Goal: Task Accomplishment & Management: Use online tool/utility

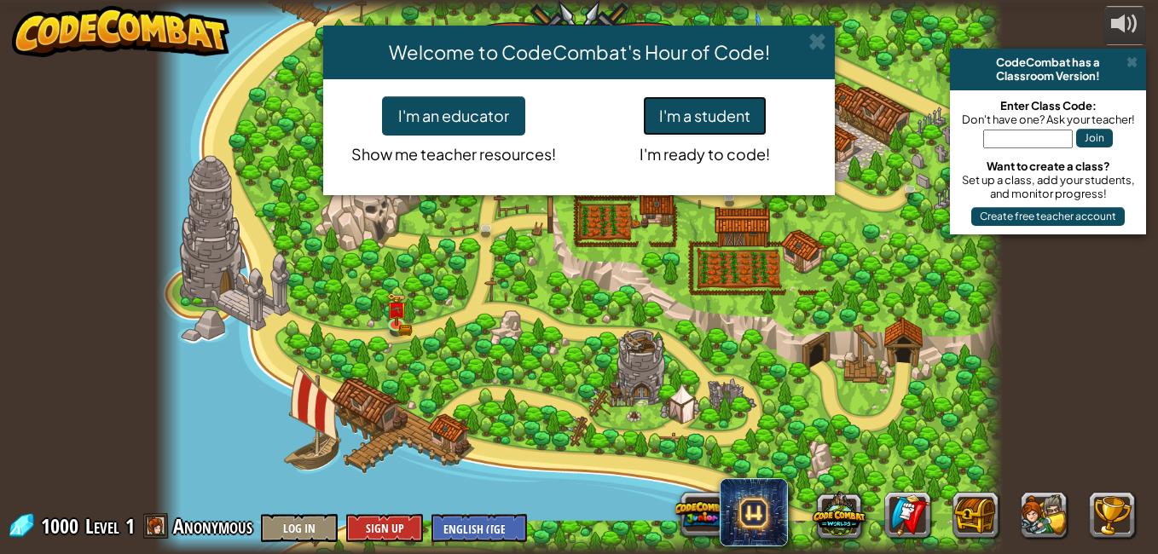
click at [734, 118] on button "I'm a student" at bounding box center [705, 115] width 124 height 39
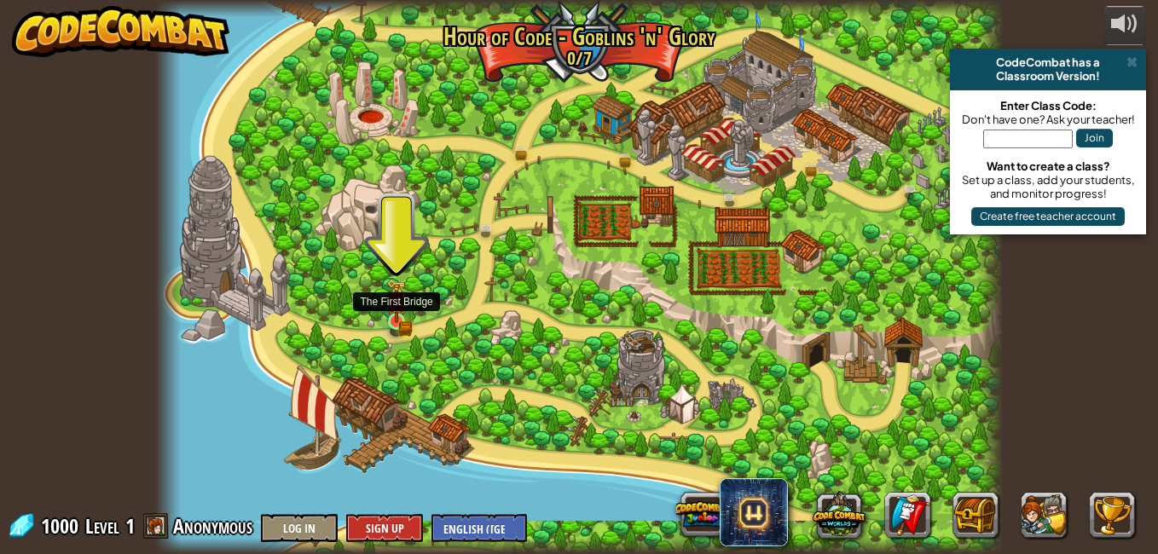
click at [399, 319] on img at bounding box center [396, 301] width 20 height 44
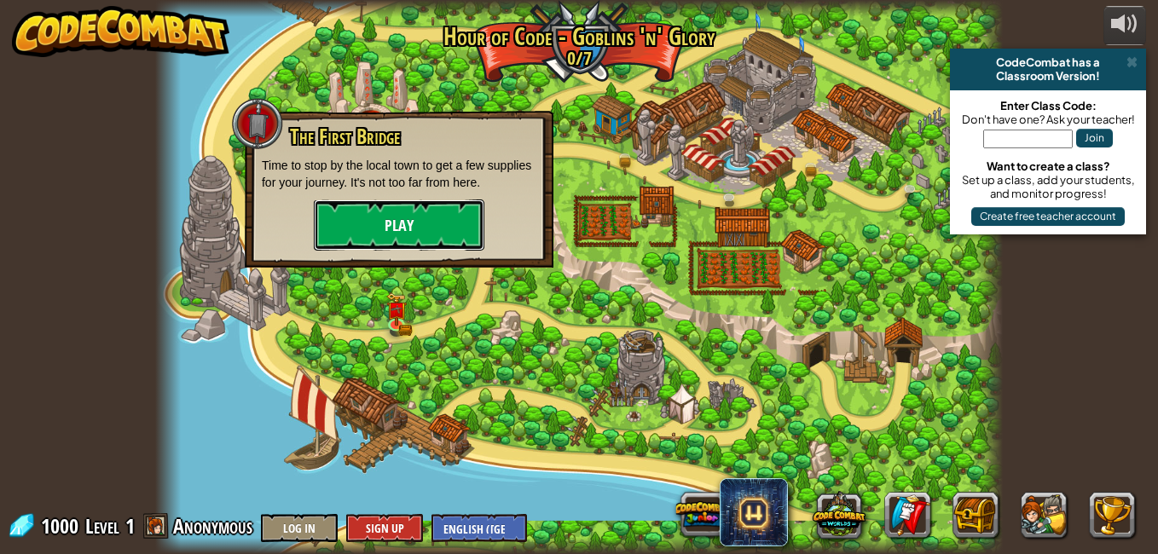
click at [405, 227] on button "Play" at bounding box center [399, 225] width 171 height 51
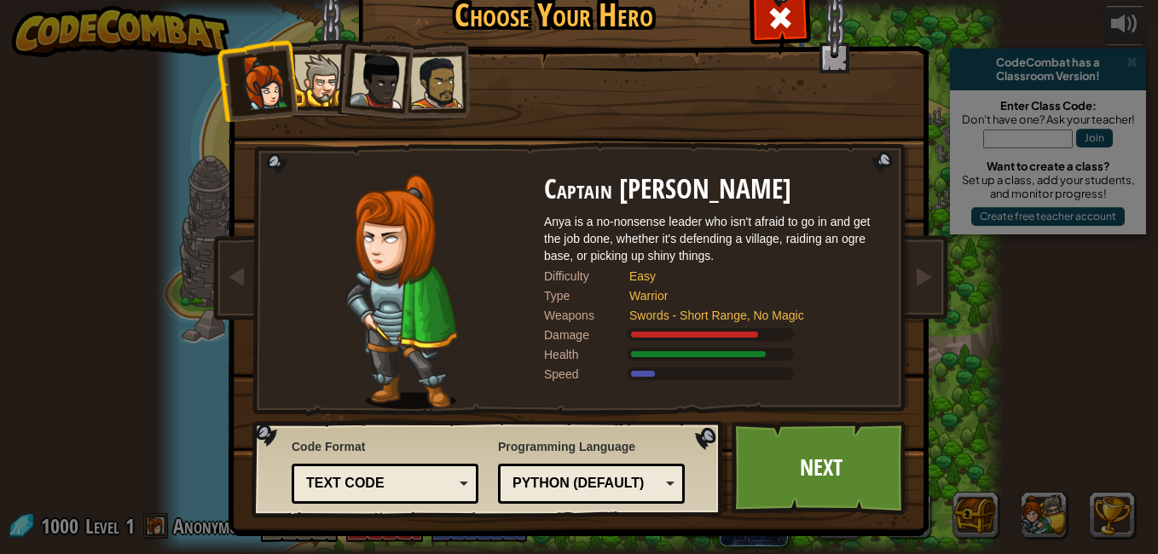
click at [427, 91] on div at bounding box center [436, 82] width 53 height 53
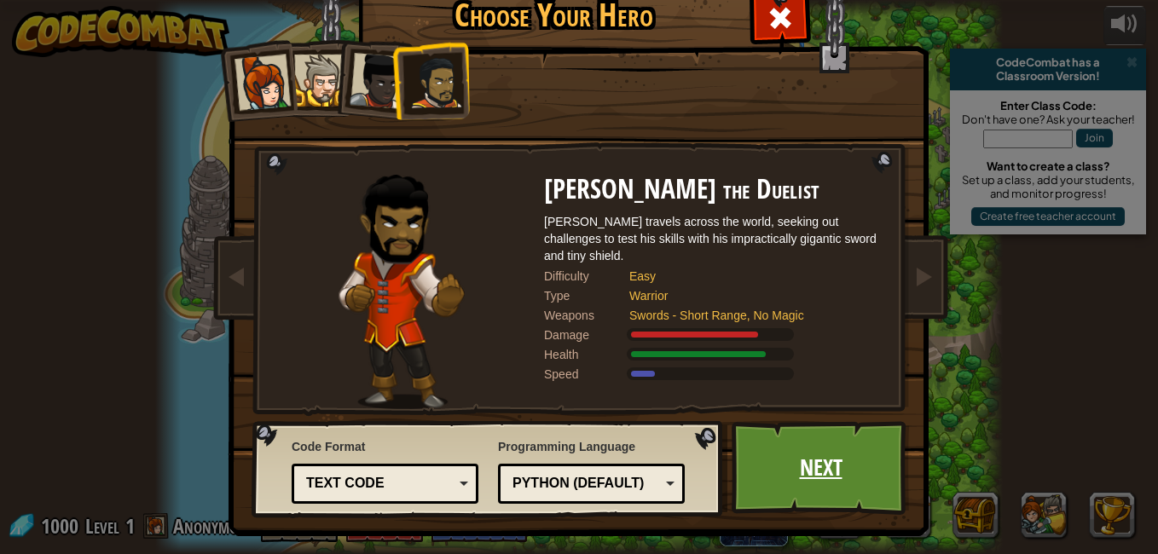
click at [793, 481] on link "Next" at bounding box center [821, 468] width 178 height 94
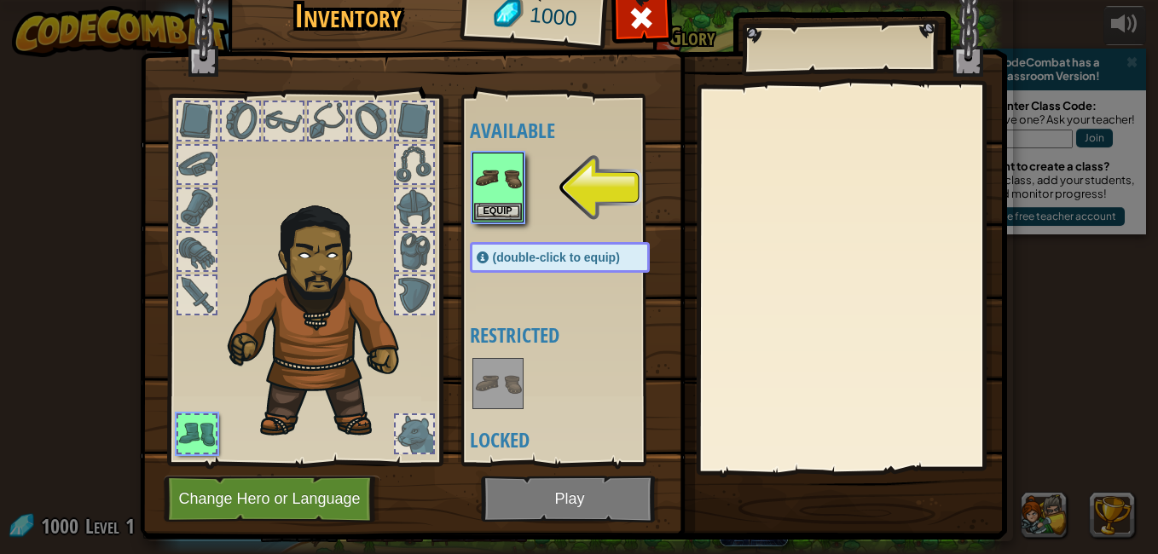
click at [416, 249] on div at bounding box center [415, 252] width 38 height 38
click at [499, 176] on img at bounding box center [498, 178] width 48 height 48
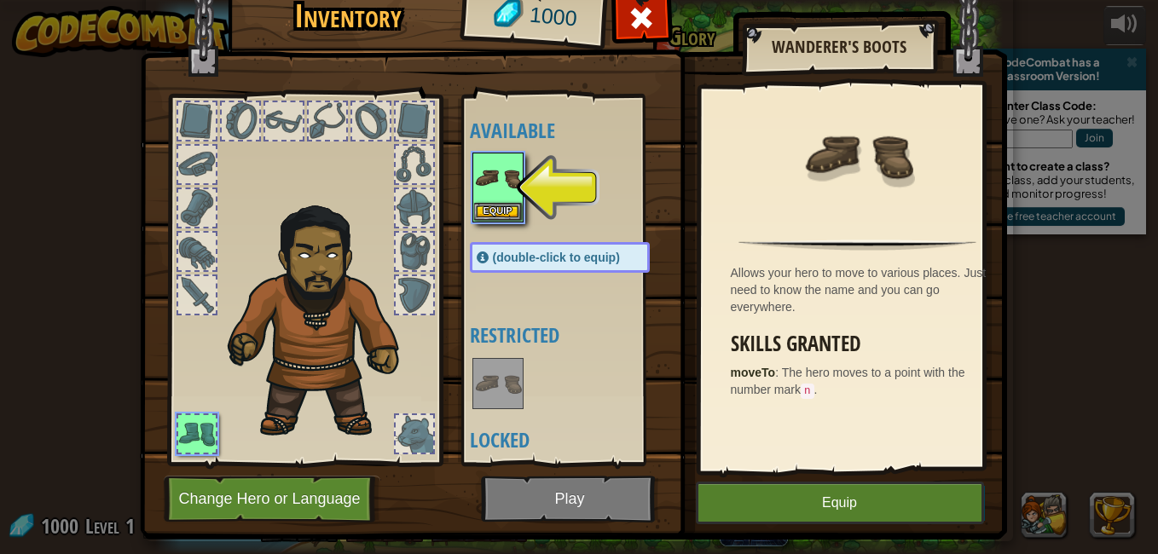
click at [547, 502] on img at bounding box center [574, 230] width 868 height 619
click at [485, 177] on img at bounding box center [498, 178] width 48 height 48
click at [493, 223] on div "Equip" at bounding box center [498, 188] width 51 height 70
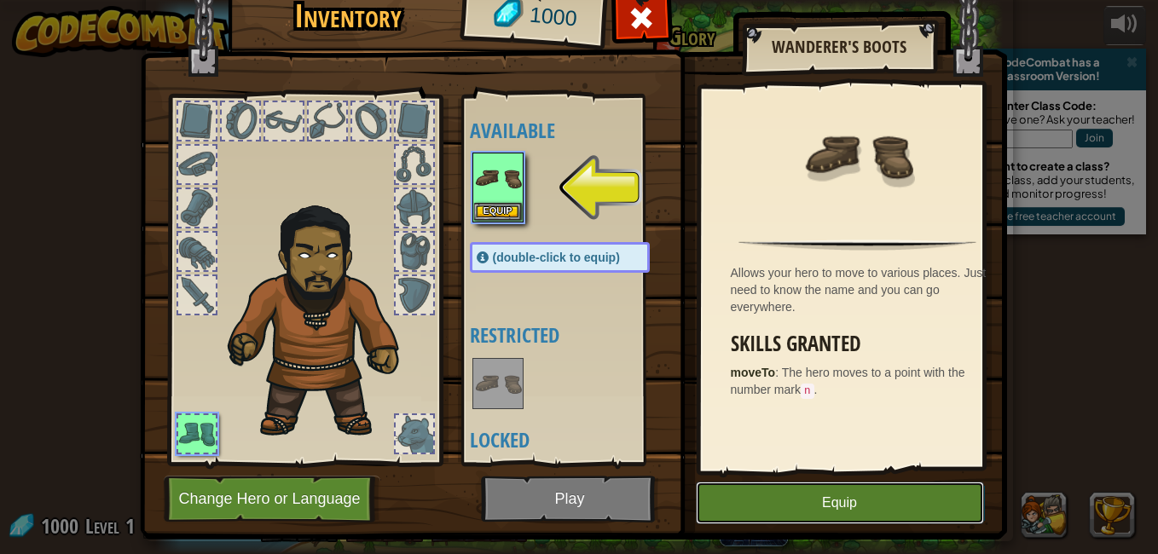
click at [874, 494] on button "Equip" at bounding box center [840, 503] width 288 height 43
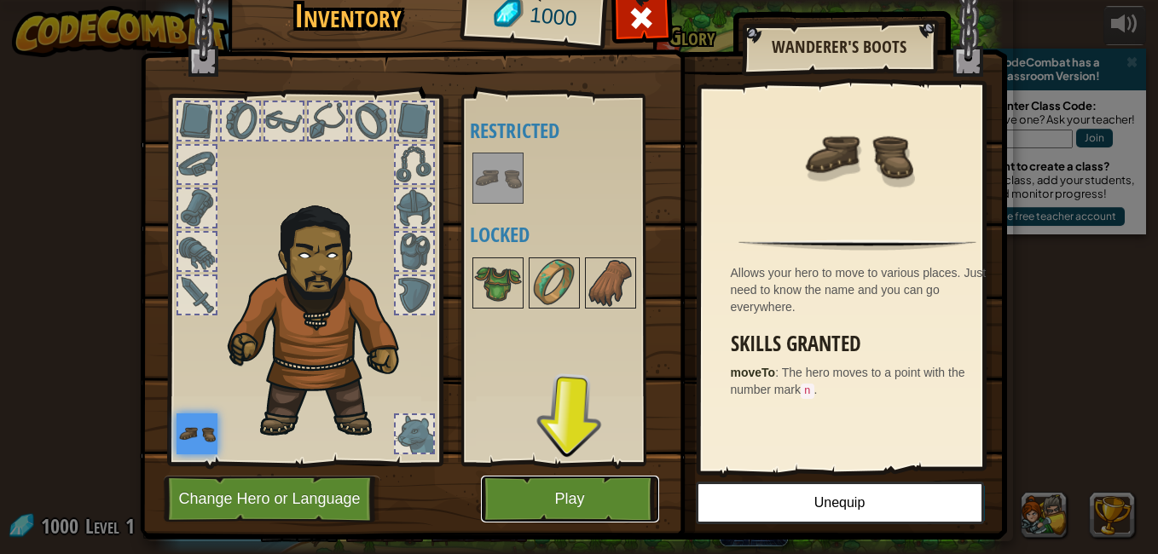
click at [581, 502] on button "Play" at bounding box center [570, 499] width 178 height 47
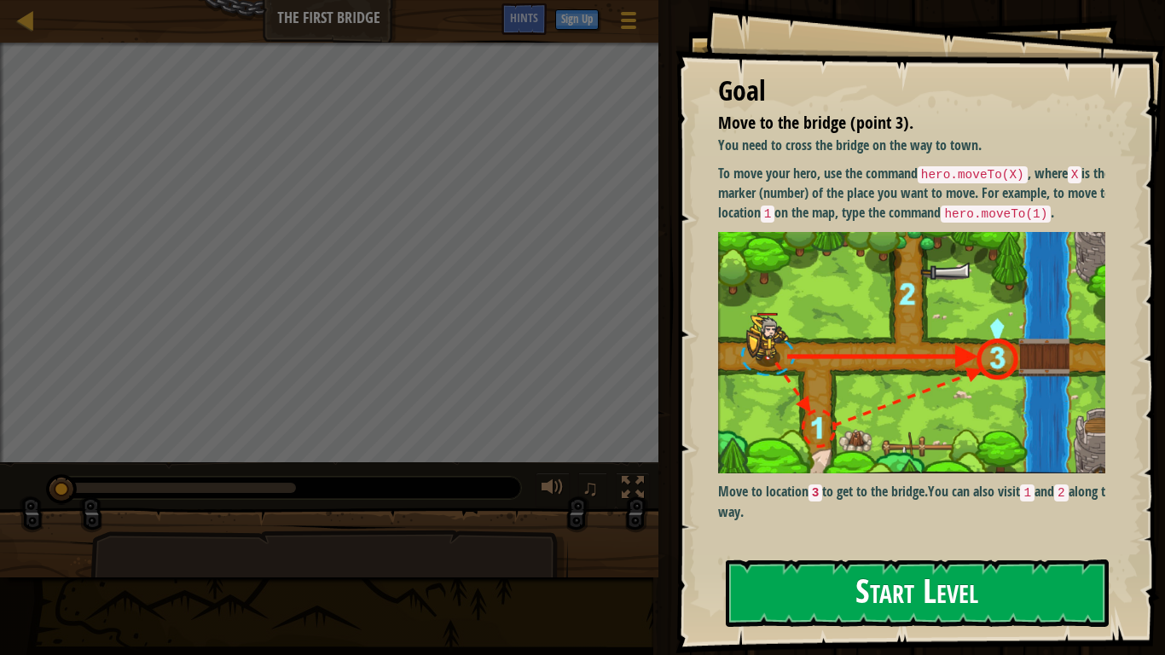
click at [808, 554] on button "Start Level" at bounding box center [917, 593] width 383 height 67
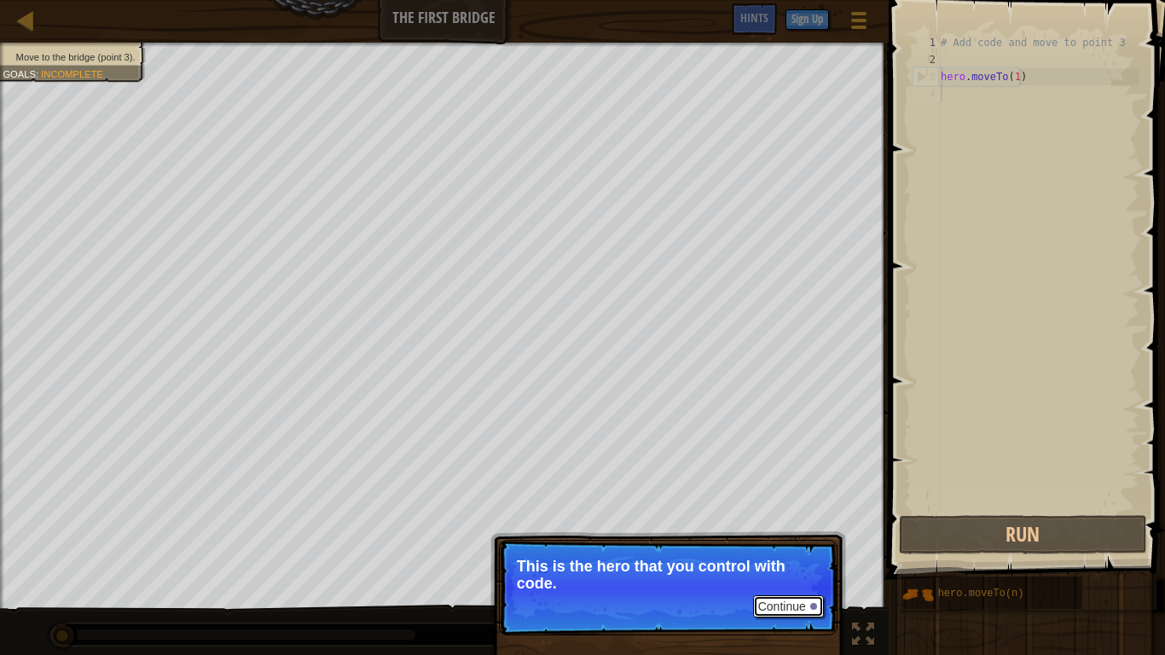
click at [808, 554] on button "Continue" at bounding box center [788, 606] width 71 height 22
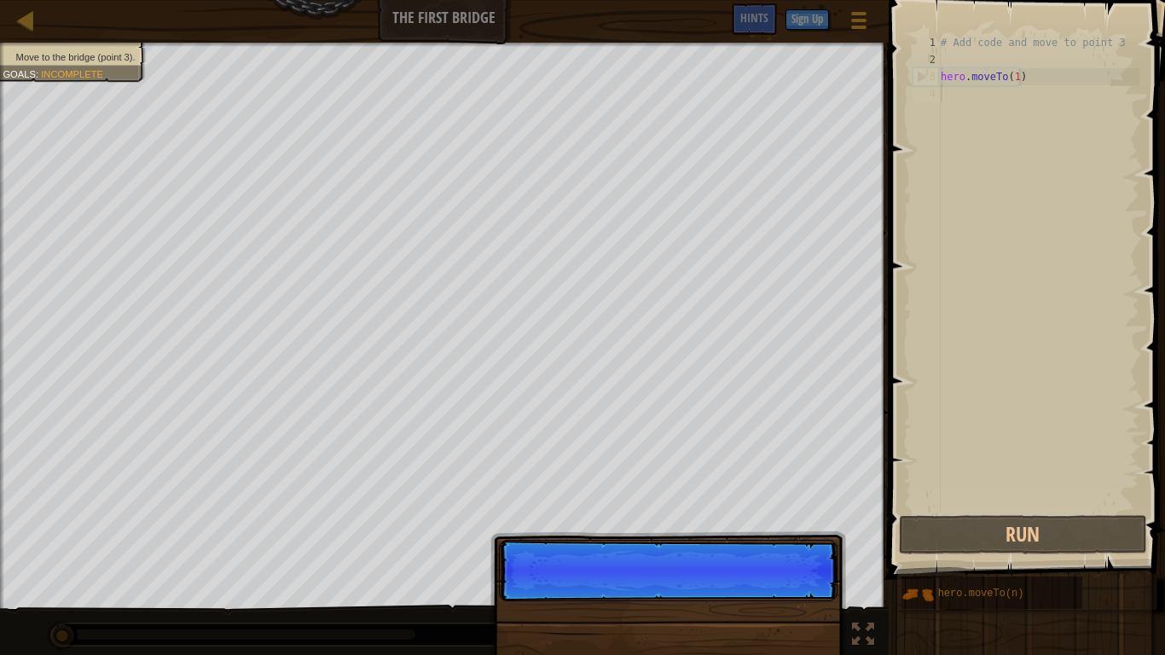
scroll to position [8, 0]
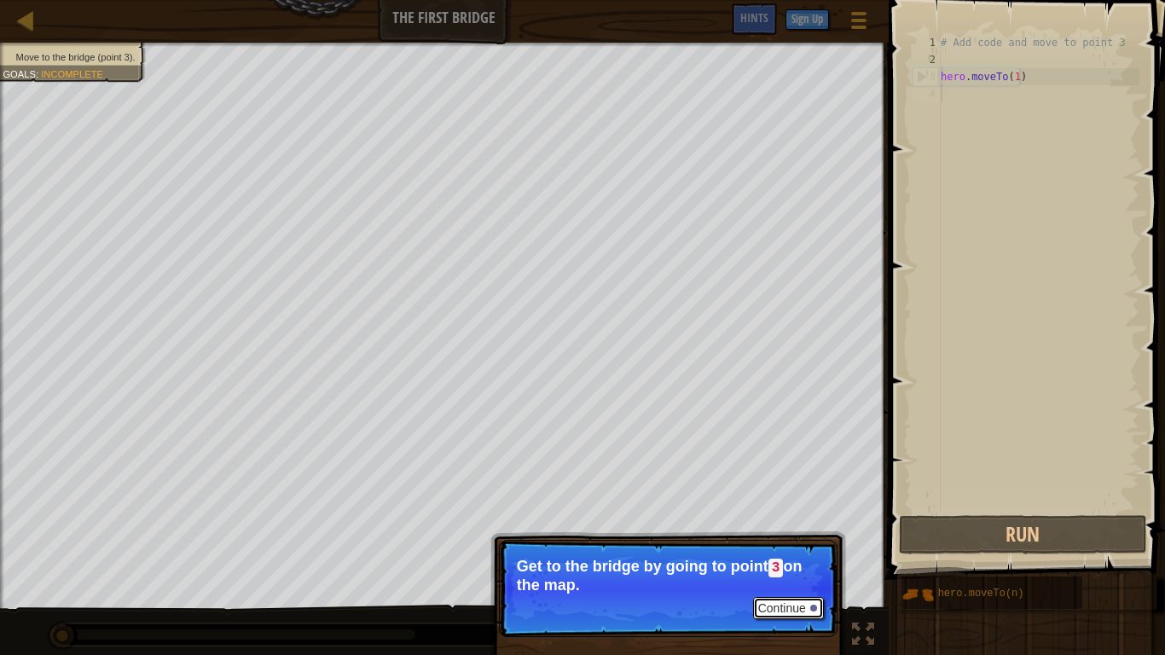
click at [801, 554] on button "Continue" at bounding box center [788, 608] width 71 height 22
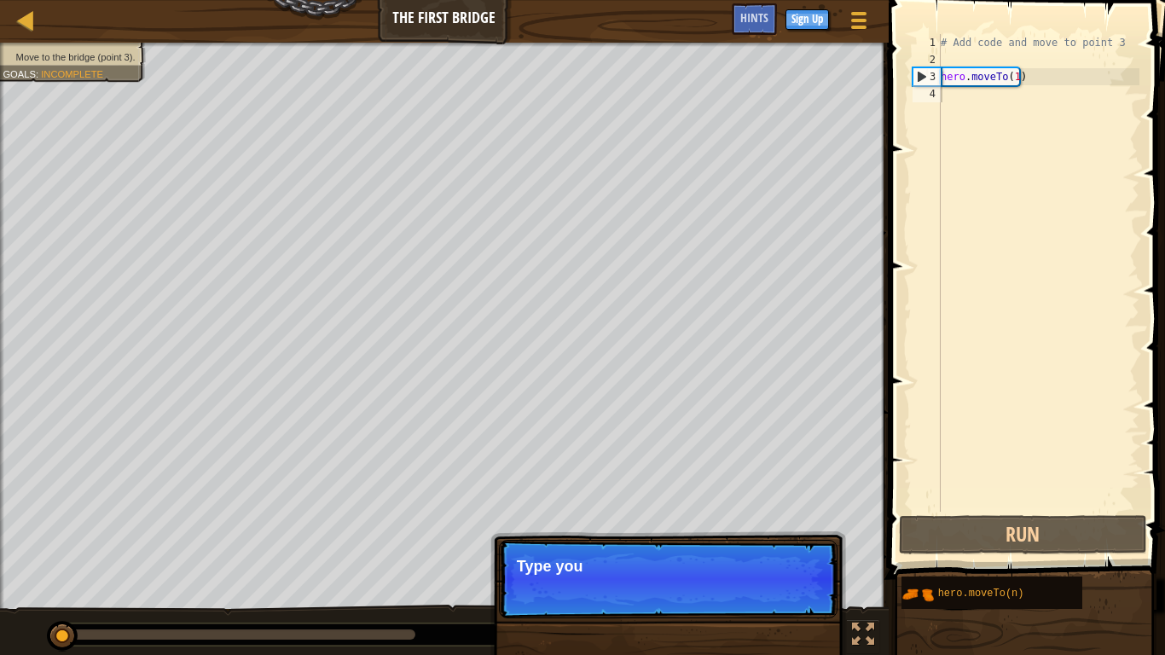
click at [769, 554] on p "Continue Type you" at bounding box center [668, 579] width 339 height 78
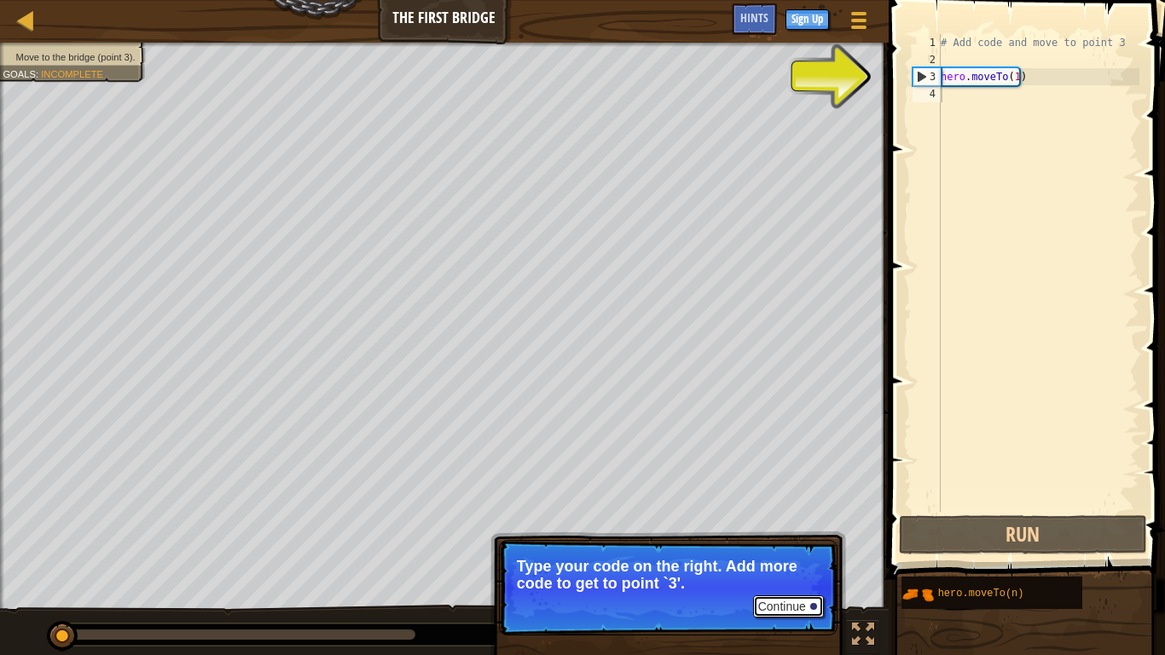
click at [787, 554] on button "Continue" at bounding box center [788, 606] width 71 height 22
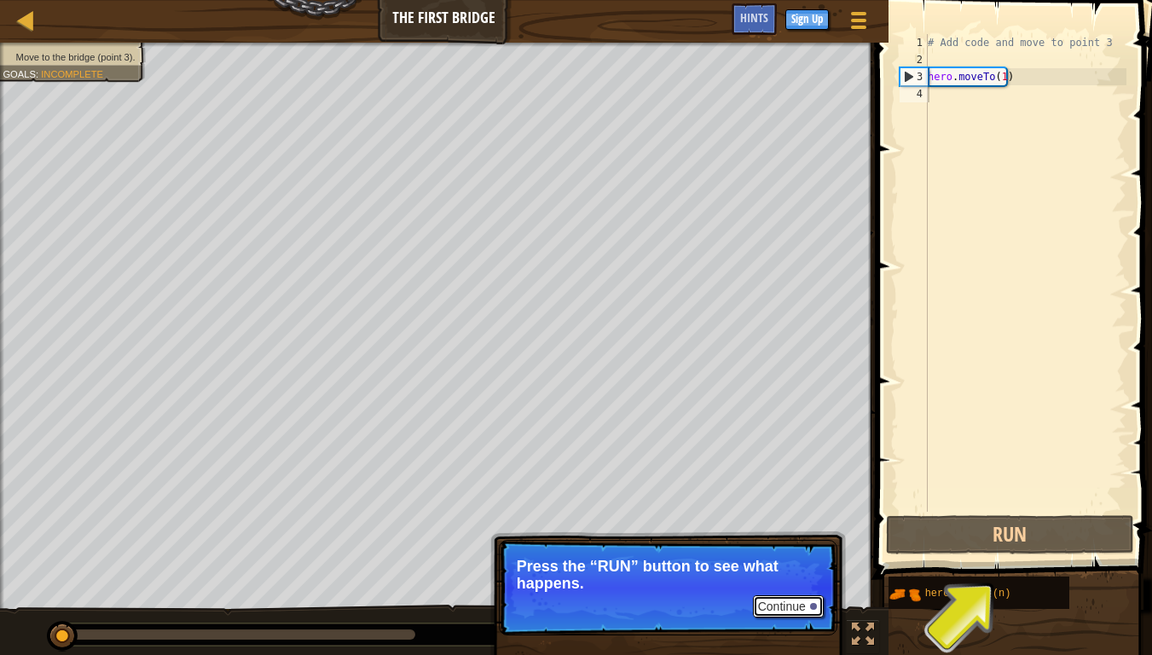
click at [806, 554] on button "Continue" at bounding box center [788, 606] width 71 height 22
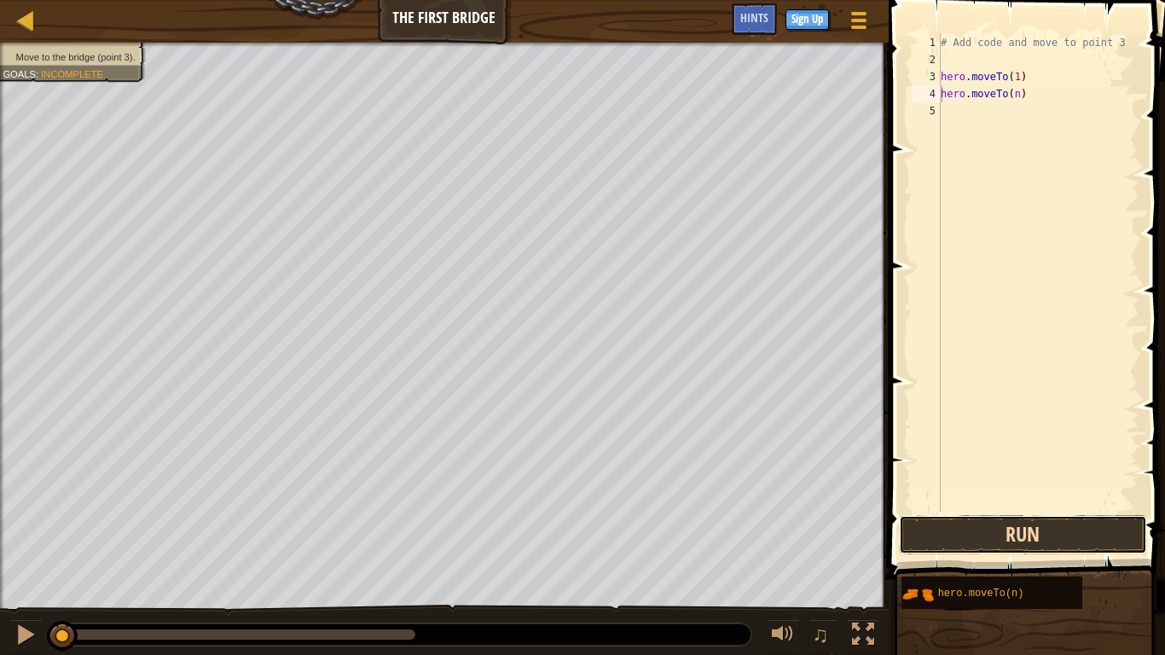
click at [978, 531] on button "Run" at bounding box center [1023, 534] width 248 height 39
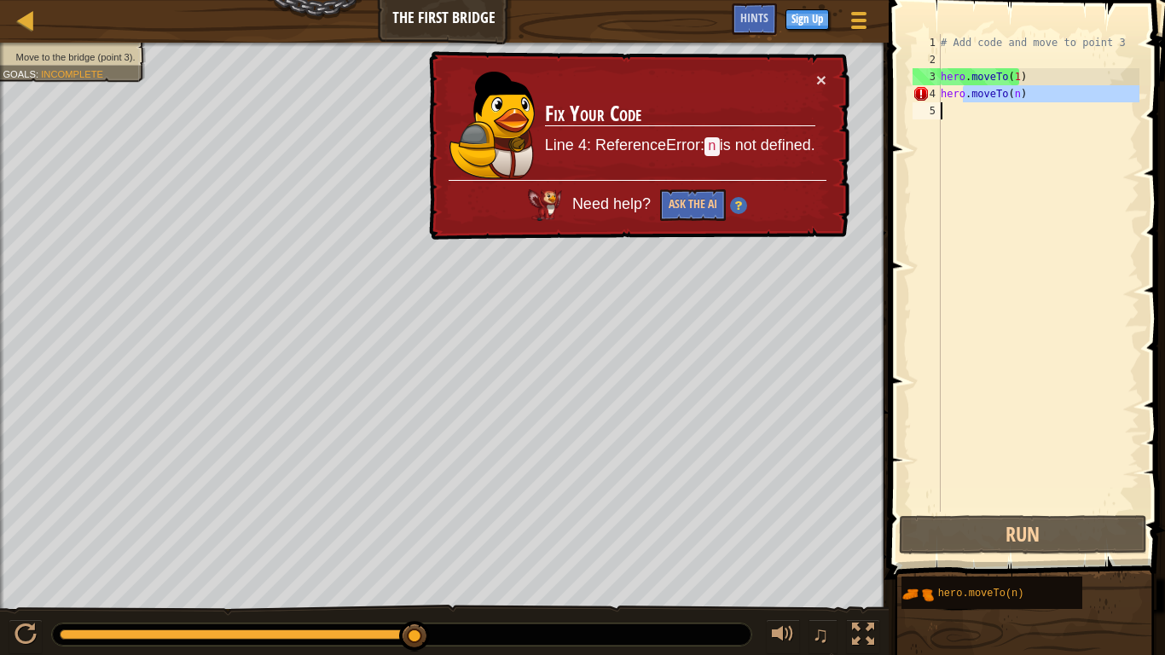
drag, startPoint x: 966, startPoint y: 95, endPoint x: 938, endPoint y: 169, distance: 79.4
click at [932, 205] on div "hero.moveTo(n) 1 2 3 4 5 # Add code and move to point 3 hero . moveTo ( 1 ) her…" at bounding box center [1024, 273] width 230 height 478
type textarea "hero.moveTo(n)"
click at [1026, 93] on div "# Add code and move to point 3 hero . moveTo ( 1 ) hero . moveTo ( n )" at bounding box center [1039, 290] width 202 height 512
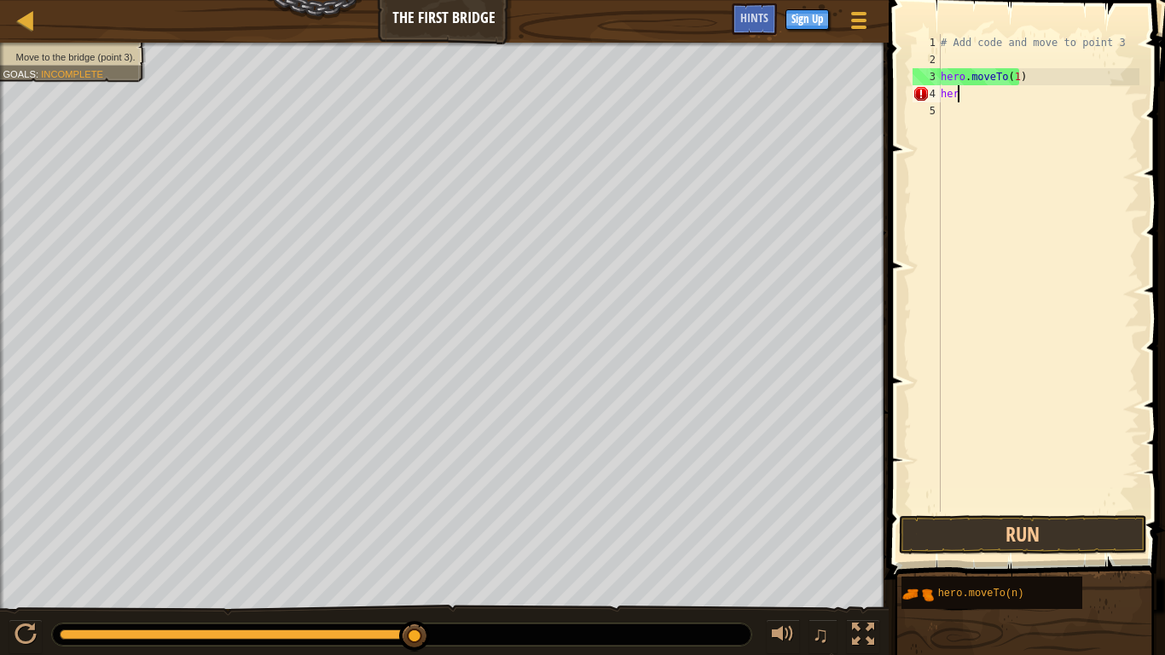
type textarea "h"
click at [794, 554] on div at bounding box center [783, 635] width 22 height 22
click at [791, 554] on div at bounding box center [783, 635] width 22 height 22
click at [1046, 537] on button "Run" at bounding box center [1023, 534] width 248 height 39
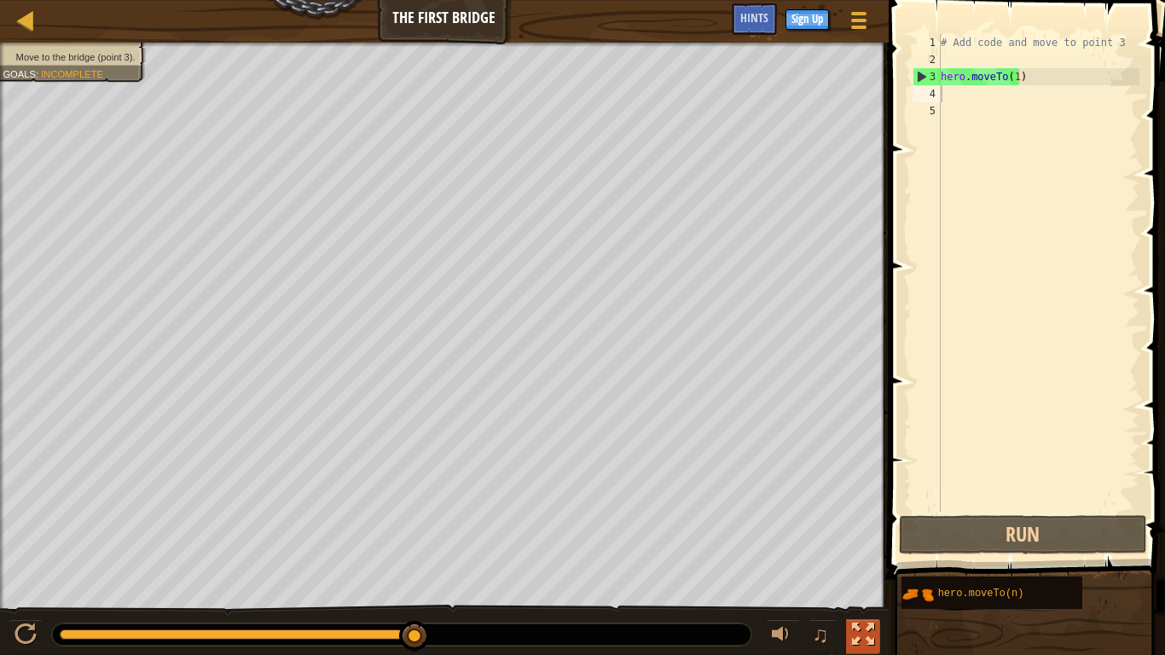
click at [872, 554] on div at bounding box center [863, 635] width 22 height 22
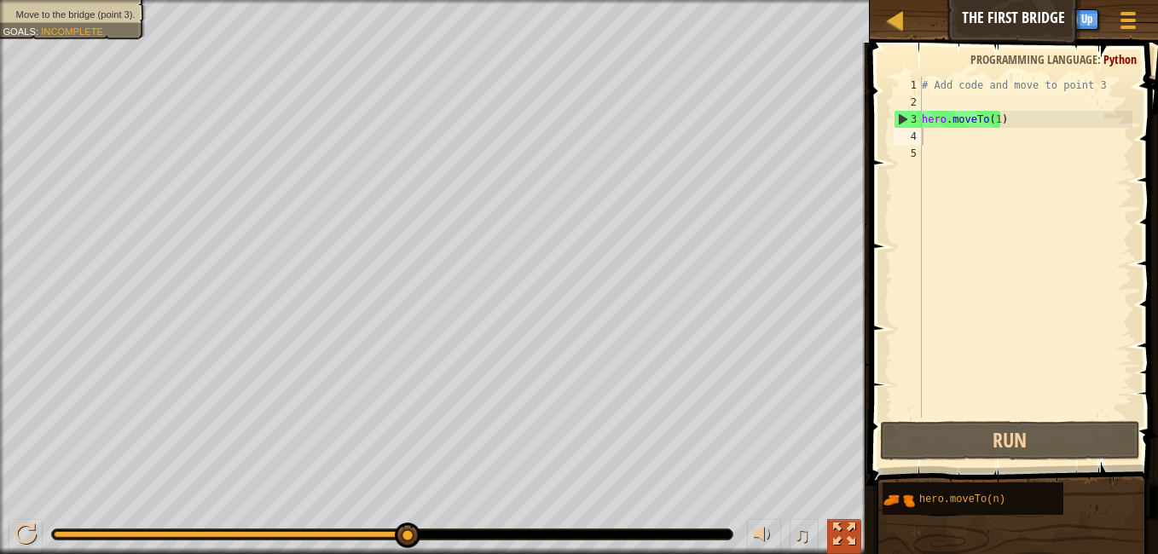
click at [845, 539] on div at bounding box center [844, 535] width 22 height 22
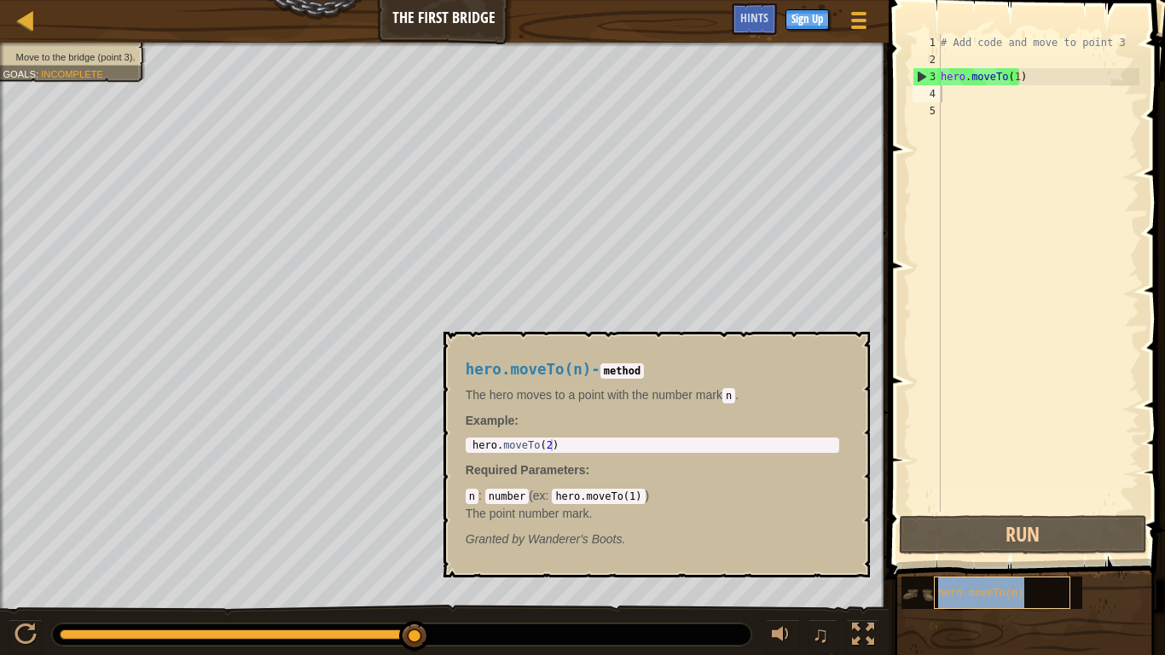
click at [989, 554] on div "hero.moveTo(n)" at bounding box center [1002, 593] width 136 height 32
type textarea "hero.moveTo(2)"
click at [708, 452] on div "hero.moveTo(2) 1 hero . moveTo ( 2 ) הההההההההההההההההההההההההההההההההההההההההה…" at bounding box center [653, 445] width 374 height 15
click at [559, 449] on div "hero . moveTo ( 2 )" at bounding box center [652, 457] width 367 height 36
click at [855, 351] on button "×" at bounding box center [851, 352] width 14 height 24
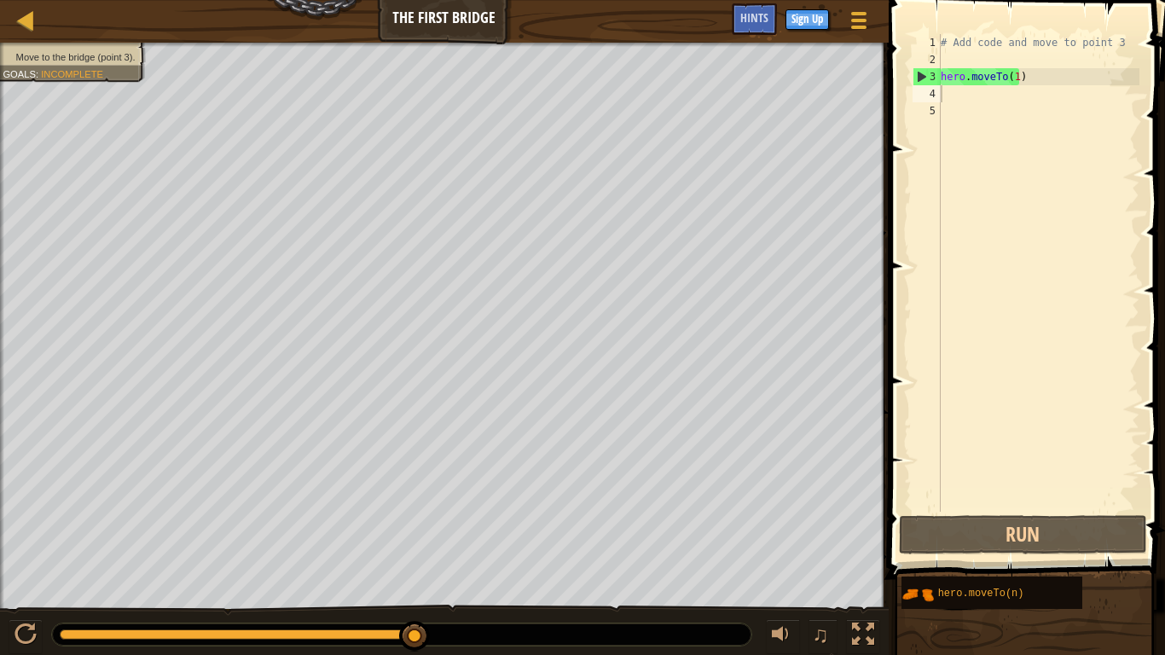
click at [986, 98] on div "# Add code and move to point 3 hero . moveTo ( 1 )" at bounding box center [1039, 290] width 202 height 512
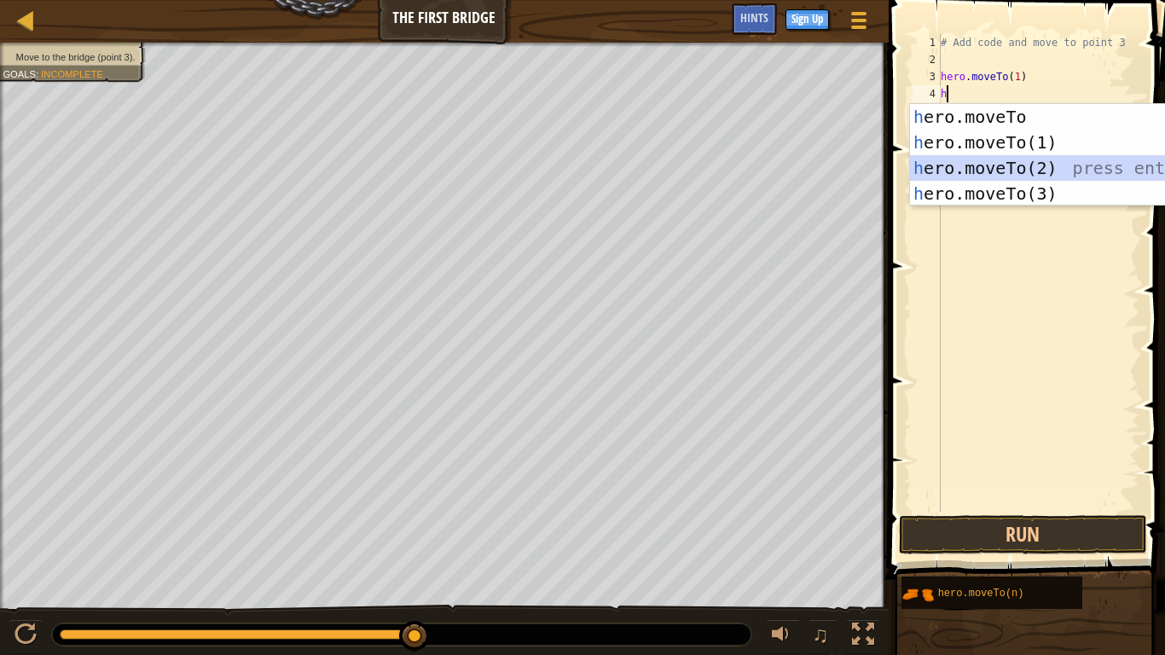
click at [1000, 167] on div "h ero.moveTo press enter h ero.moveTo(1) press enter h ero.moveTo(2) press ente…" at bounding box center [1071, 181] width 322 height 154
type textarea "hero.moveTo(2)"
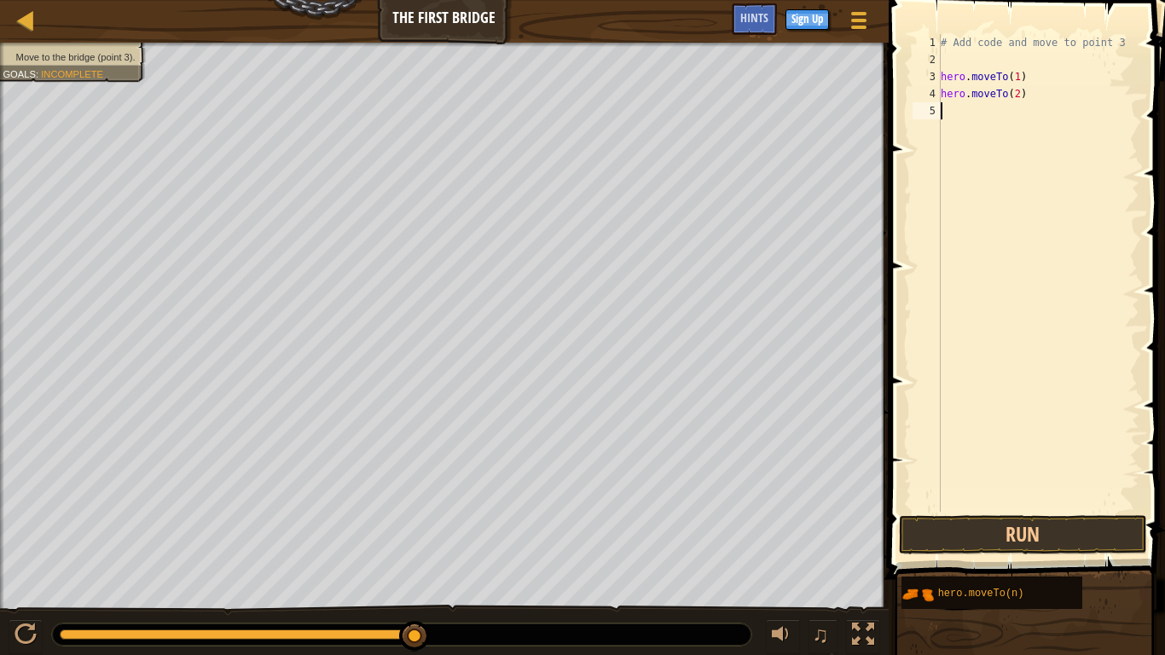
click at [953, 114] on div "# Add code and move to point 3 hero . moveTo ( 1 ) hero . moveTo ( 2 )" at bounding box center [1039, 290] width 202 height 512
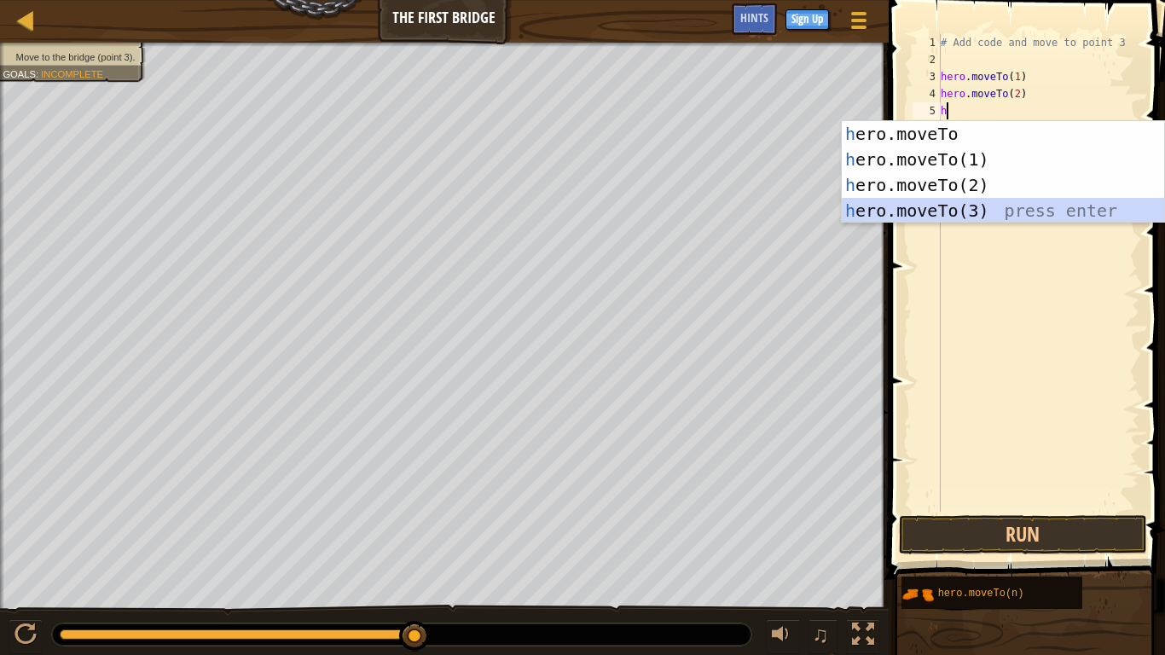
click at [911, 207] on div "h ero.moveTo press enter h ero.moveTo(1) press enter h ero.moveTo(2) press ente…" at bounding box center [1003, 198] width 322 height 154
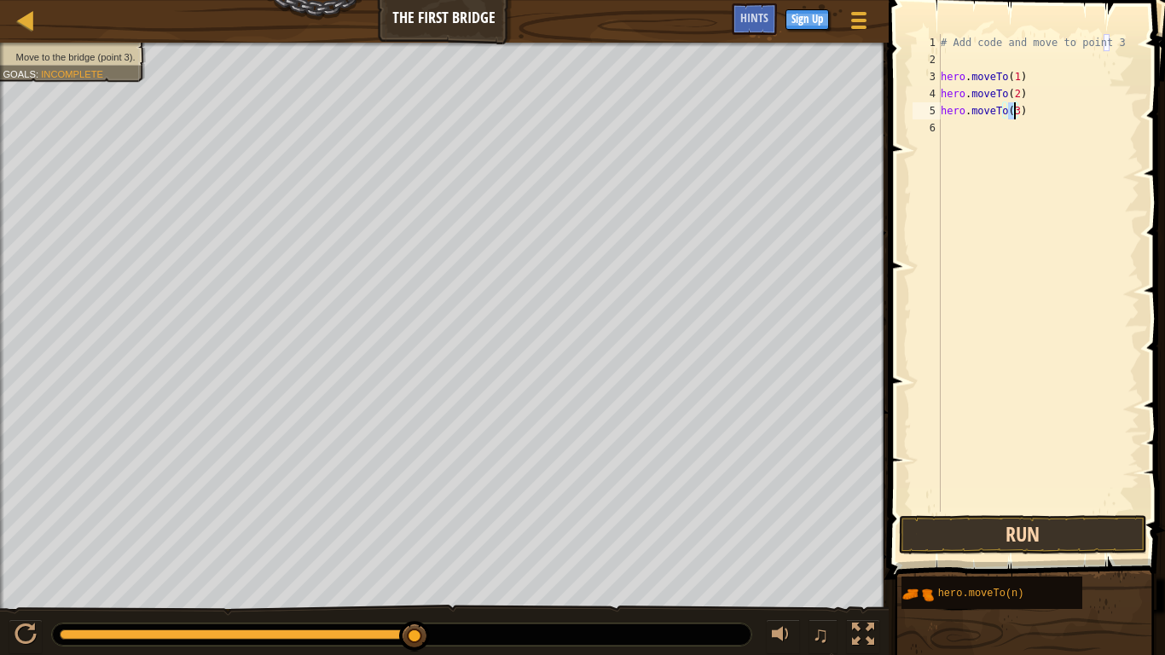
type textarea "hero.moveTo(3)"
click at [960, 523] on button "Run" at bounding box center [1023, 534] width 248 height 39
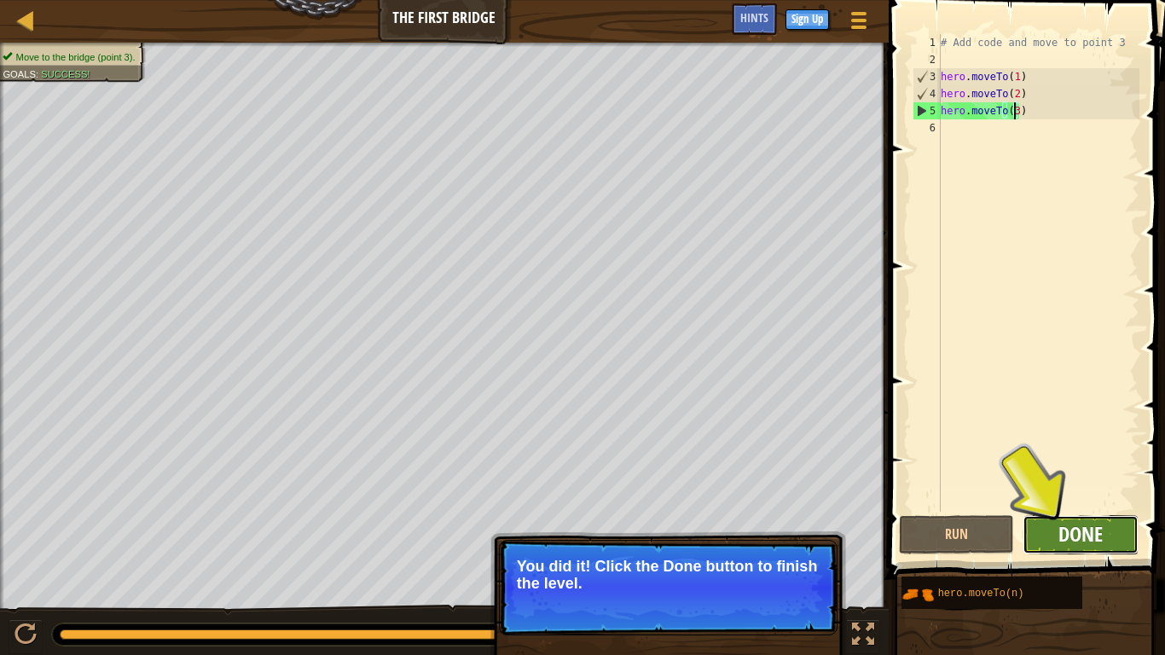
click at [1078, 533] on span "Done" at bounding box center [1081, 533] width 44 height 27
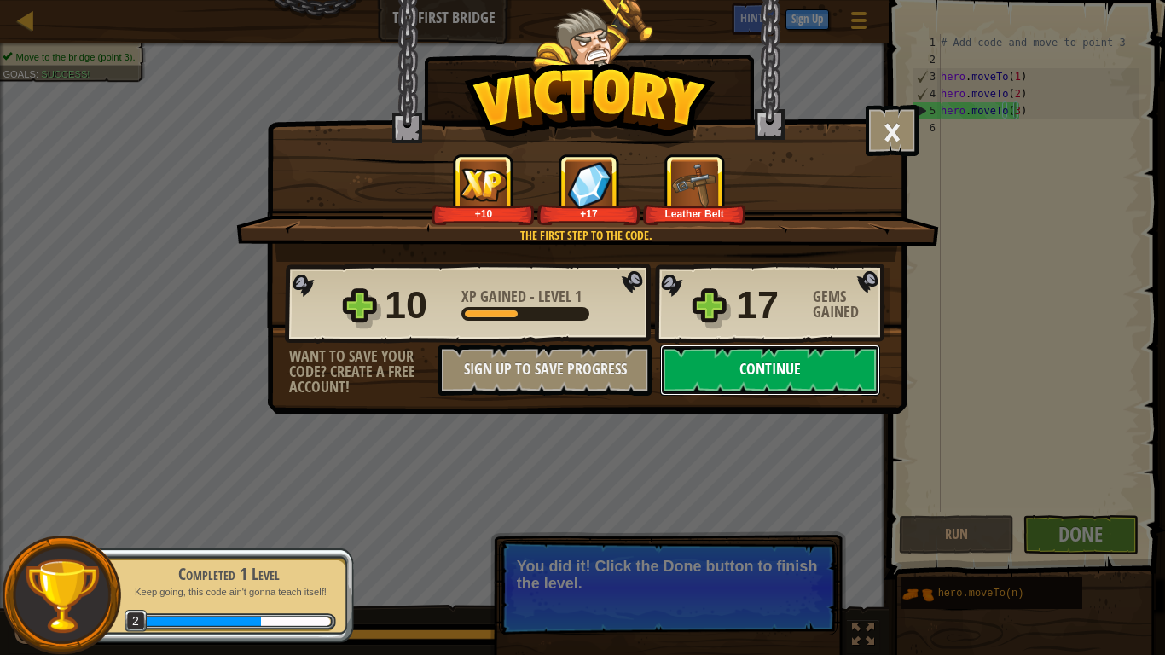
click at [841, 368] on button "Continue" at bounding box center [770, 370] width 220 height 51
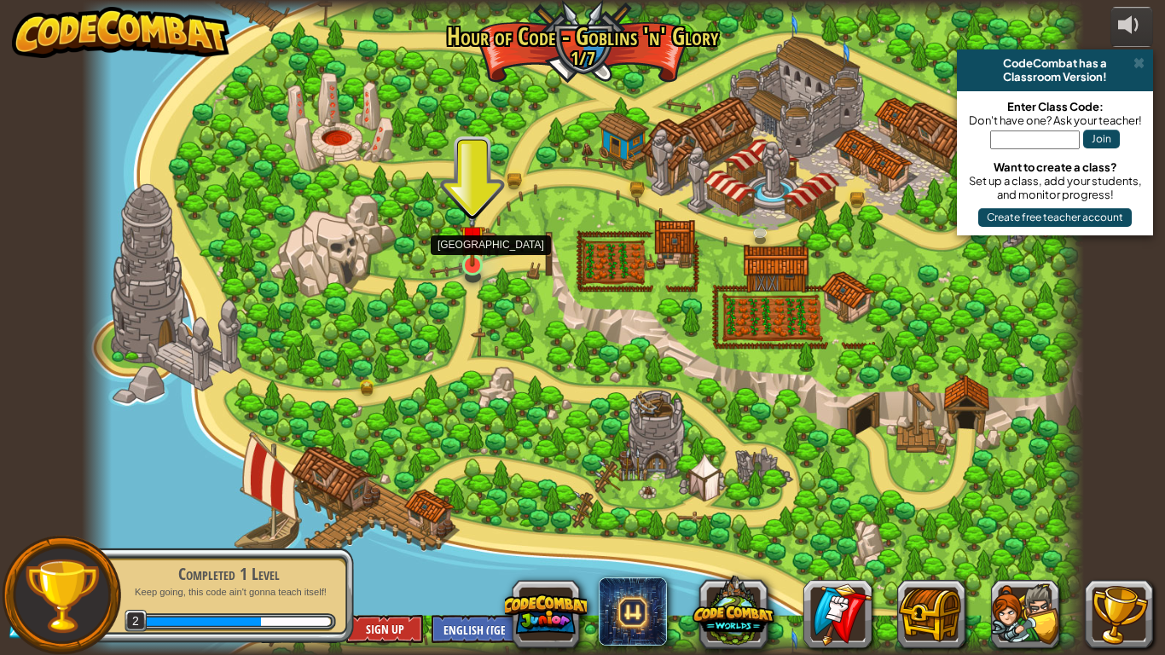
click at [479, 264] on img at bounding box center [473, 238] width 26 height 58
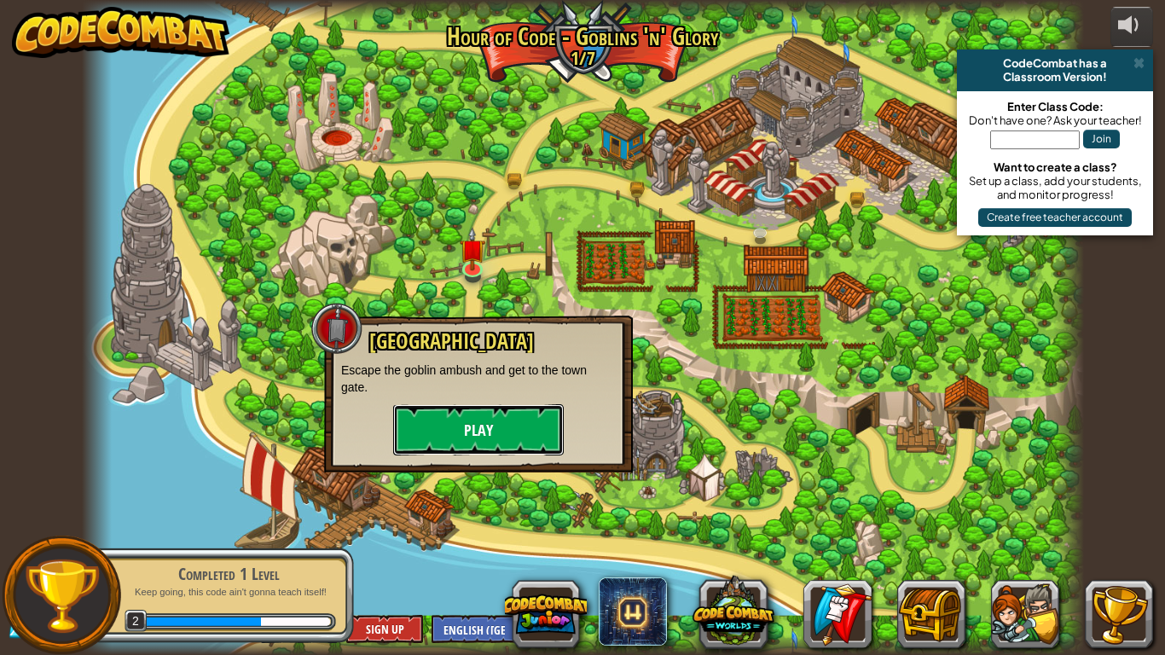
click at [475, 424] on button "Play" at bounding box center [478, 429] width 171 height 51
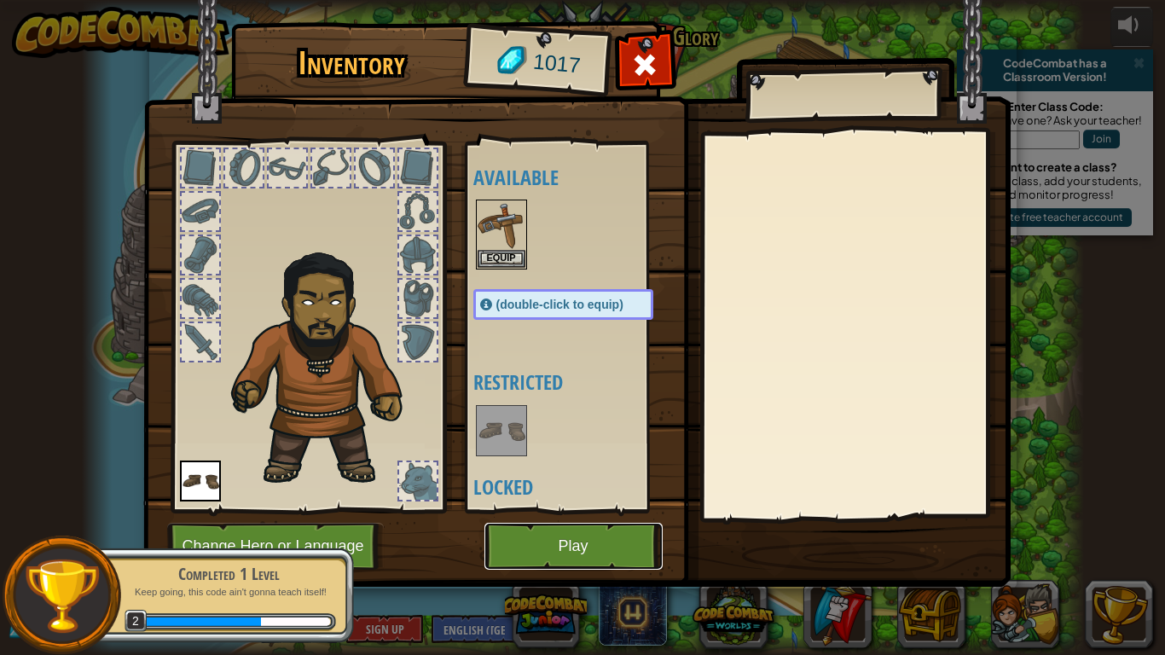
drag, startPoint x: 560, startPoint y: 548, endPoint x: 546, endPoint y: 554, distance: 14.9
click at [546, 554] on button "Play" at bounding box center [574, 546] width 178 height 47
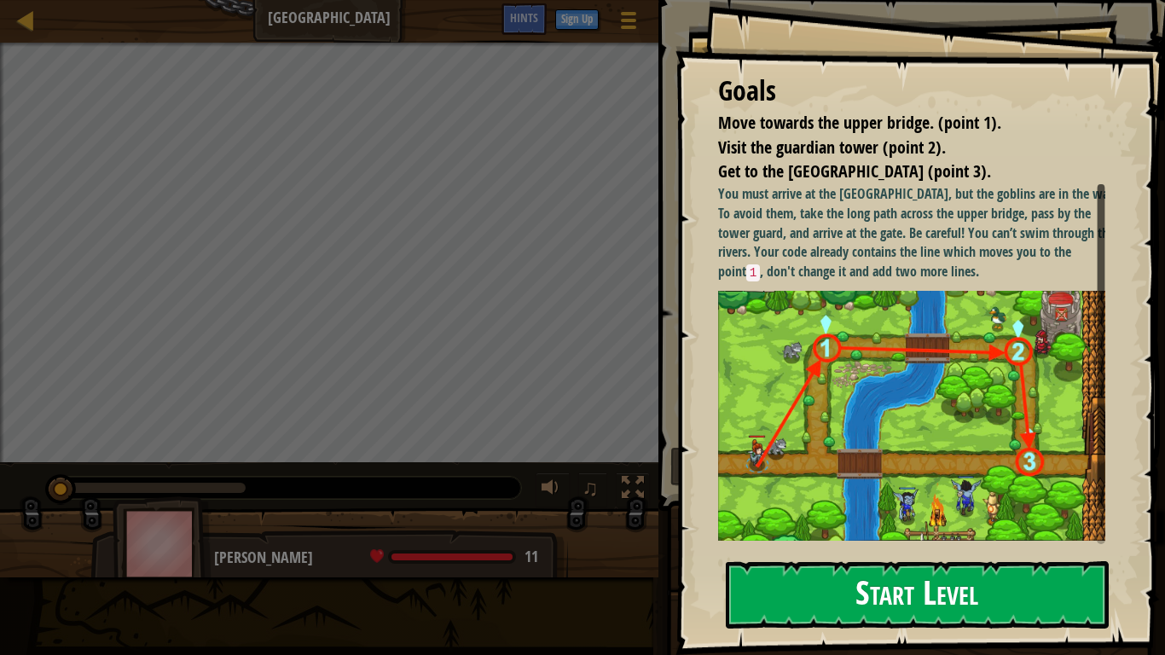
click at [828, 554] on button "Start Level" at bounding box center [917, 594] width 383 height 67
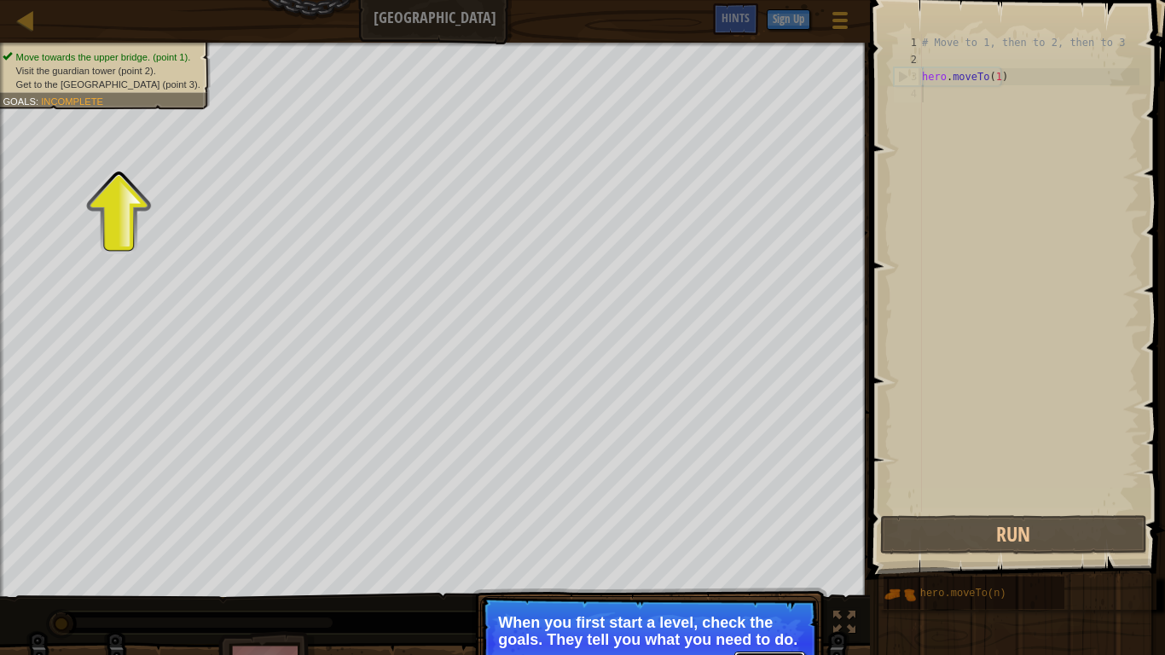
click at [769, 554] on button "Continue" at bounding box center [769, 663] width 71 height 22
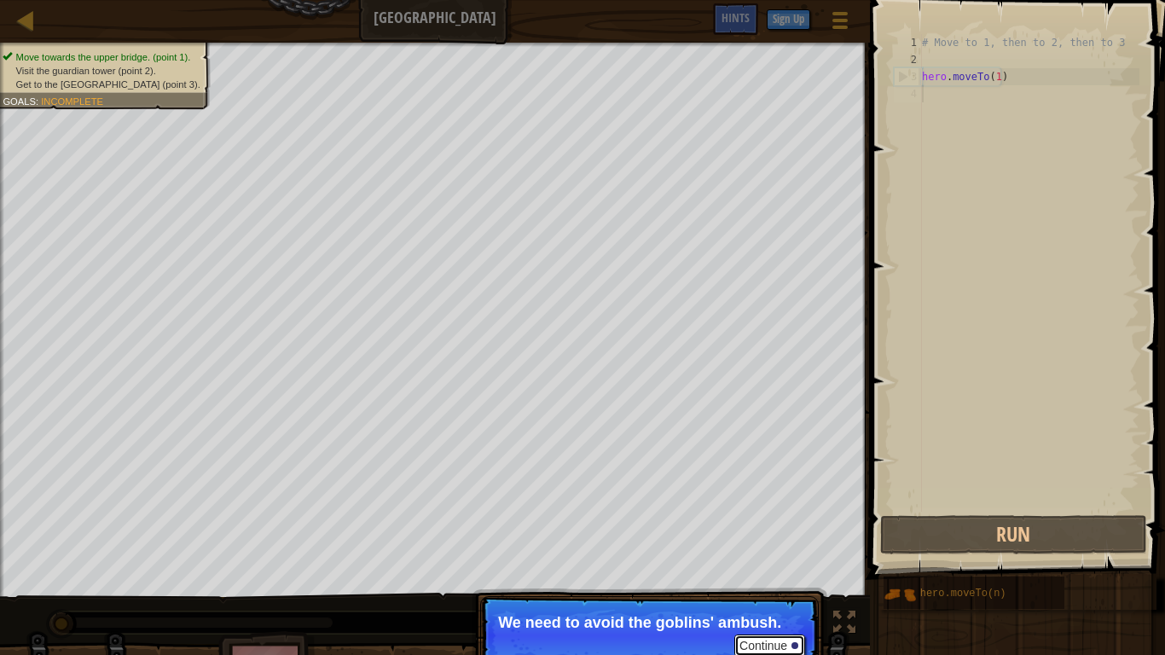
click at [752, 554] on button "Continue" at bounding box center [769, 646] width 71 height 22
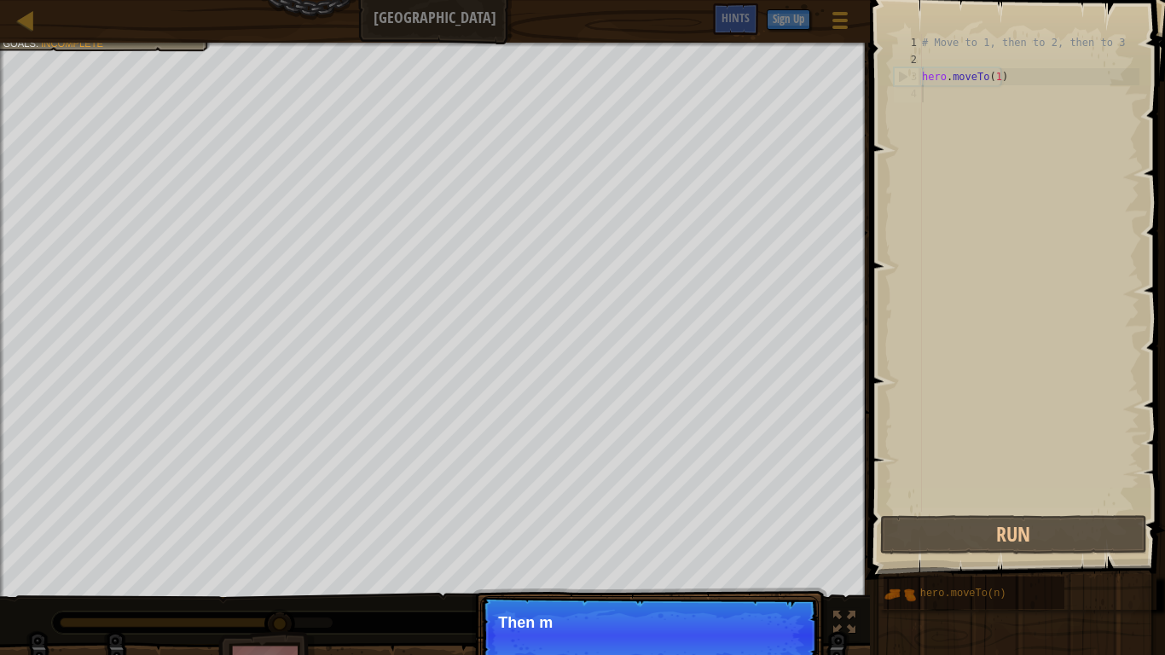
click at [756, 554] on p "Continue Then m" at bounding box center [649, 635] width 339 height 78
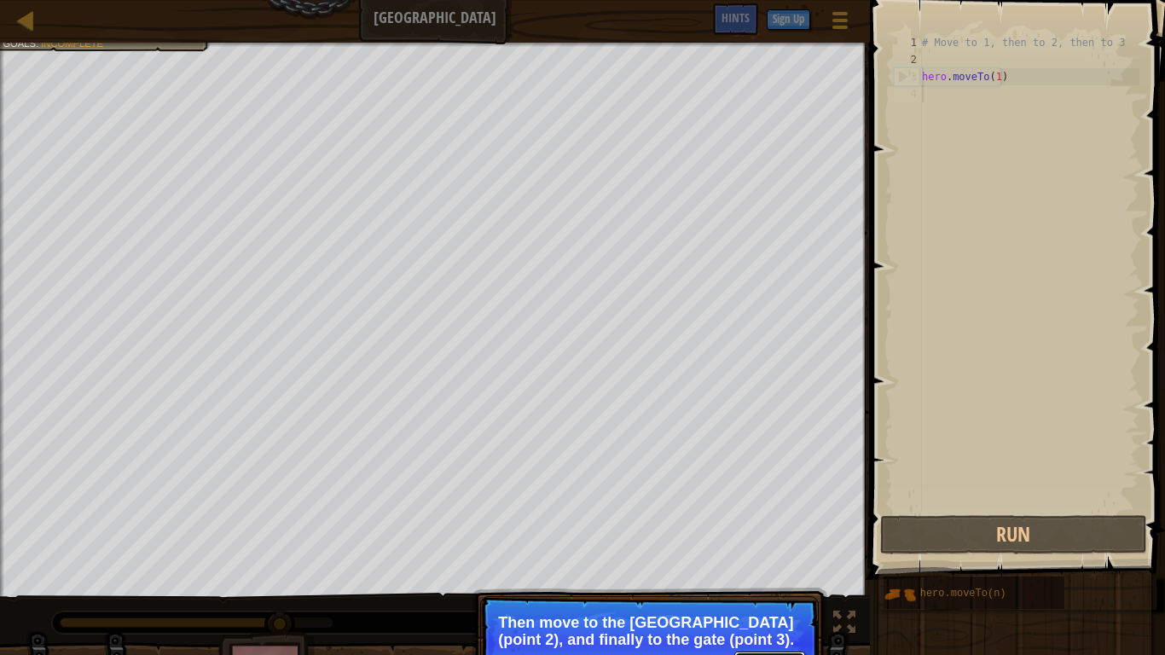
click at [744, 554] on button "Continue" at bounding box center [769, 663] width 71 height 22
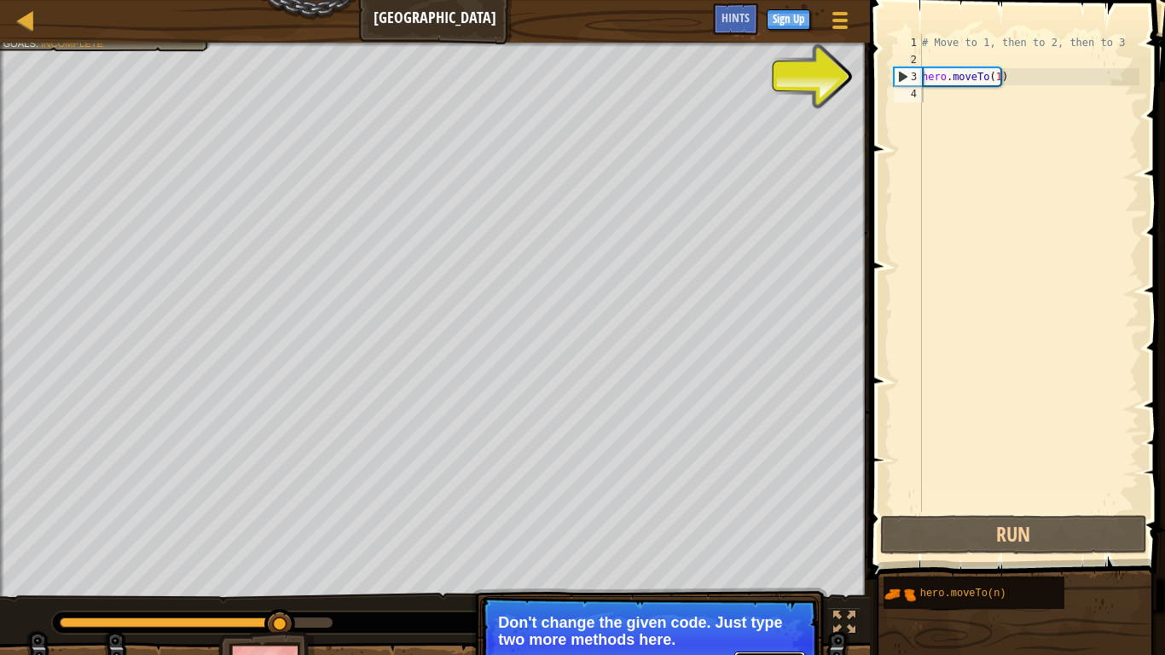
click at [758, 554] on button "Continue" at bounding box center [769, 663] width 71 height 22
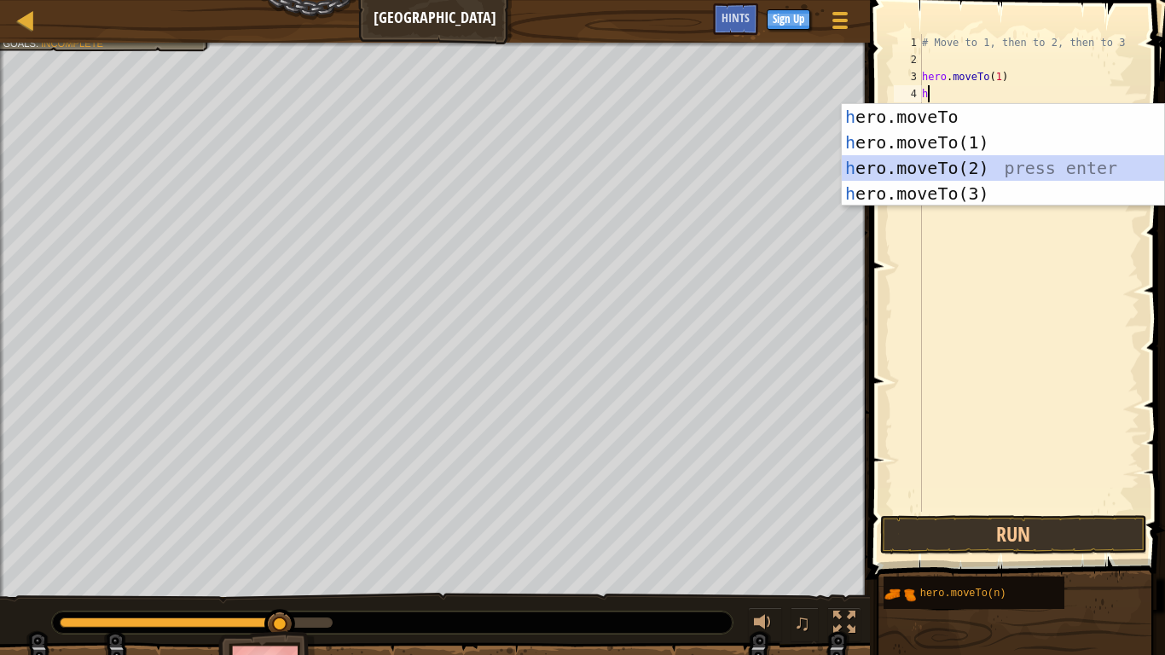
click at [975, 165] on div "h ero.moveTo press enter h ero.moveTo(1) press enter h ero.moveTo(2) press ente…" at bounding box center [1003, 181] width 322 height 154
type textarea "hero.moveTo(2)"
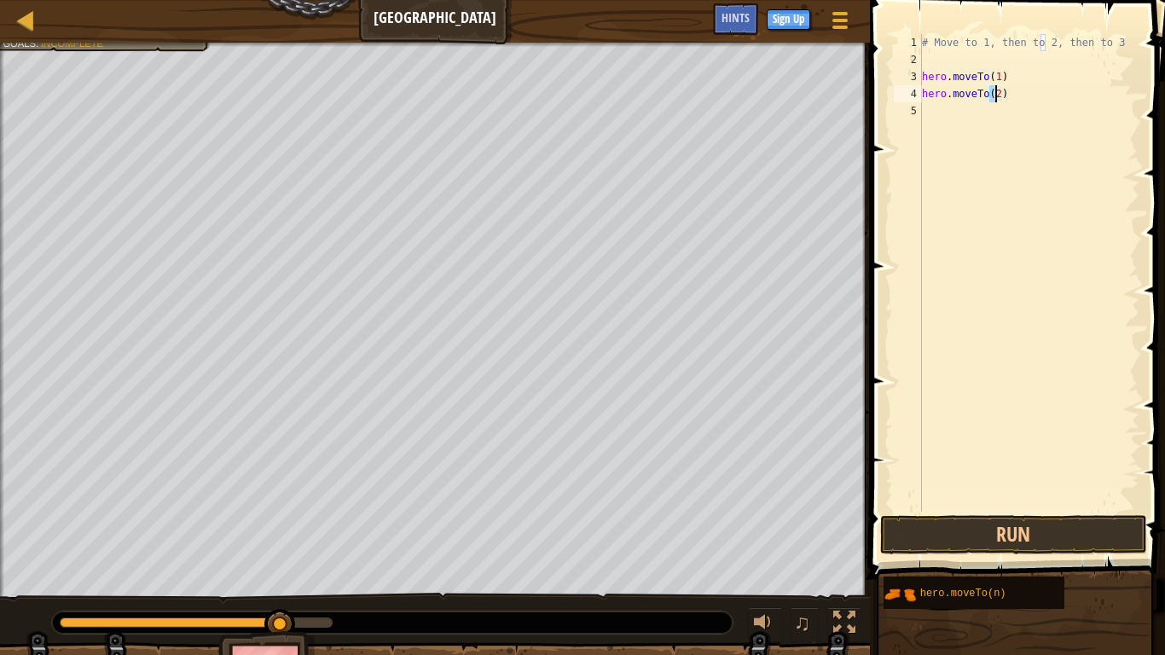
click at [935, 116] on div "# Move to 1, then to 2, then to 3 hero . moveTo ( 1 ) hero . moveTo ( 2 )" at bounding box center [1029, 290] width 221 height 512
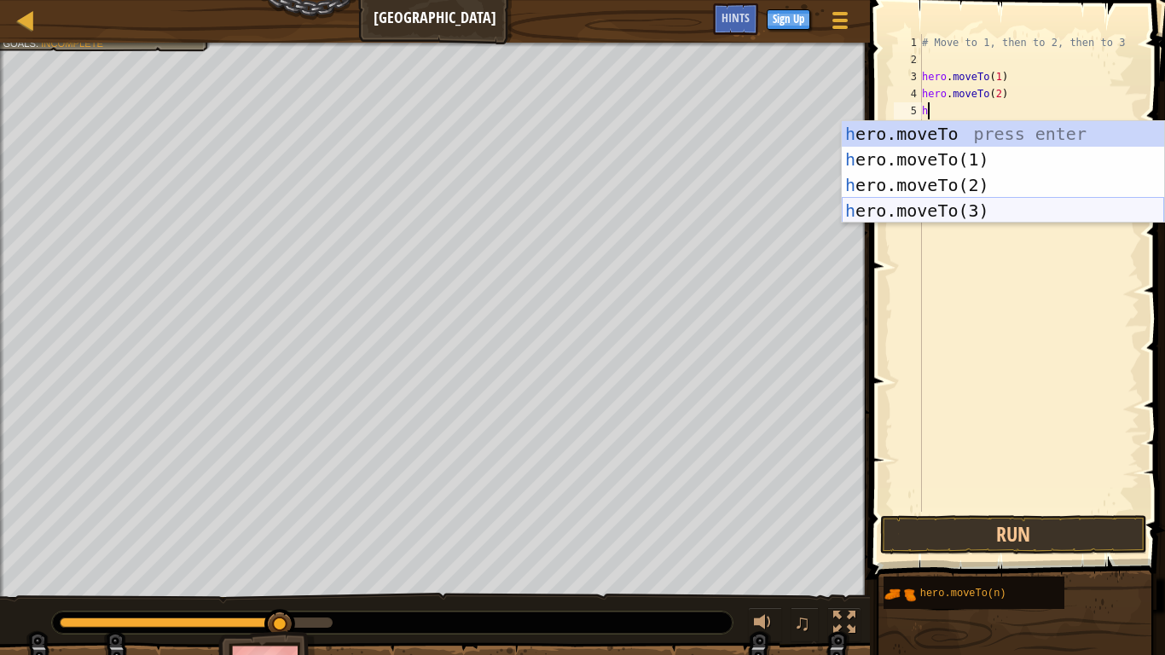
click at [902, 205] on div "h ero.moveTo press enter h ero.moveTo(1) press enter h ero.moveTo(2) press ente…" at bounding box center [1003, 198] width 322 height 154
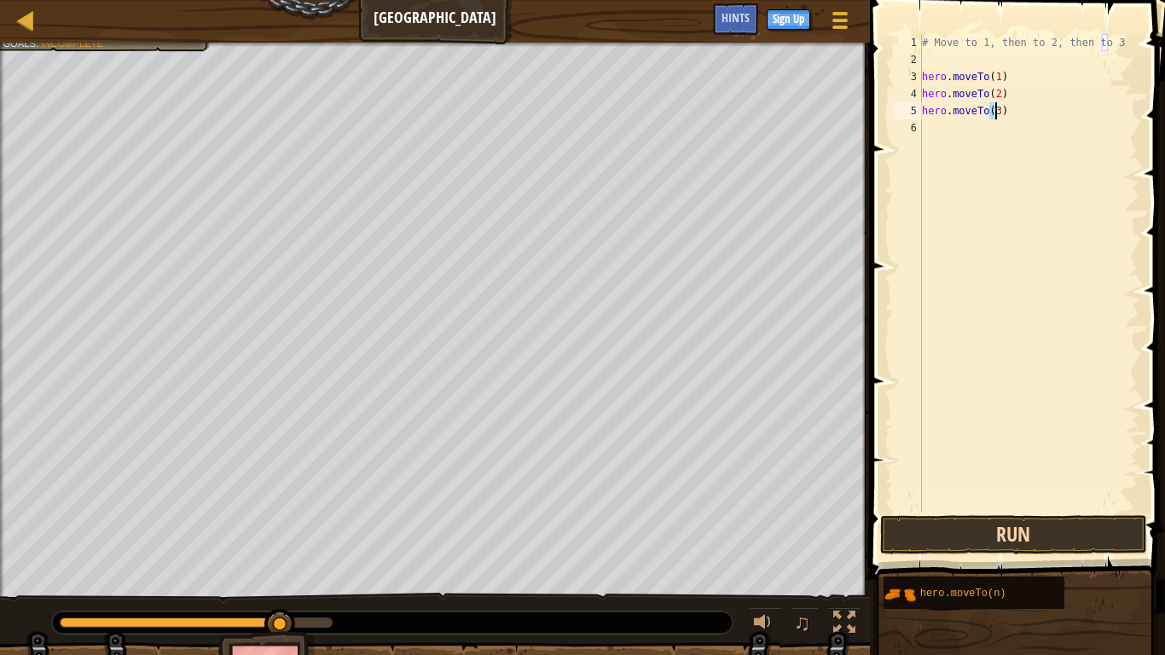
type textarea "hero.moveTo(3)"
click at [953, 525] on button "Run" at bounding box center [1013, 534] width 266 height 39
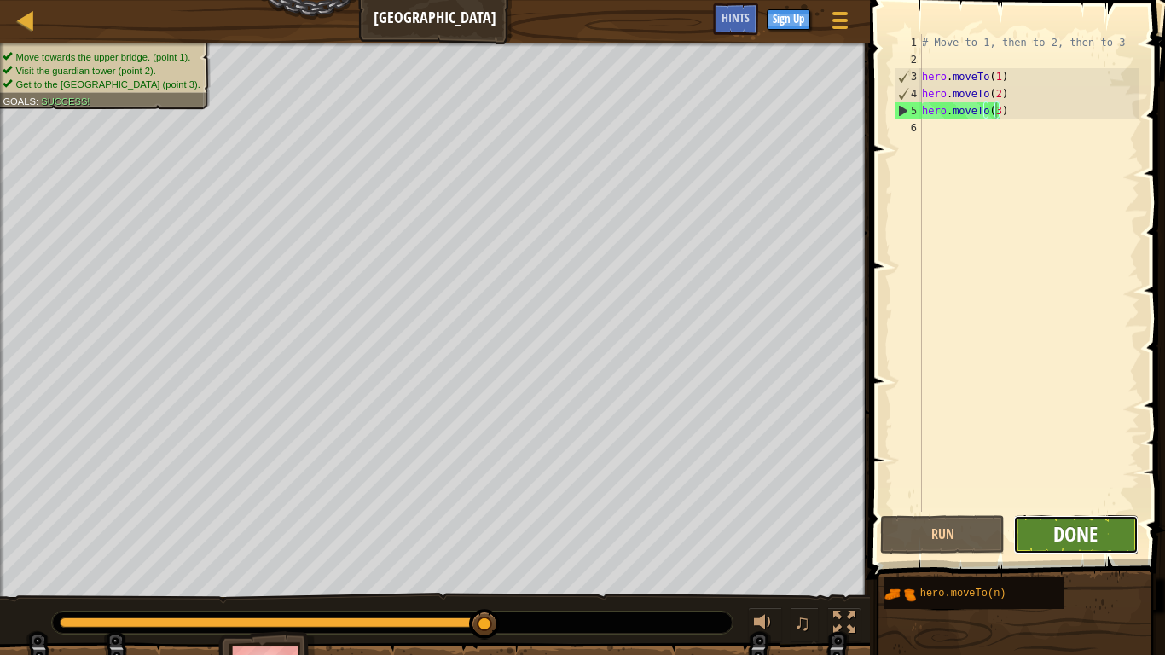
click at [1073, 543] on span "Done" at bounding box center [1076, 533] width 44 height 27
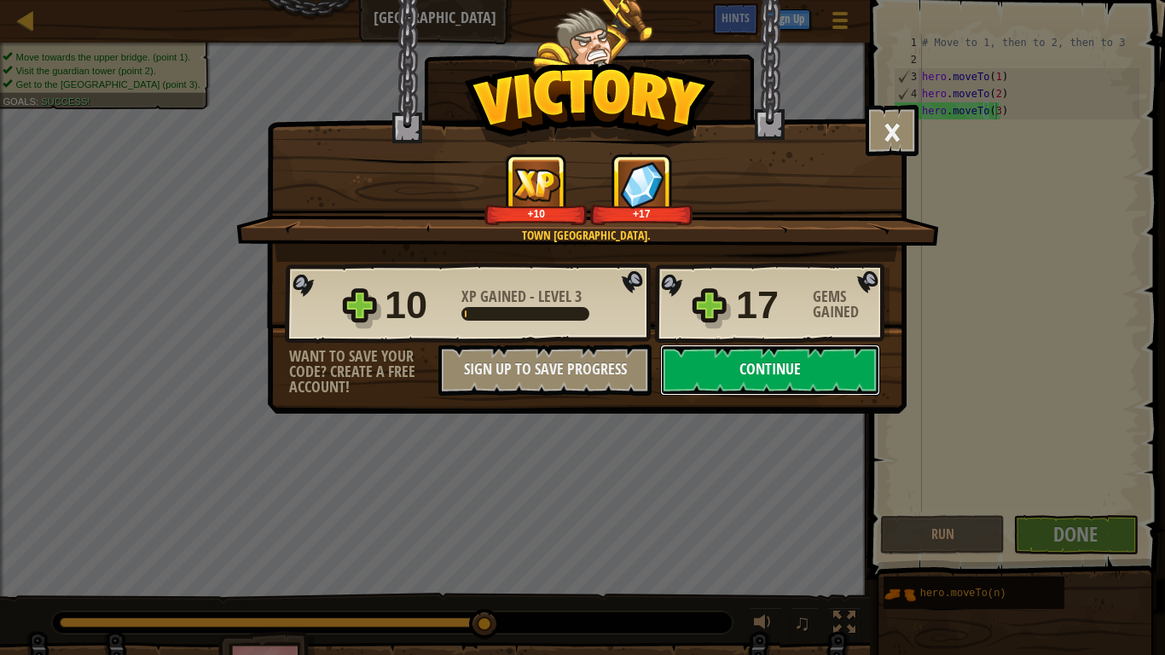
click at [825, 369] on button "Continue" at bounding box center [770, 370] width 220 height 51
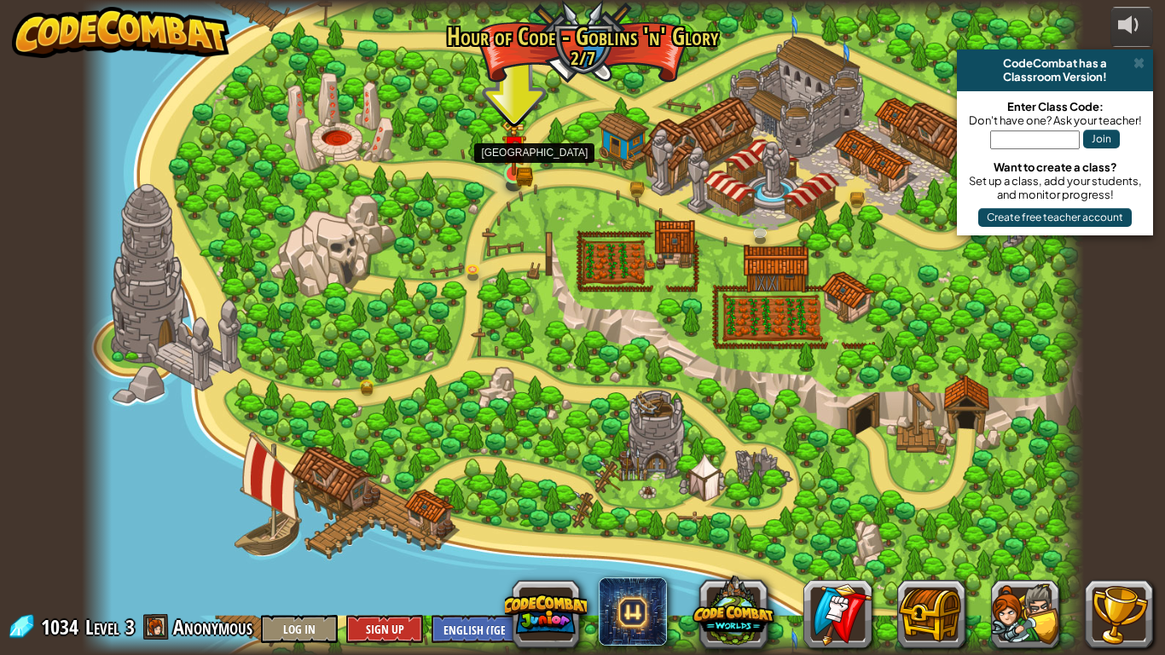
click at [518, 172] on img at bounding box center [515, 146] width 26 height 55
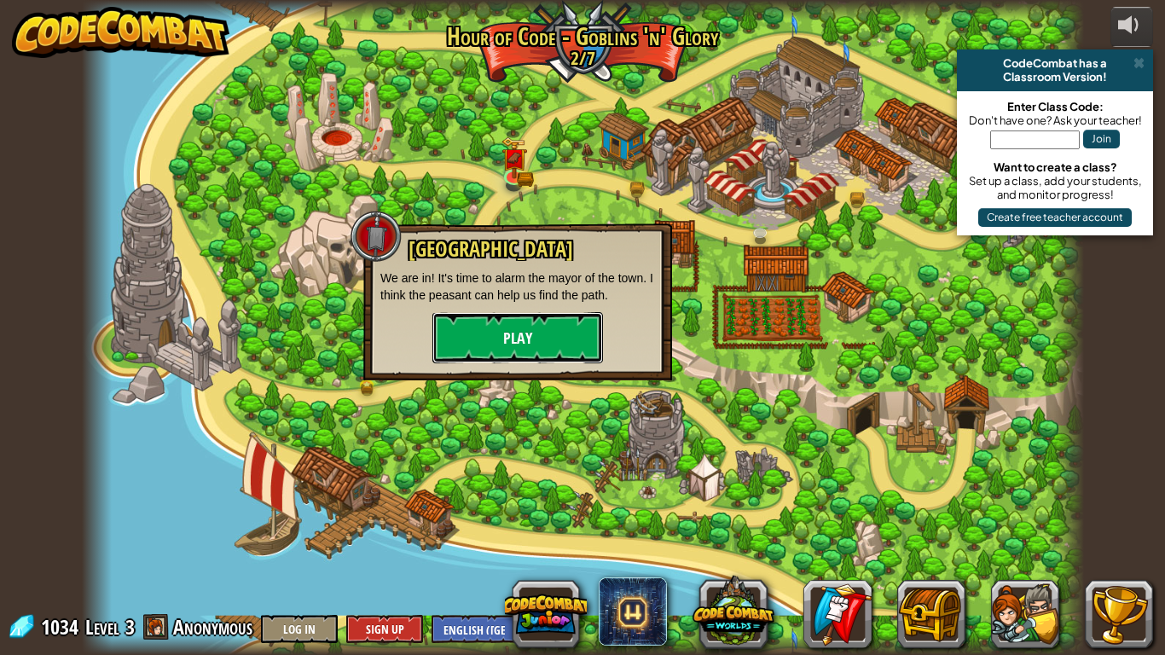
click at [522, 345] on button "Play" at bounding box center [518, 337] width 171 height 51
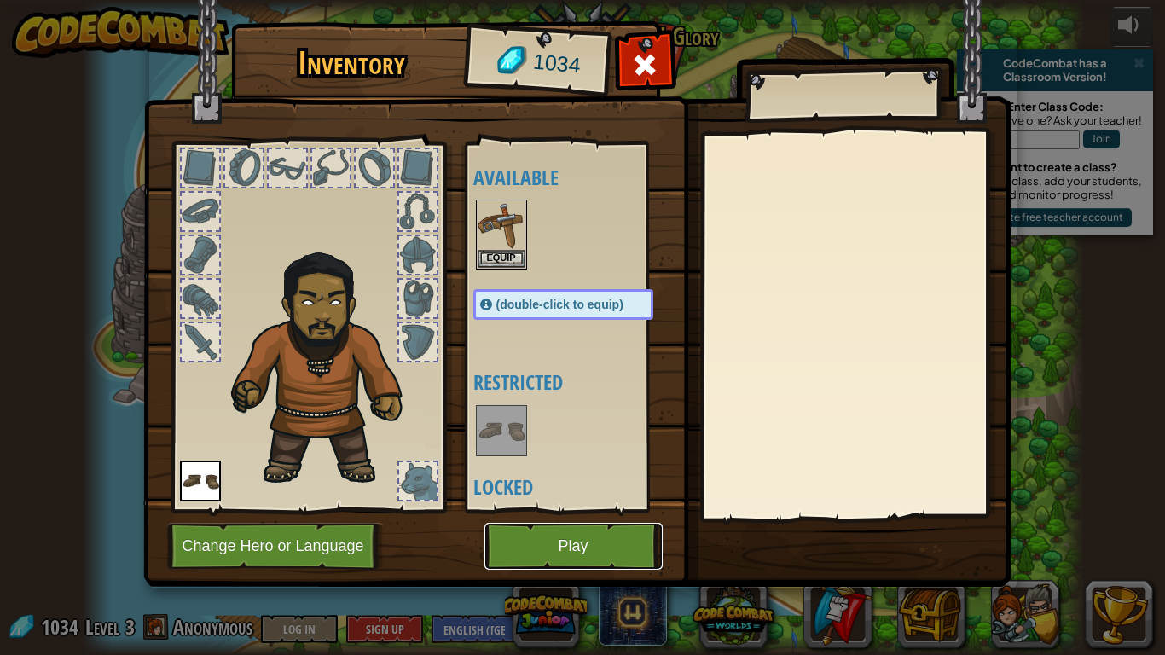
click at [575, 554] on button "Play" at bounding box center [574, 546] width 178 height 47
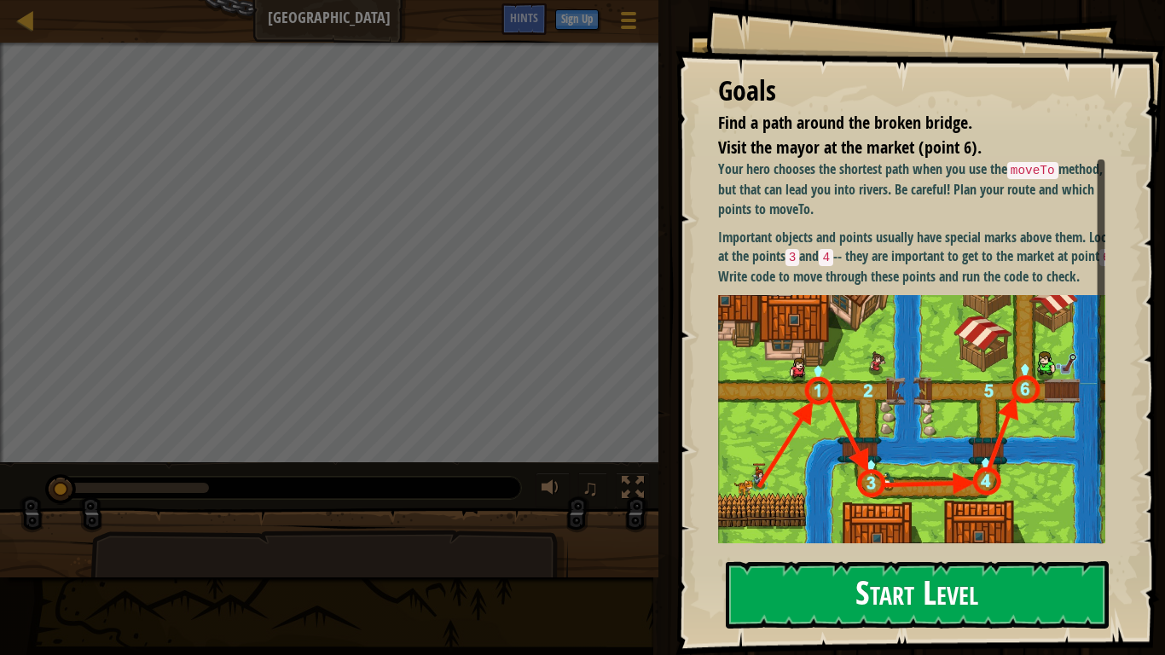
click at [864, 554] on button "Start Level" at bounding box center [917, 594] width 383 height 67
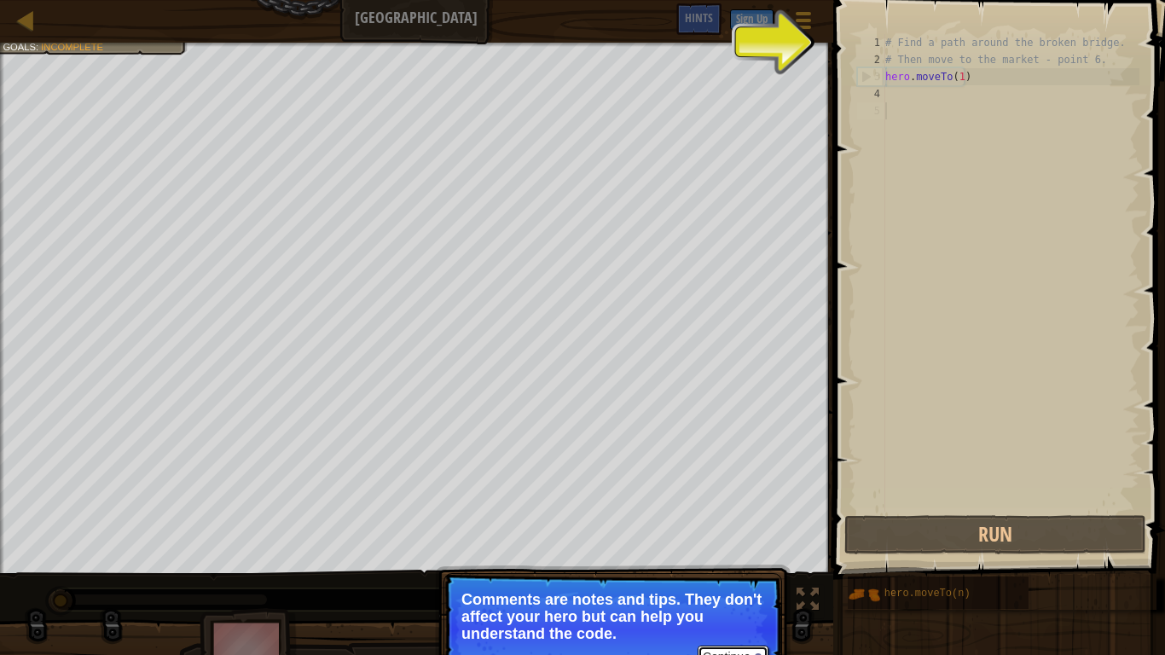
click at [751, 554] on button "Continue" at bounding box center [733, 657] width 71 height 22
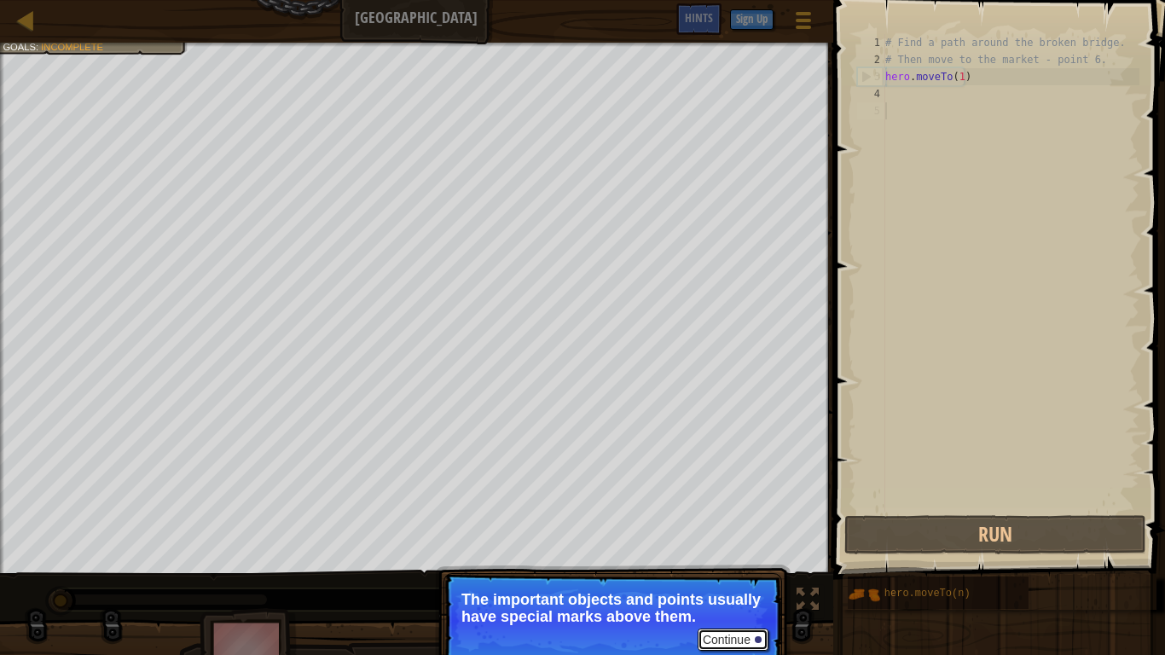
click at [701, 554] on button "Continue" at bounding box center [733, 640] width 71 height 22
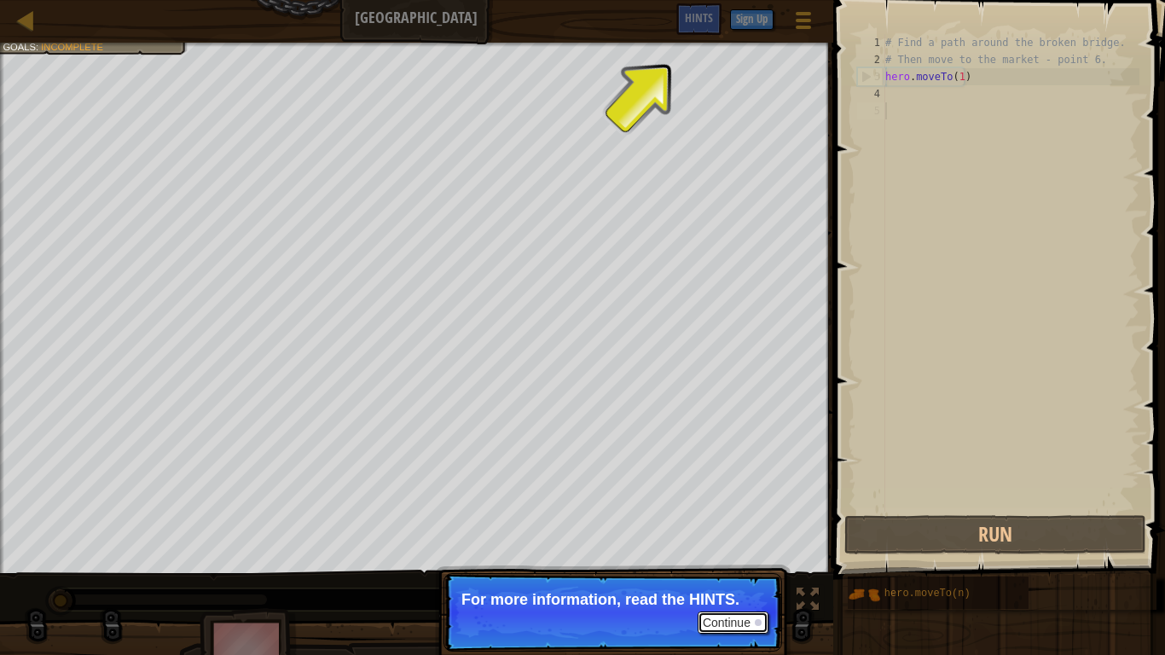
click at [720, 554] on button "Continue" at bounding box center [733, 623] width 71 height 22
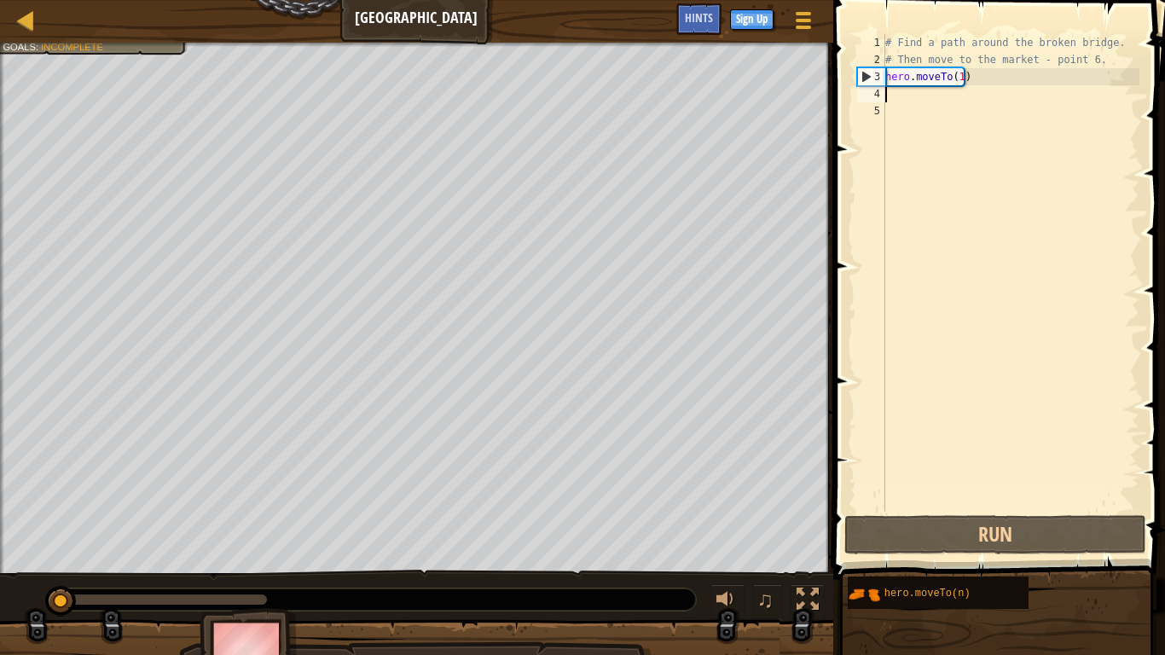
click at [897, 97] on div "# Find a path around the broken bridge. # Then move to the market - point 6. he…" at bounding box center [1011, 290] width 258 height 512
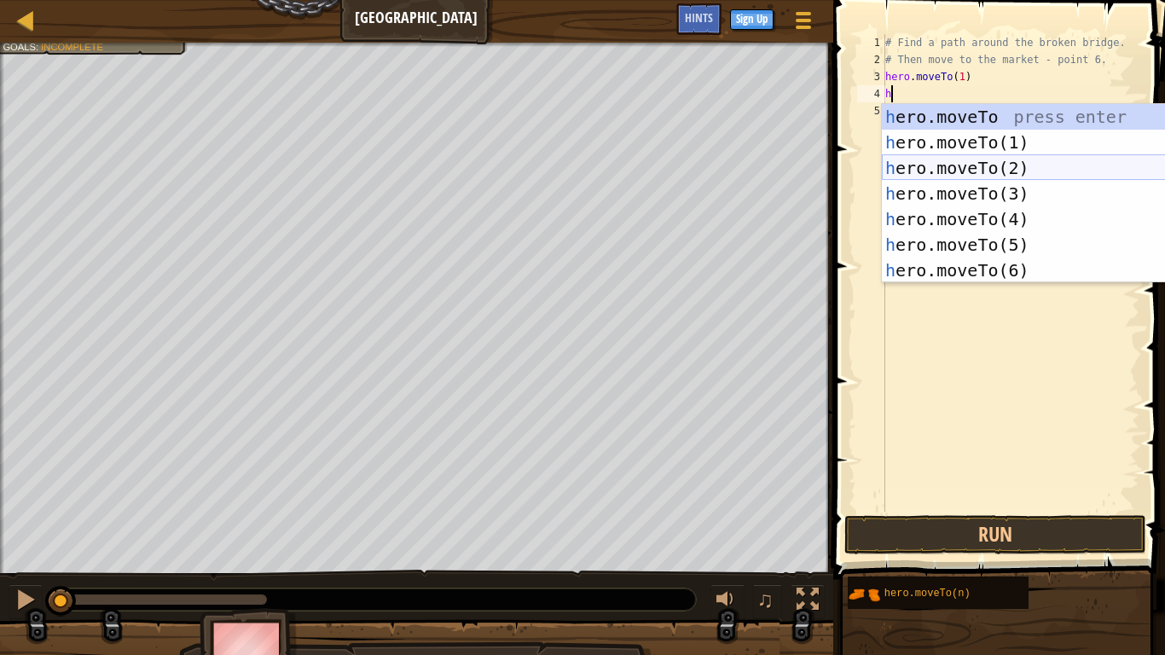
click at [942, 161] on div "h ero.moveTo press enter h ero.moveTo(1) press enter h ero.moveTo(2) press ente…" at bounding box center [1043, 219] width 322 height 230
type textarea "hero.moveTo(2)"
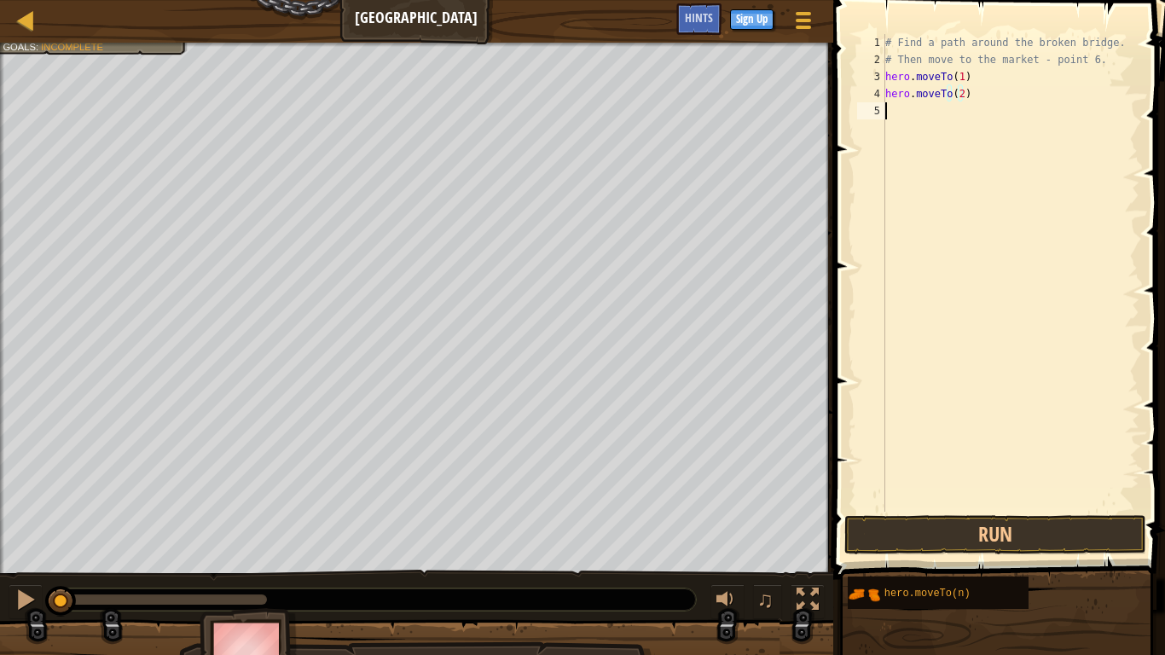
click at [902, 115] on div "# Find a path around the broken bridge. # Then move to the market - point 6. he…" at bounding box center [1011, 290] width 258 height 512
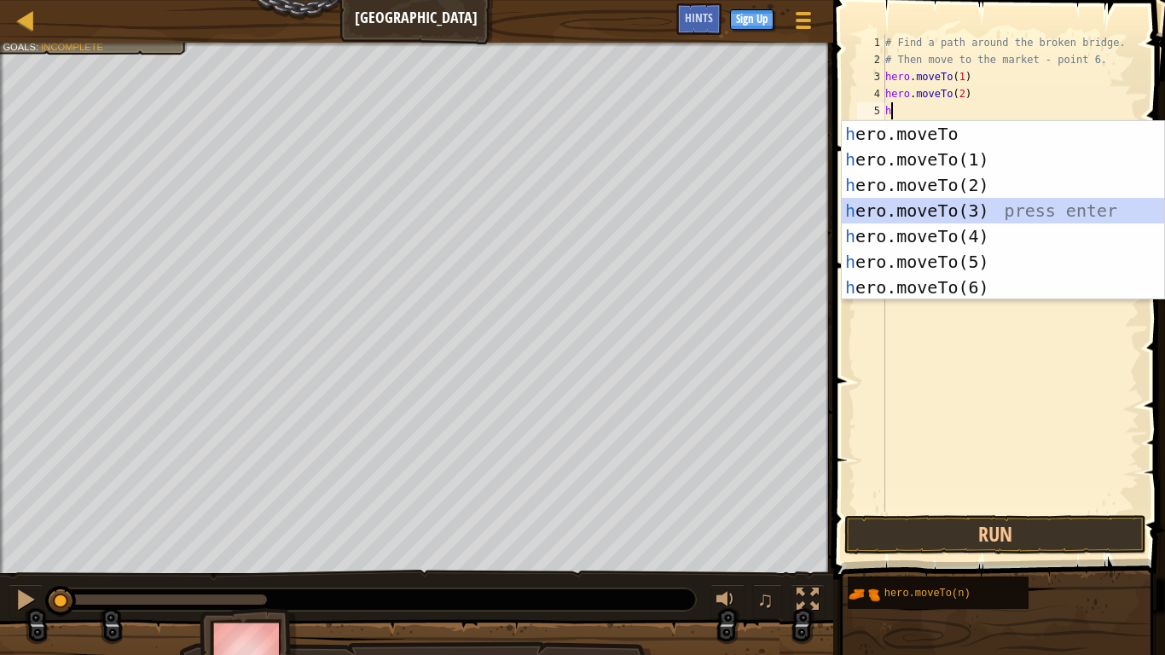
click at [943, 211] on div "h ero.moveTo press enter h ero.moveTo(1) press enter h ero.moveTo(2) press ente…" at bounding box center [1003, 236] width 322 height 230
type textarea "hero.moveTo(3)"
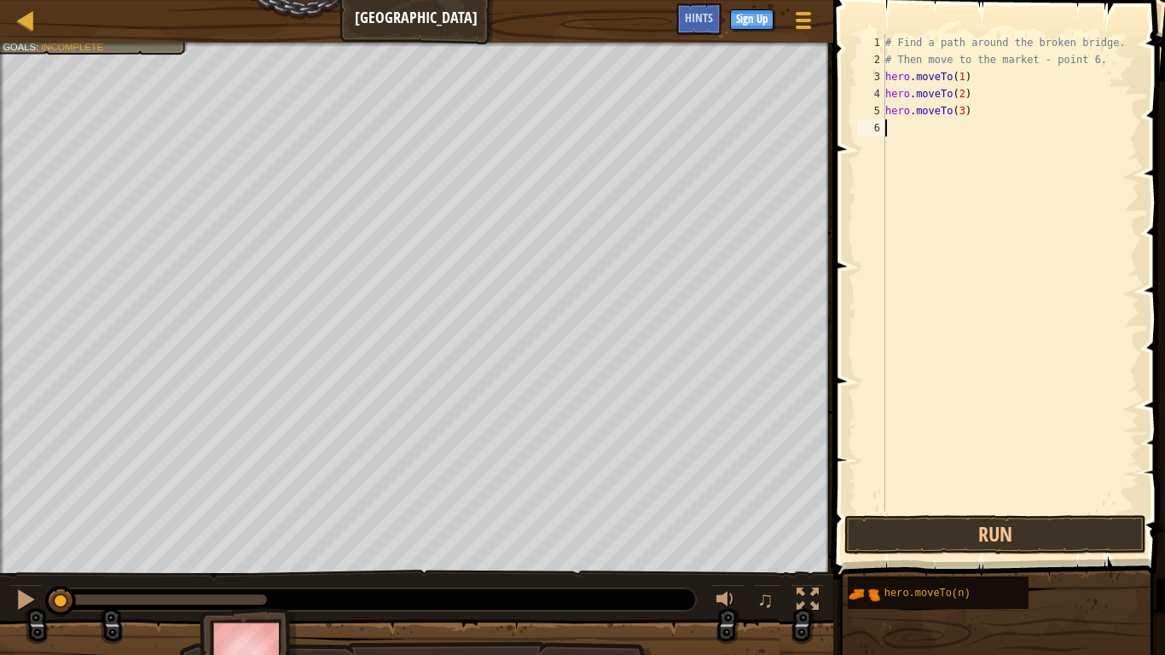
click at [898, 129] on div "# Find a path around the broken bridge. # Then move to the market - point 6. he…" at bounding box center [1011, 290] width 258 height 512
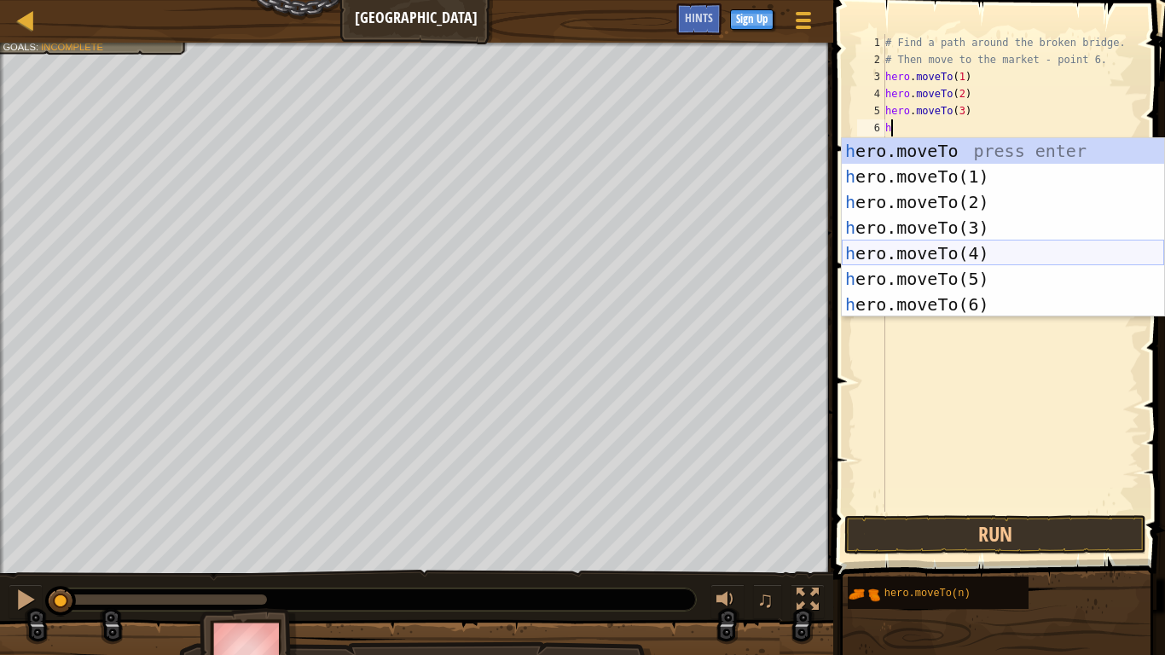
click at [874, 254] on div "h ero.moveTo press enter h ero.moveTo(1) press enter h ero.moveTo(2) press ente…" at bounding box center [1003, 253] width 322 height 230
type textarea "hero.moveTo(4)"
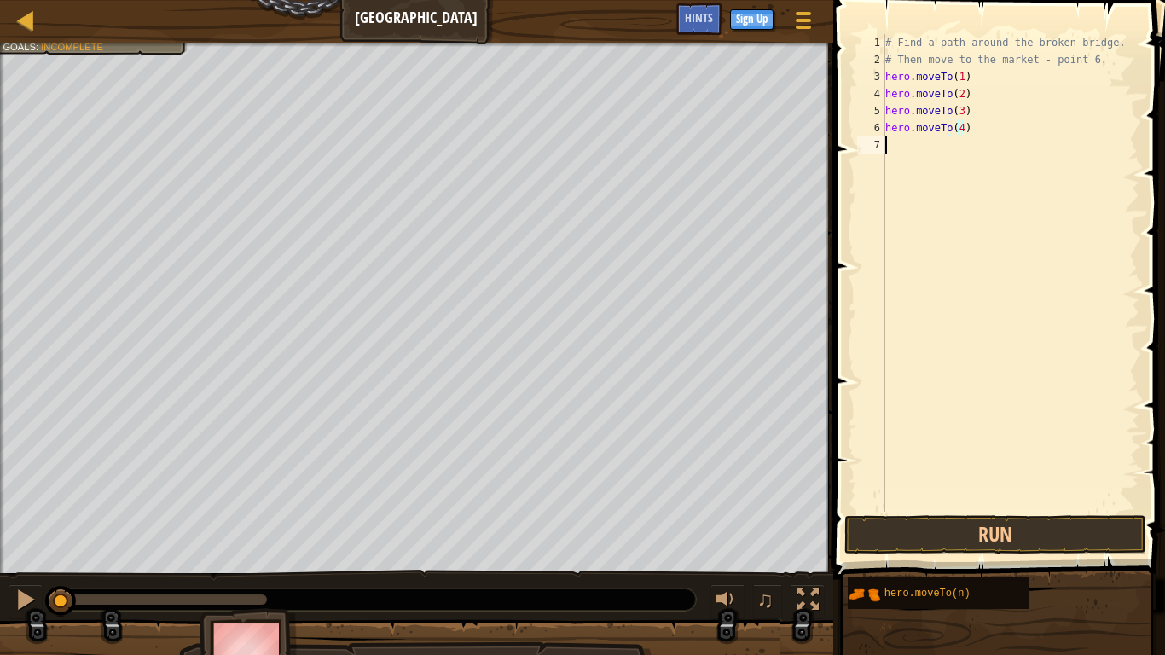
click at [892, 142] on div "# Find a path around the broken bridge. # Then move to the market - point 6. he…" at bounding box center [1011, 290] width 258 height 512
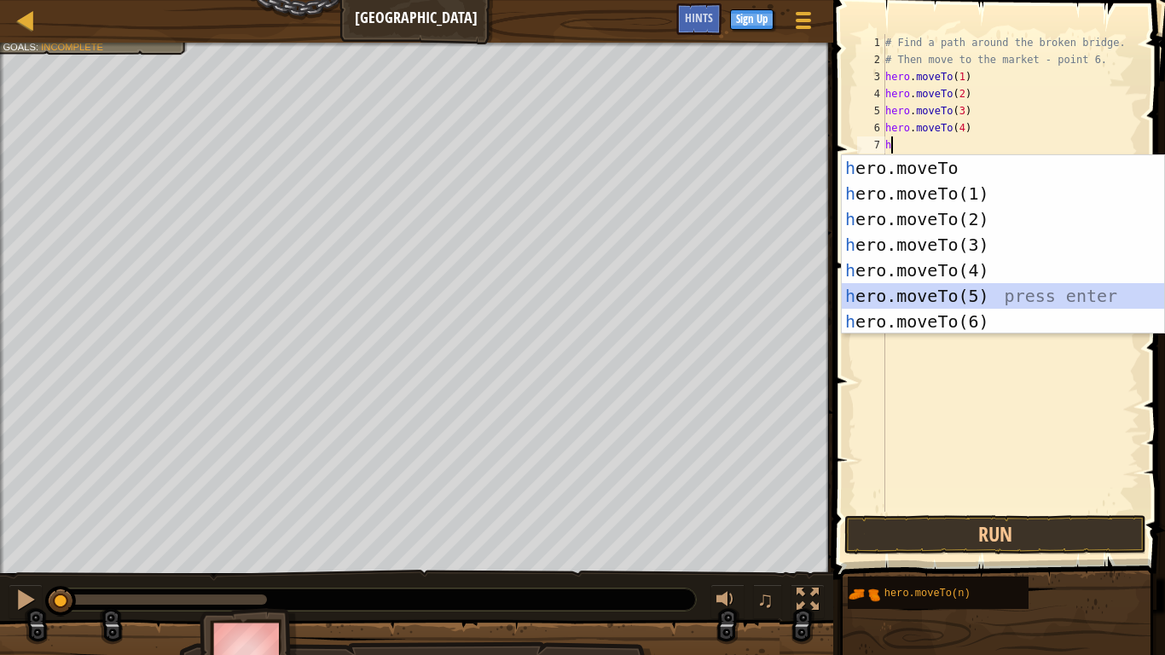
click at [881, 291] on div "h ero.moveTo press enter h ero.moveTo(1) press enter h ero.moveTo(2) press ente…" at bounding box center [1003, 270] width 322 height 230
type textarea "hero.moveTo(5)"
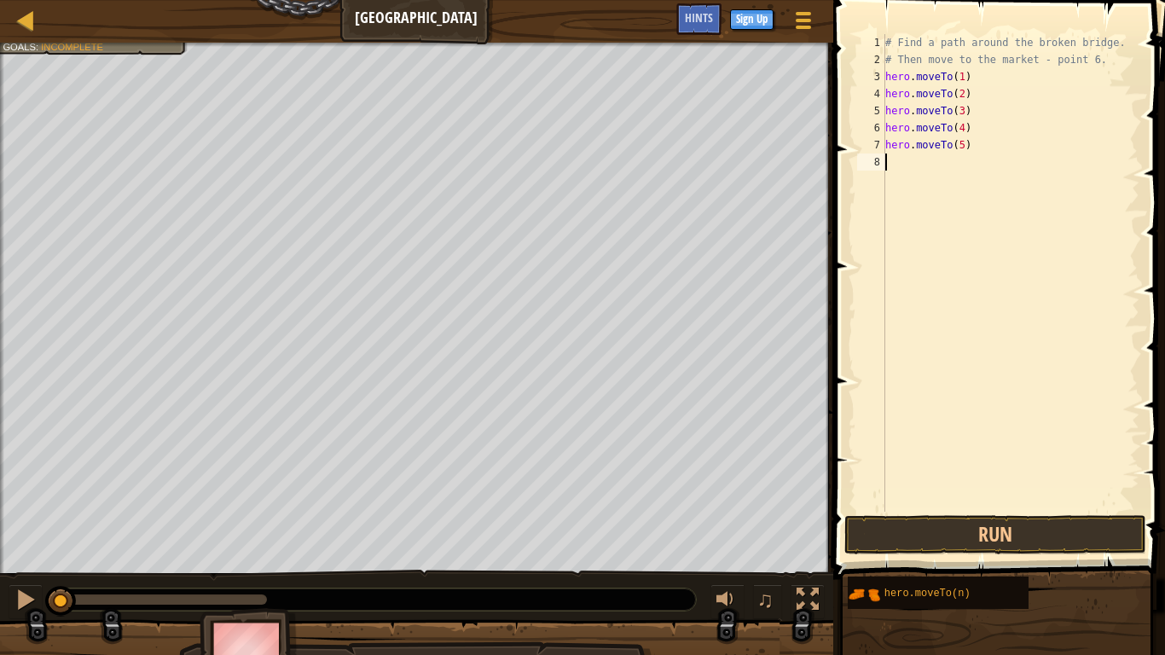
click at [894, 165] on div "# Find a path around the broken bridge. # Then move to the market - point 6. he…" at bounding box center [1011, 290] width 258 height 512
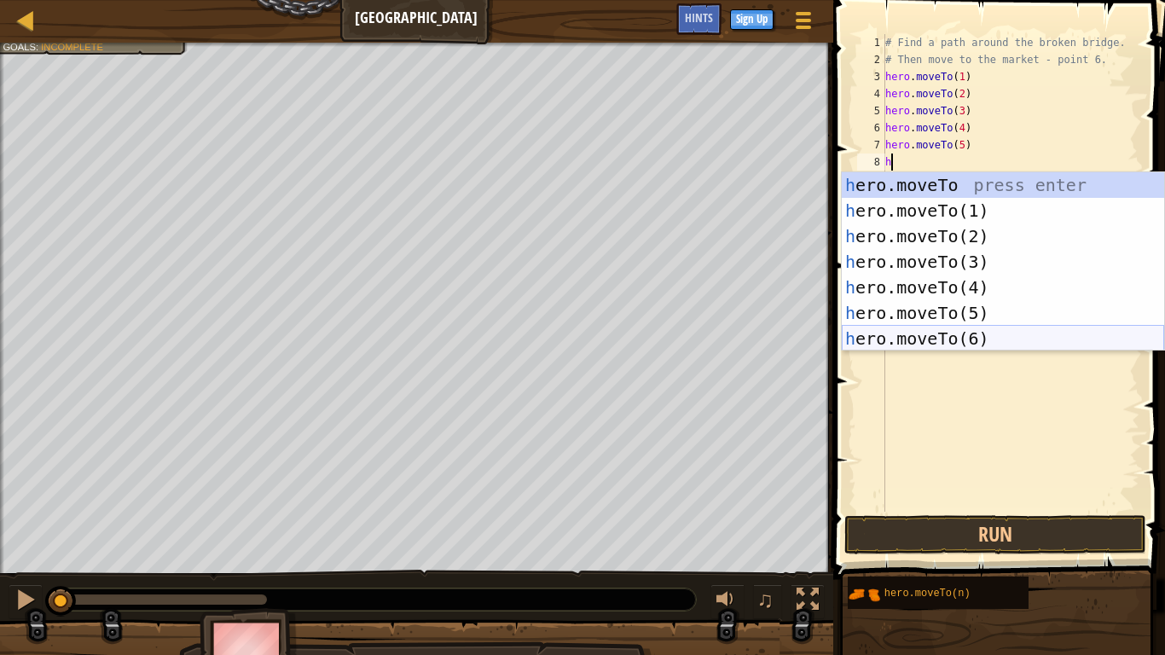
click at [922, 329] on div "h ero.moveTo press enter h ero.moveTo(1) press enter h ero.moveTo(2) press ente…" at bounding box center [1003, 287] width 322 height 230
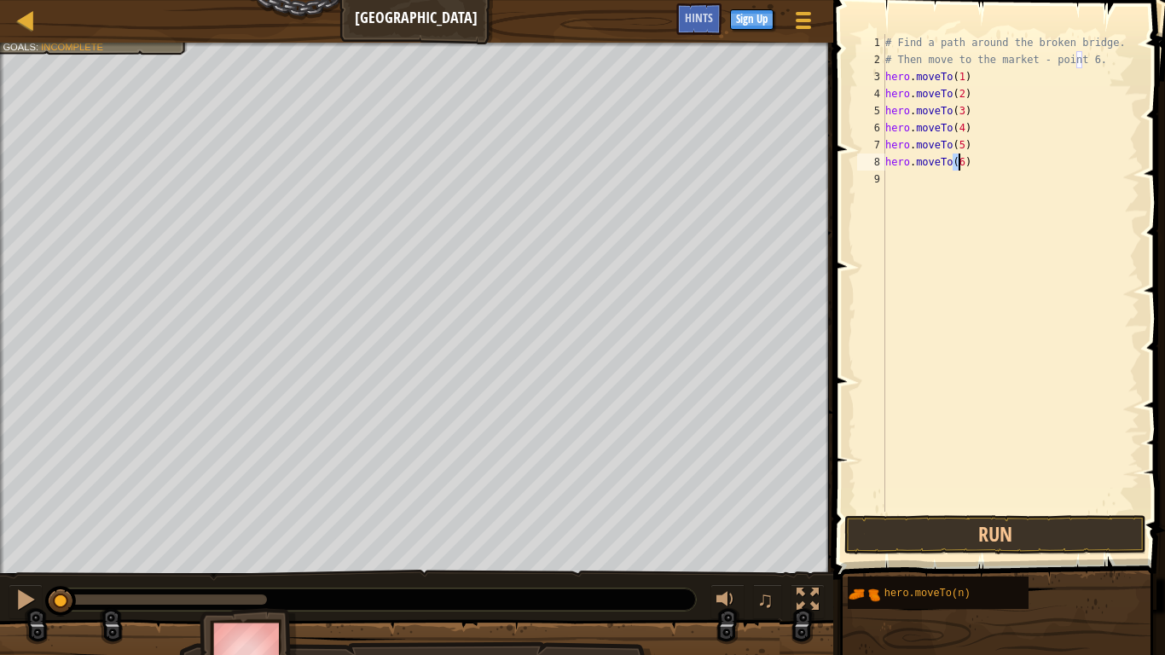
type textarea "hero.moveTo(6)"
click at [940, 506] on div "# Find a path around the broken bridge. # Then move to the market - point 6. he…" at bounding box center [1011, 290] width 258 height 512
drag, startPoint x: 978, startPoint y: 533, endPoint x: 960, endPoint y: 533, distance: 17.9
click at [972, 533] on button "Run" at bounding box center [996, 534] width 302 height 39
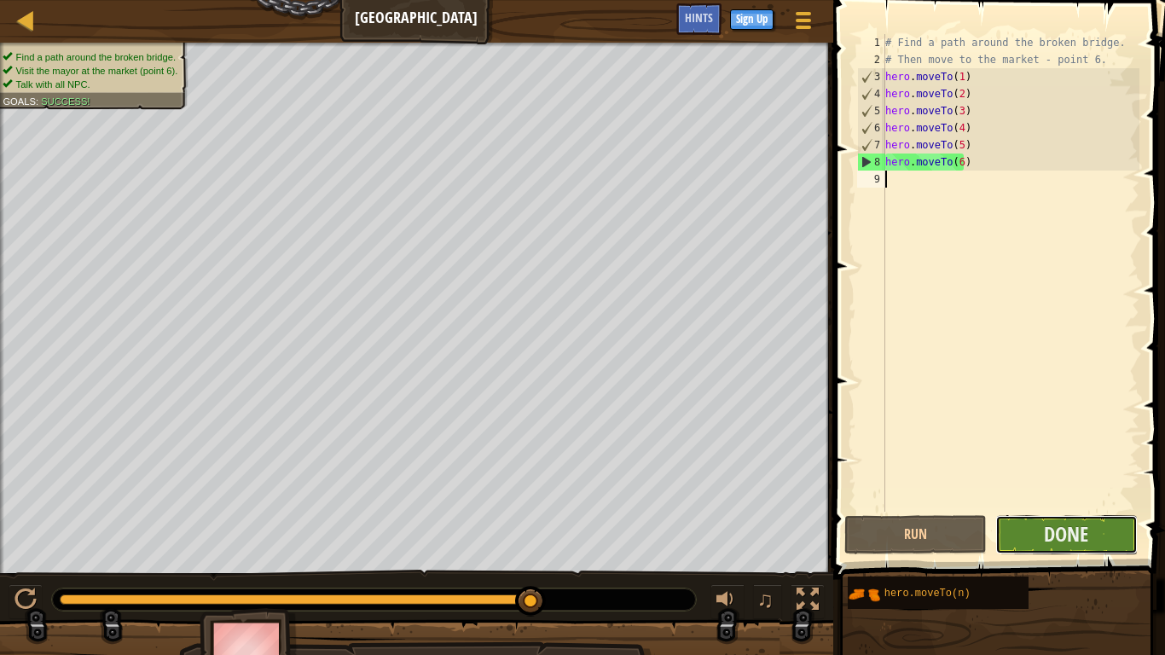
click at [1025, 535] on button "Done" at bounding box center [1067, 534] width 142 height 39
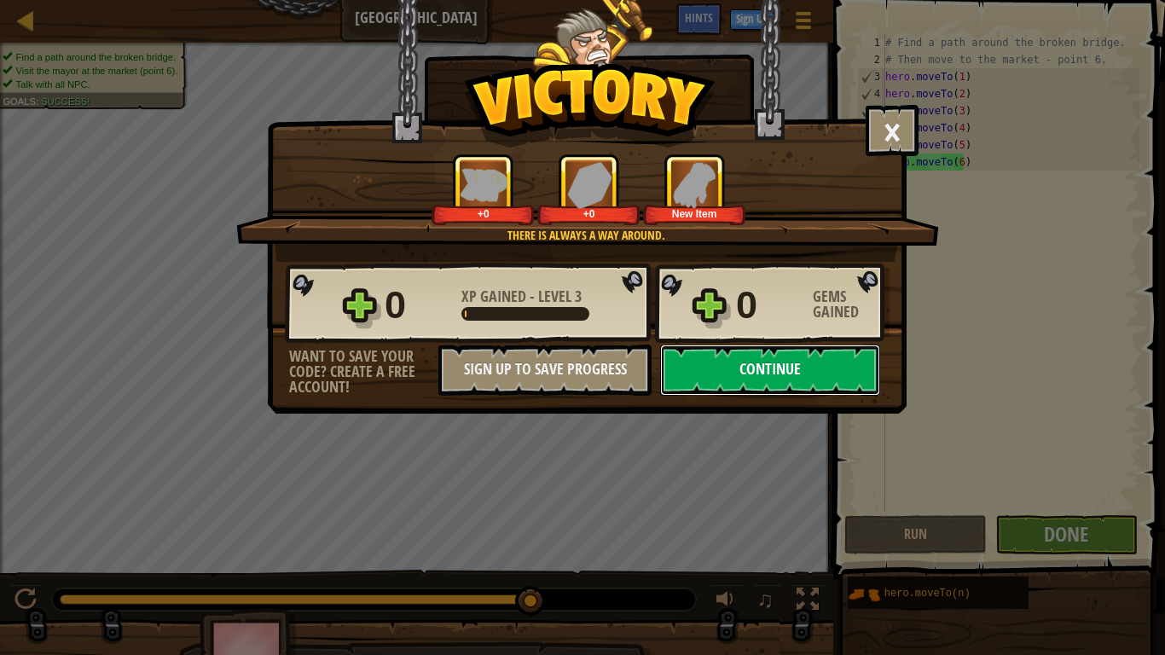
click at [772, 381] on button "Continue" at bounding box center [770, 370] width 220 height 51
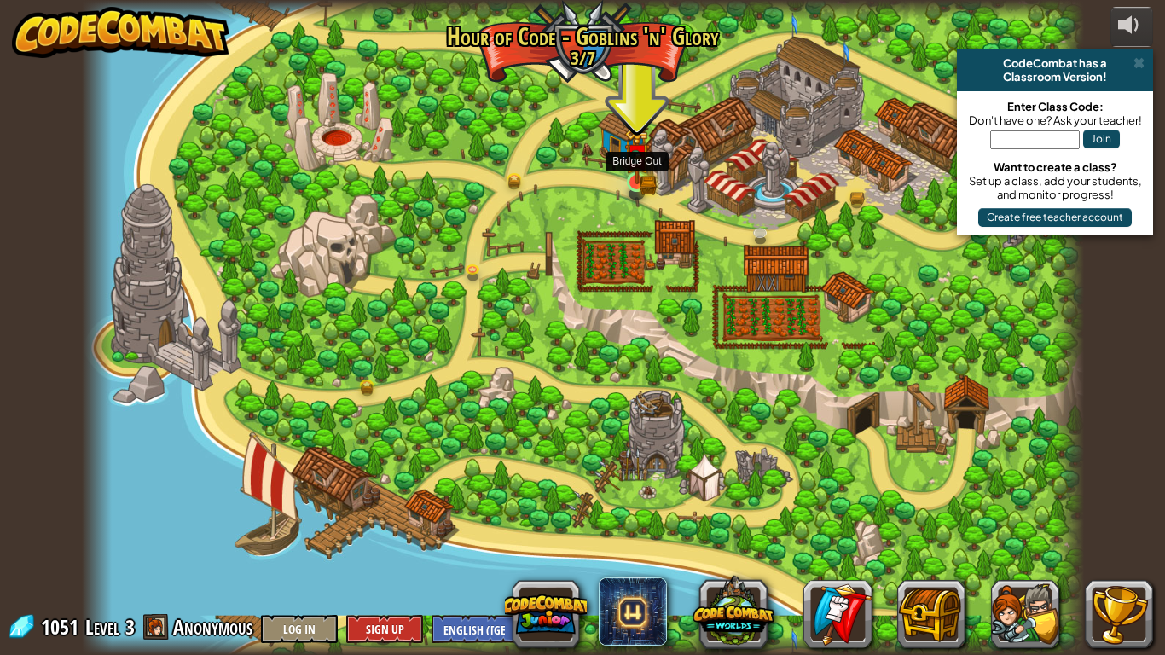
click at [641, 177] on img at bounding box center [637, 155] width 26 height 55
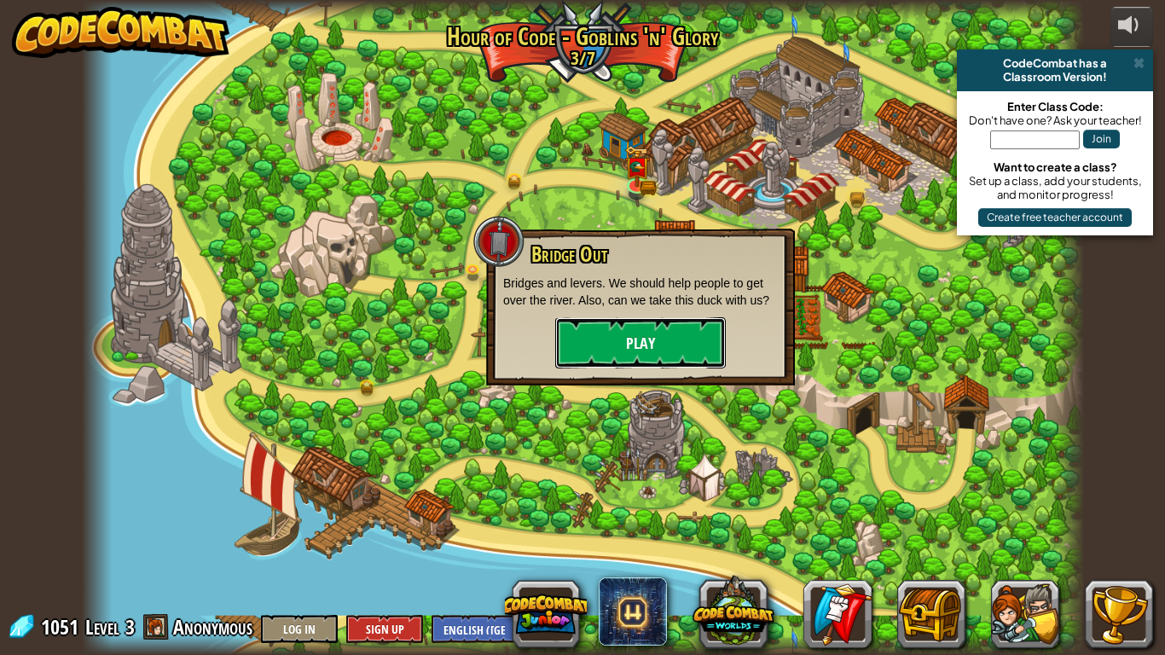
click at [625, 338] on button "Play" at bounding box center [640, 342] width 171 height 51
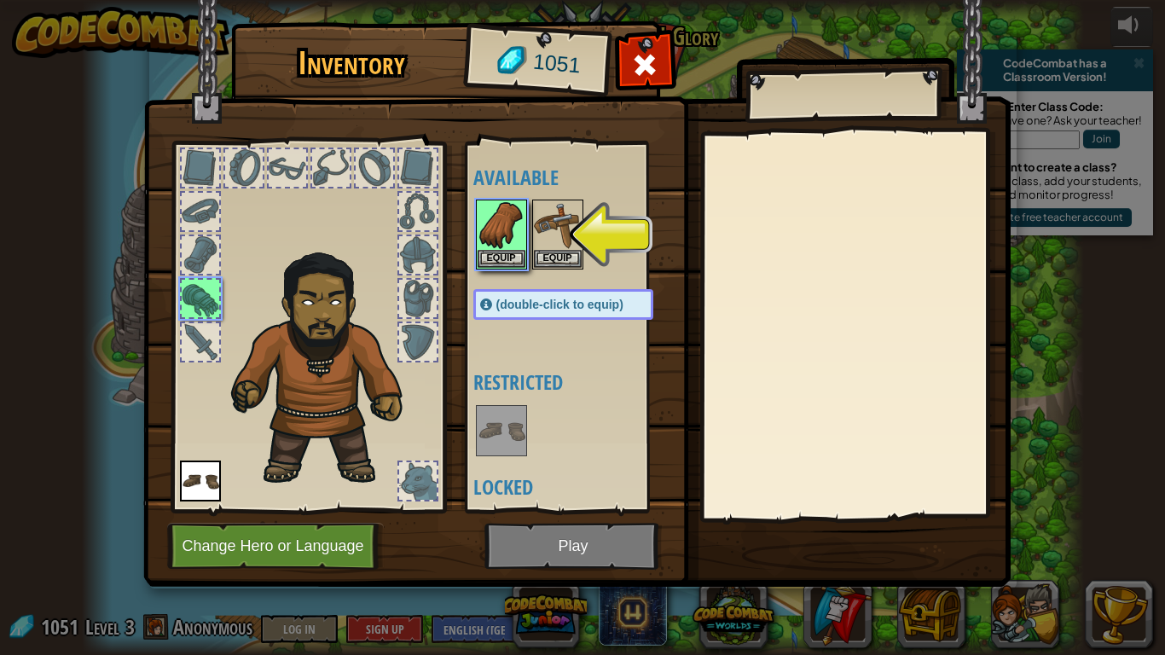
click at [552, 542] on img at bounding box center [577, 277] width 868 height 619
click at [509, 229] on img at bounding box center [502, 225] width 48 height 48
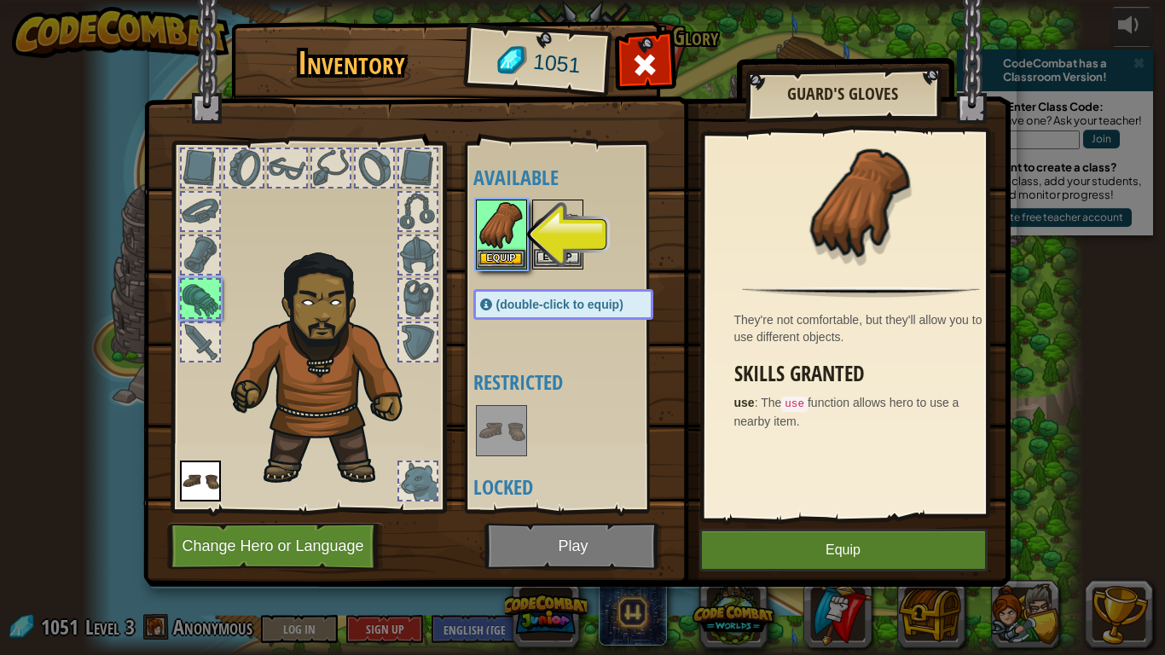
click at [572, 248] on img at bounding box center [558, 225] width 48 height 48
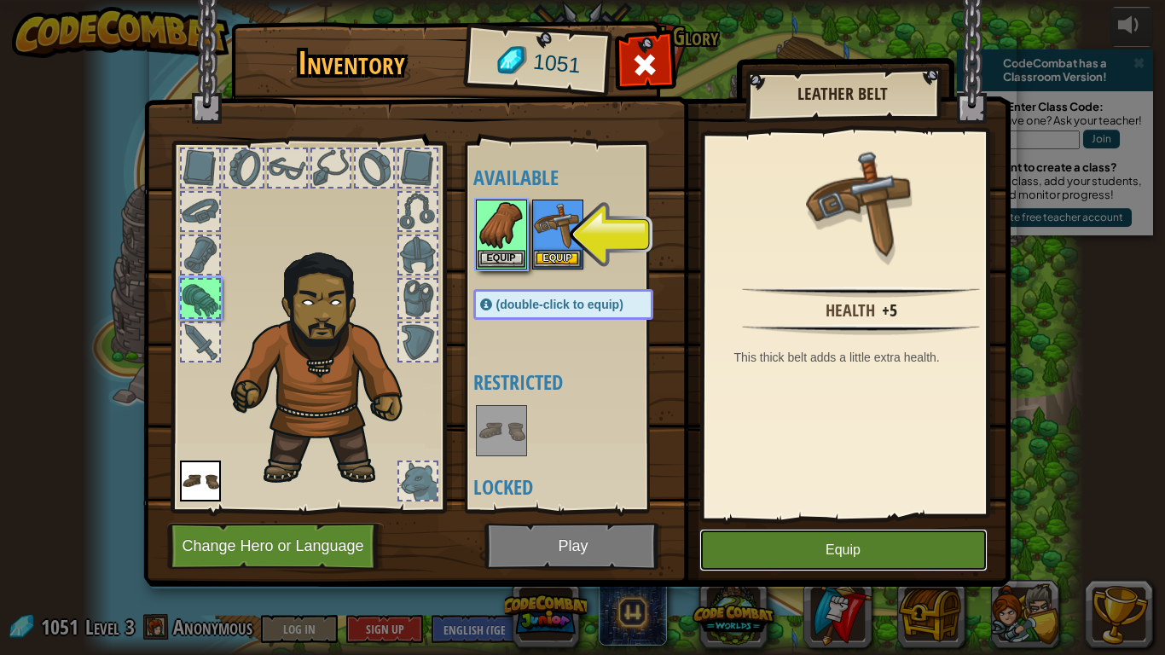
click at [785, 554] on button "Equip" at bounding box center [844, 550] width 288 height 43
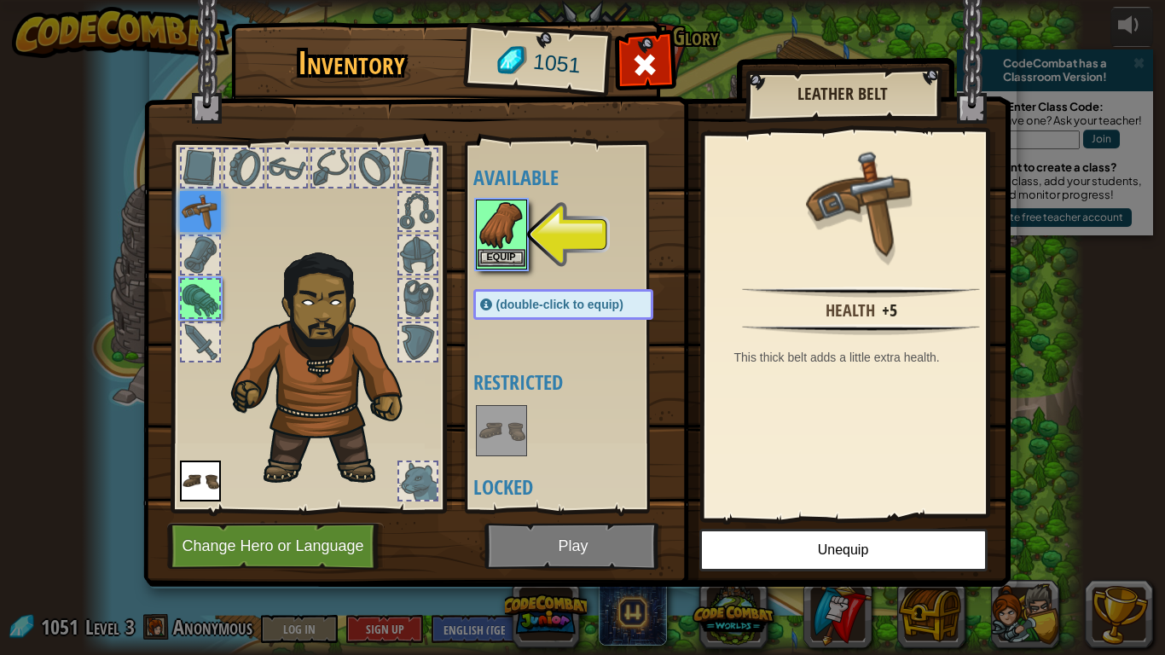
click at [518, 239] on img at bounding box center [502, 225] width 48 height 48
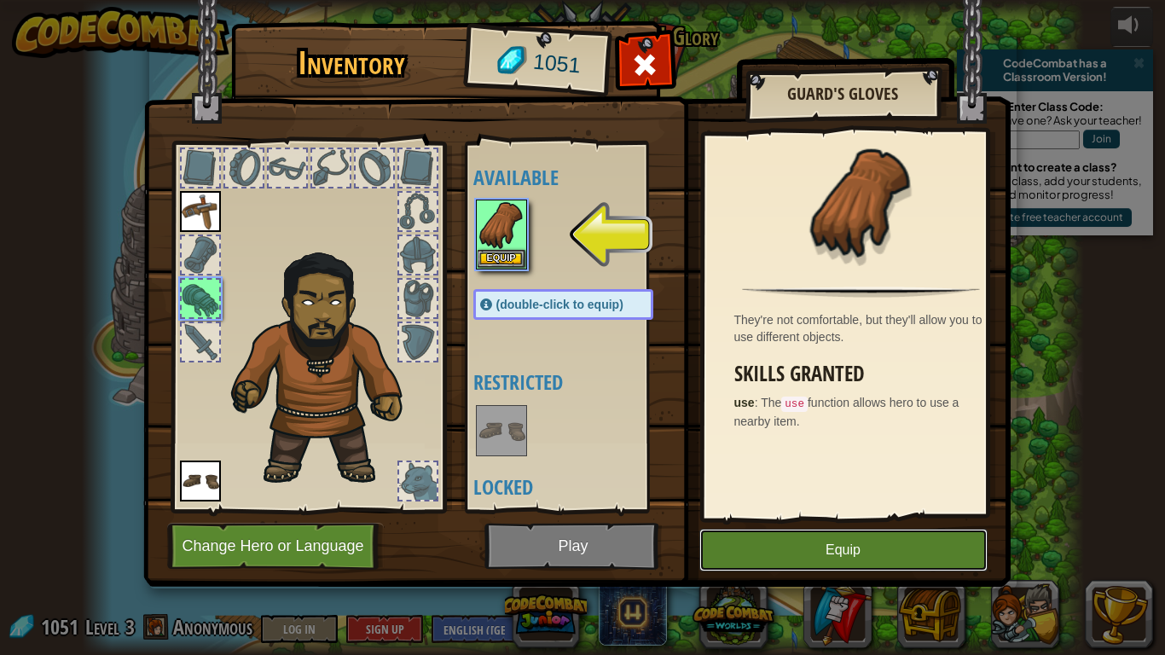
click at [811, 554] on button "Equip" at bounding box center [844, 550] width 288 height 43
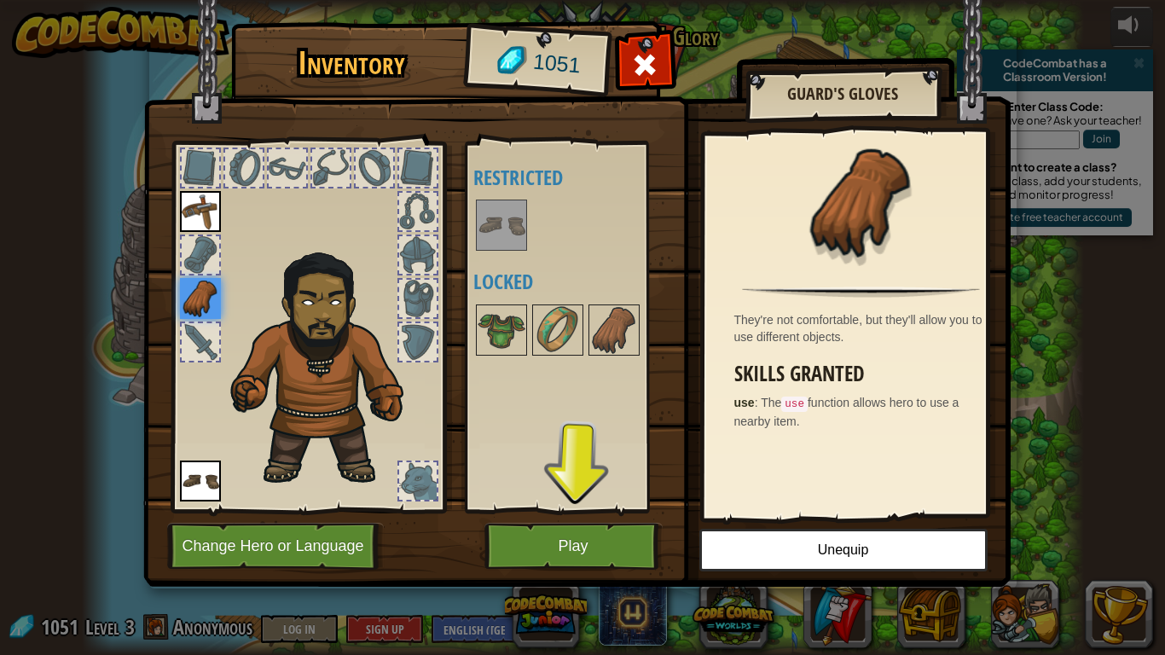
click at [208, 298] on img at bounding box center [200, 298] width 41 height 41
click at [190, 212] on img at bounding box center [200, 211] width 41 height 41
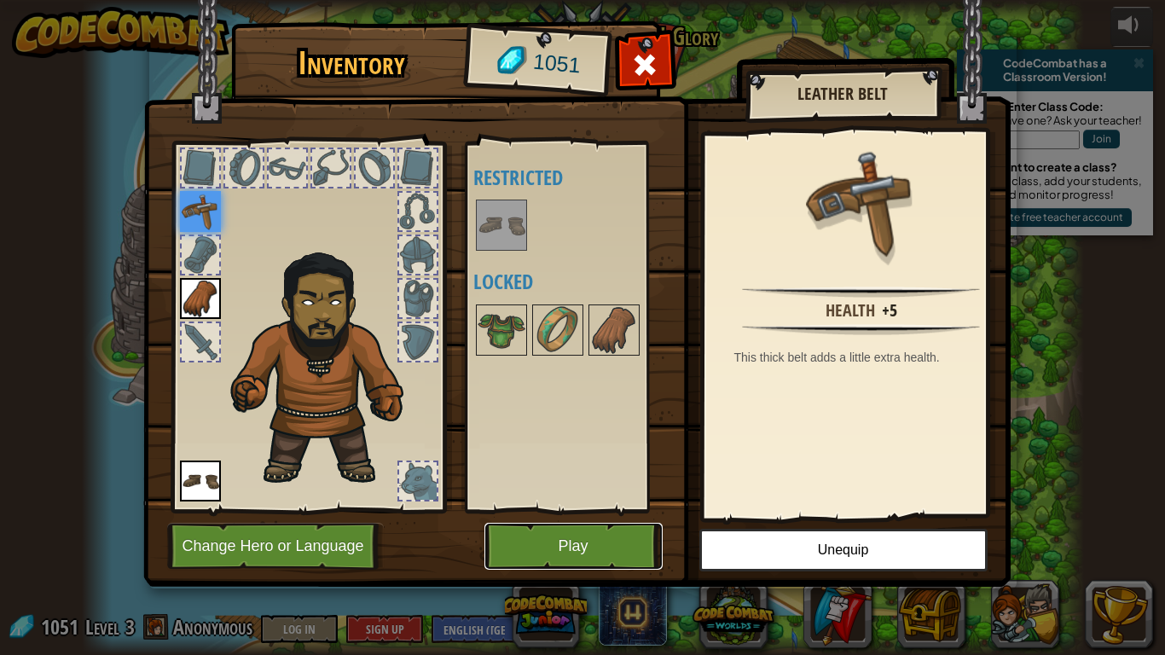
click at [584, 553] on button "Play" at bounding box center [574, 546] width 178 height 47
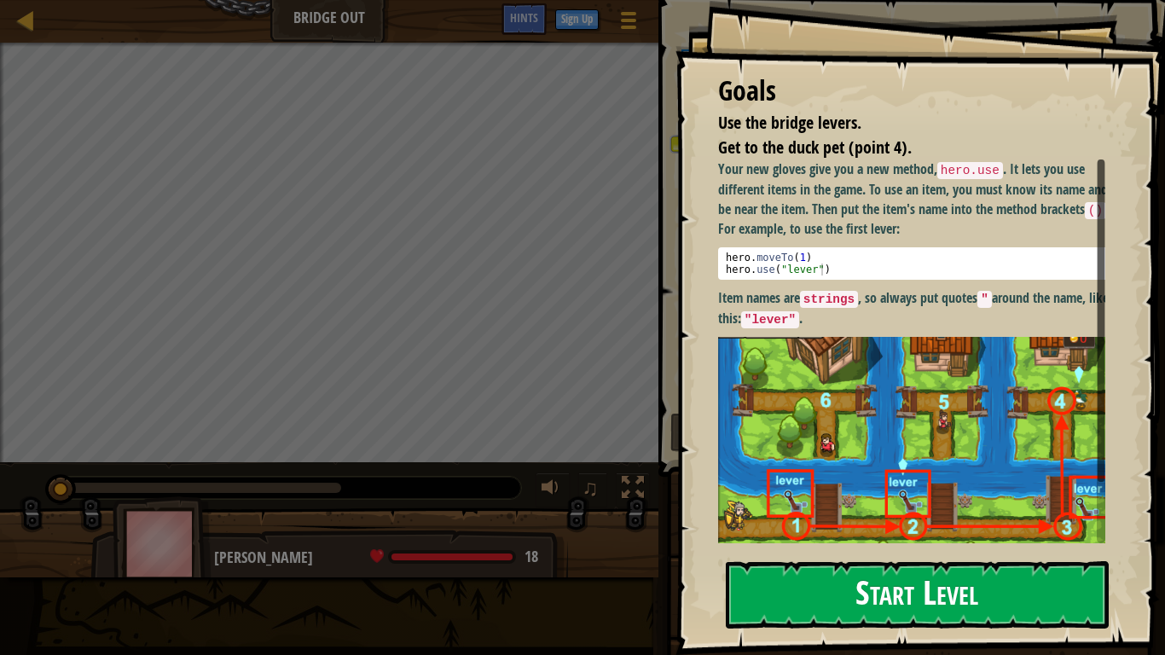
click at [964, 554] on button "Start Level" at bounding box center [917, 594] width 383 height 67
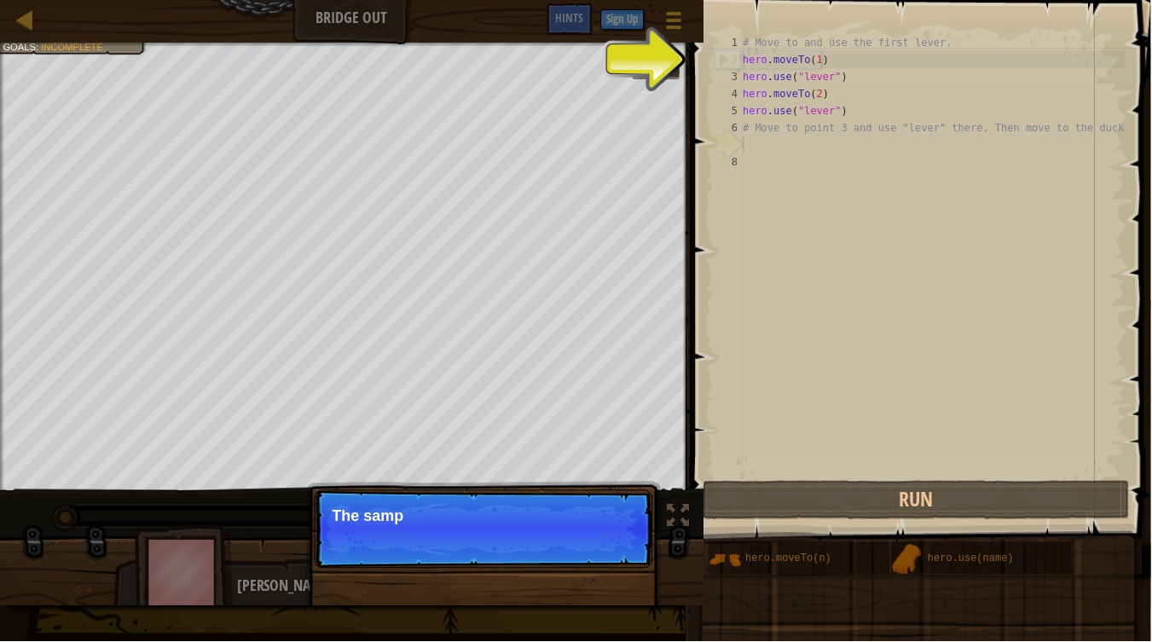
click at [605, 554] on div "Continue The samp" at bounding box center [484, 617] width 356 height 253
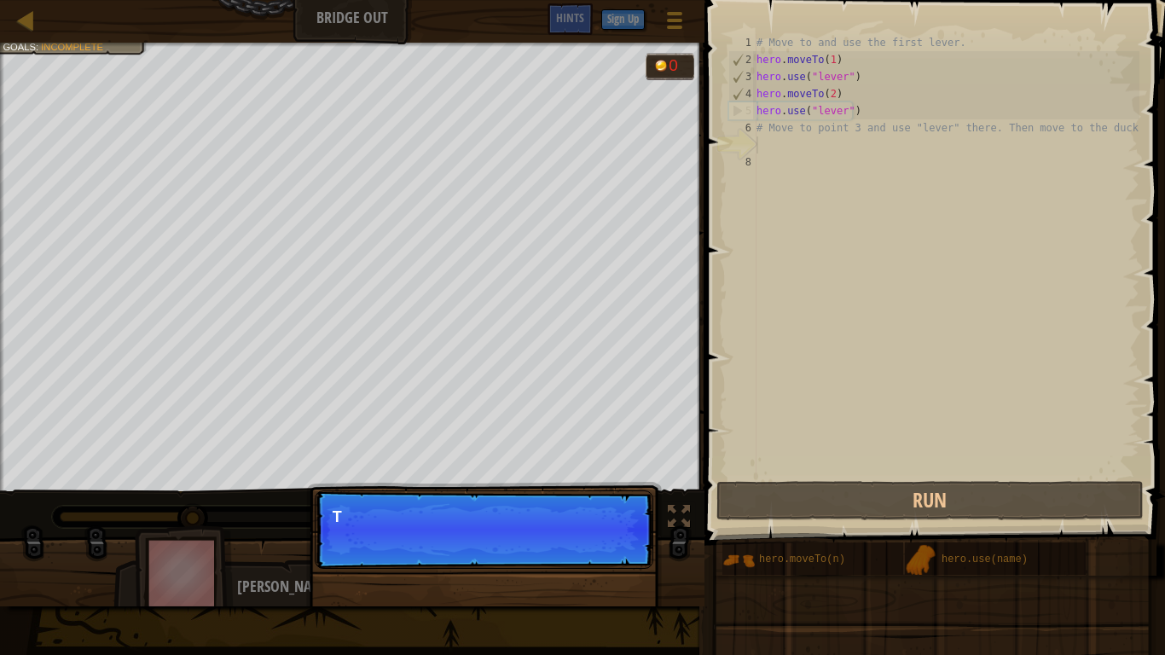
scroll to position [8, 0]
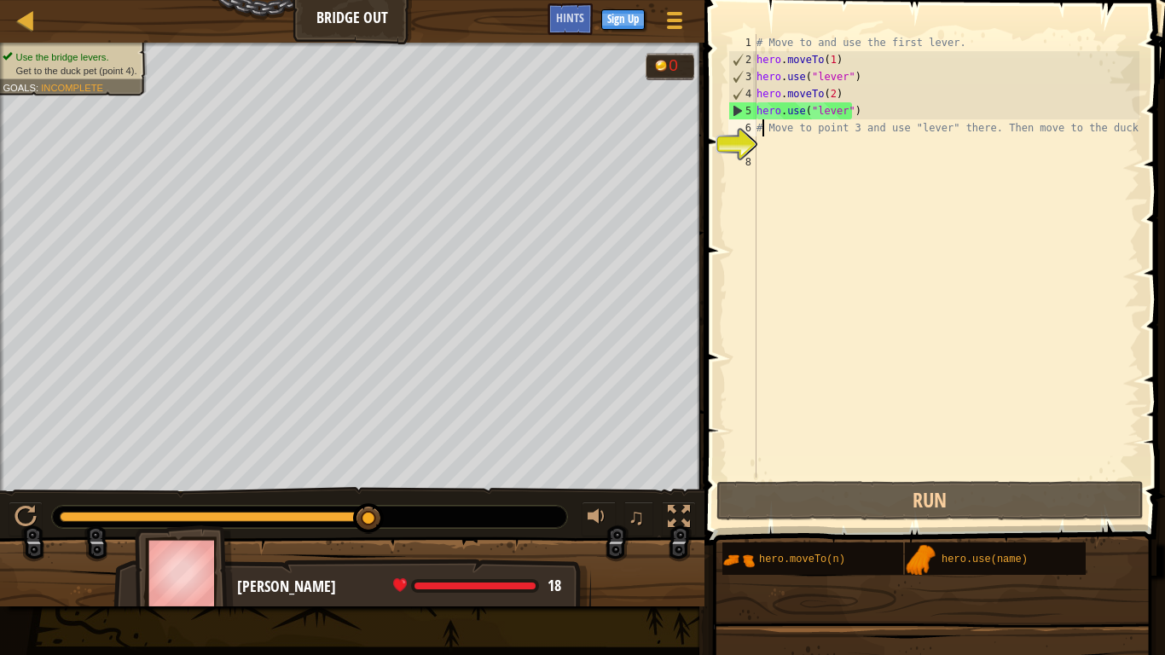
click at [763, 131] on div "# Move to and use the first lever. hero . moveTo ( 1 ) hero . use ( "lever" ) h…" at bounding box center [946, 273] width 386 height 478
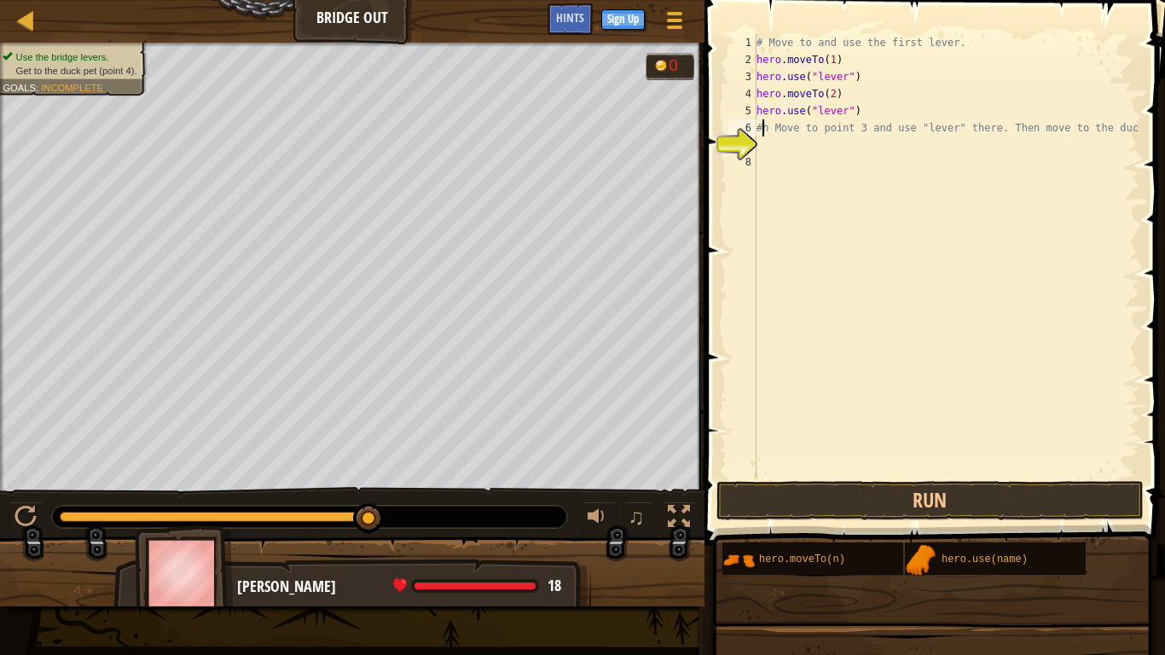
click at [761, 127] on div "# Move to and use the first lever. hero . moveTo ( 1 ) hero . use ( "lever" ) h…" at bounding box center [946, 273] width 386 height 478
click at [845, 495] on button "Run" at bounding box center [930, 500] width 427 height 39
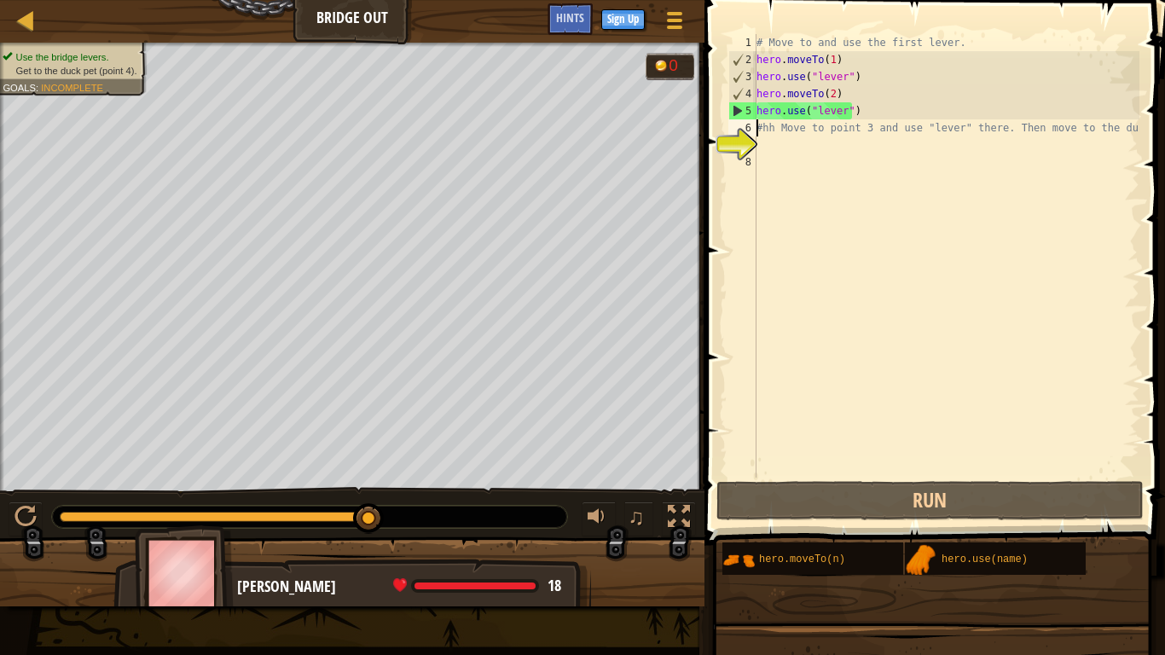
click at [758, 125] on div "# Move to and use the first lever. hero . moveTo ( 1 ) hero . use ( "lever" ) h…" at bounding box center [946, 273] width 386 height 478
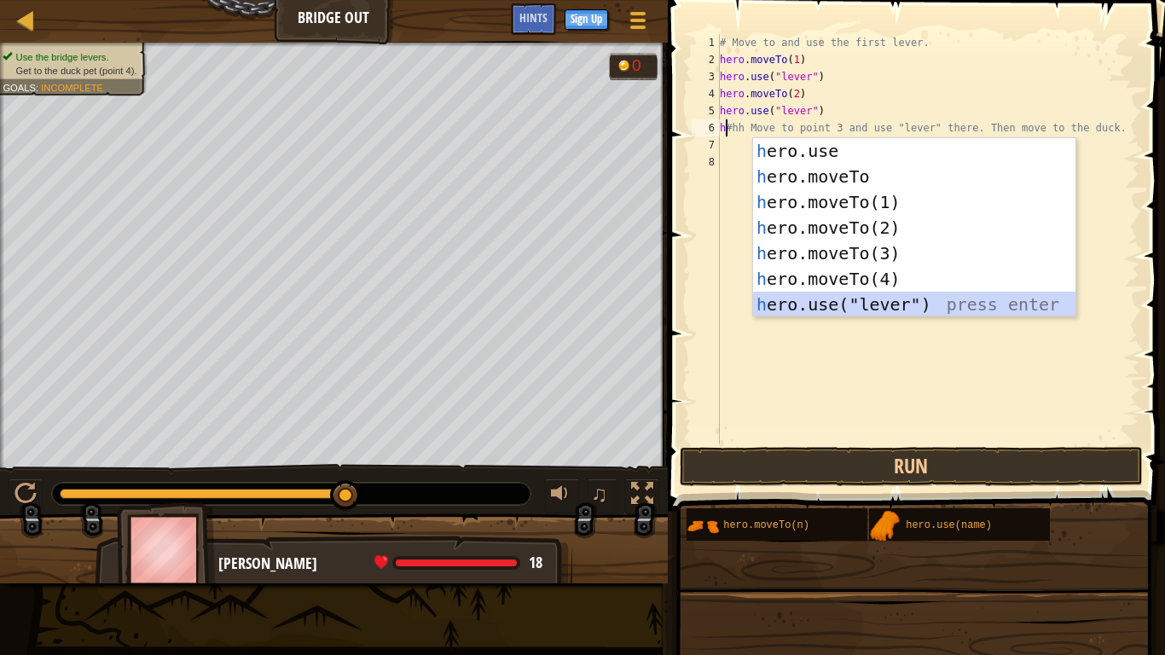
click at [780, 298] on div "h ero.use press enter h ero.moveTo press enter h ero.moveTo(1) press enter h er…" at bounding box center [914, 253] width 322 height 230
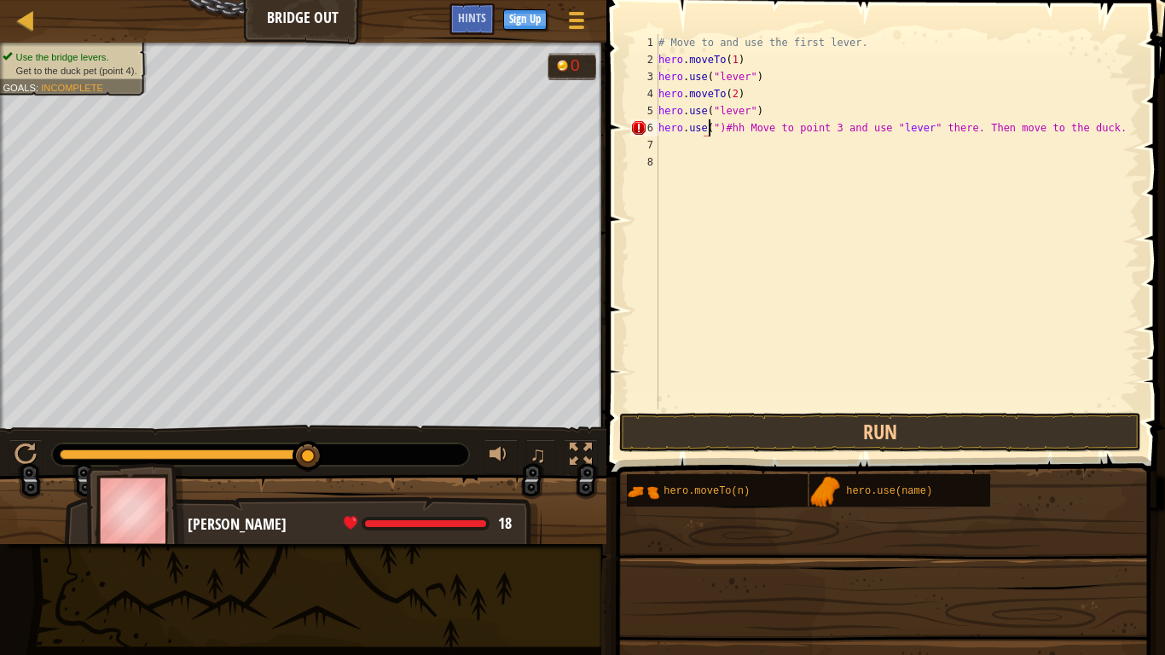
scroll to position [8, 4]
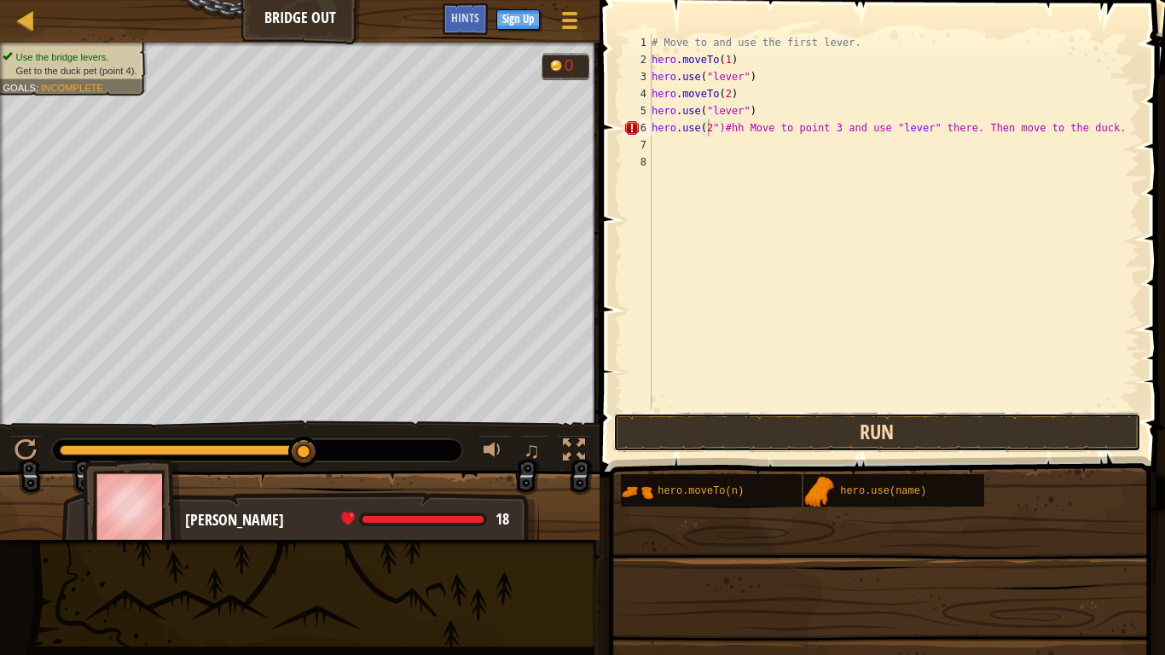
click at [820, 436] on button "Run" at bounding box center [877, 432] width 529 height 39
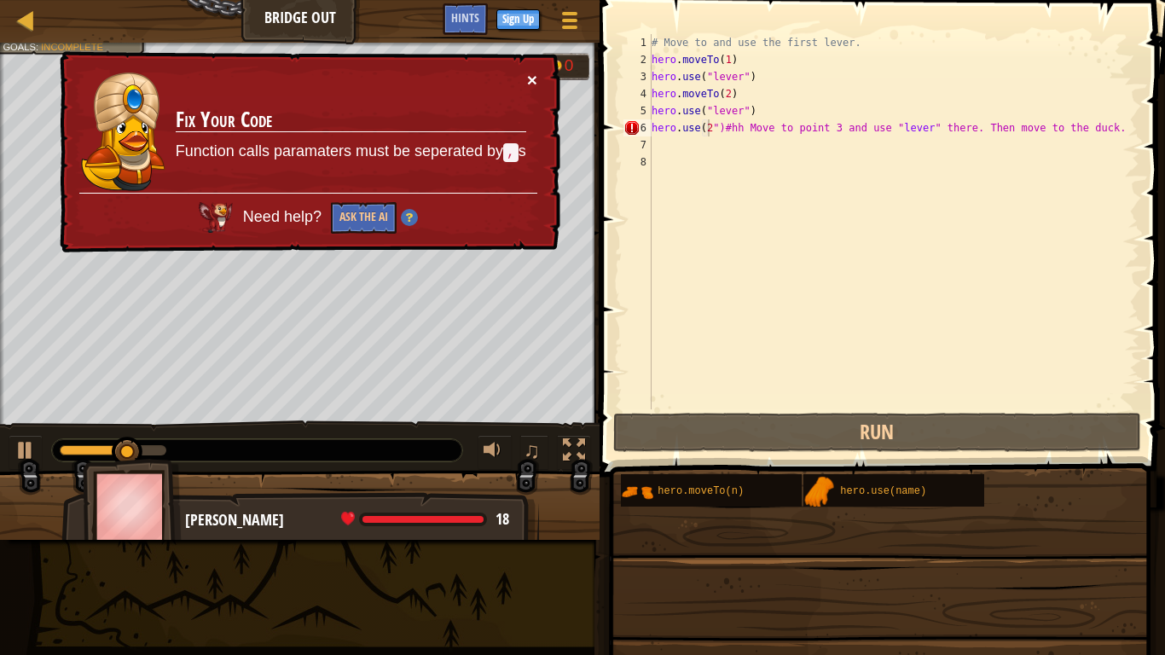
click at [533, 80] on button "×" at bounding box center [532, 80] width 10 height 18
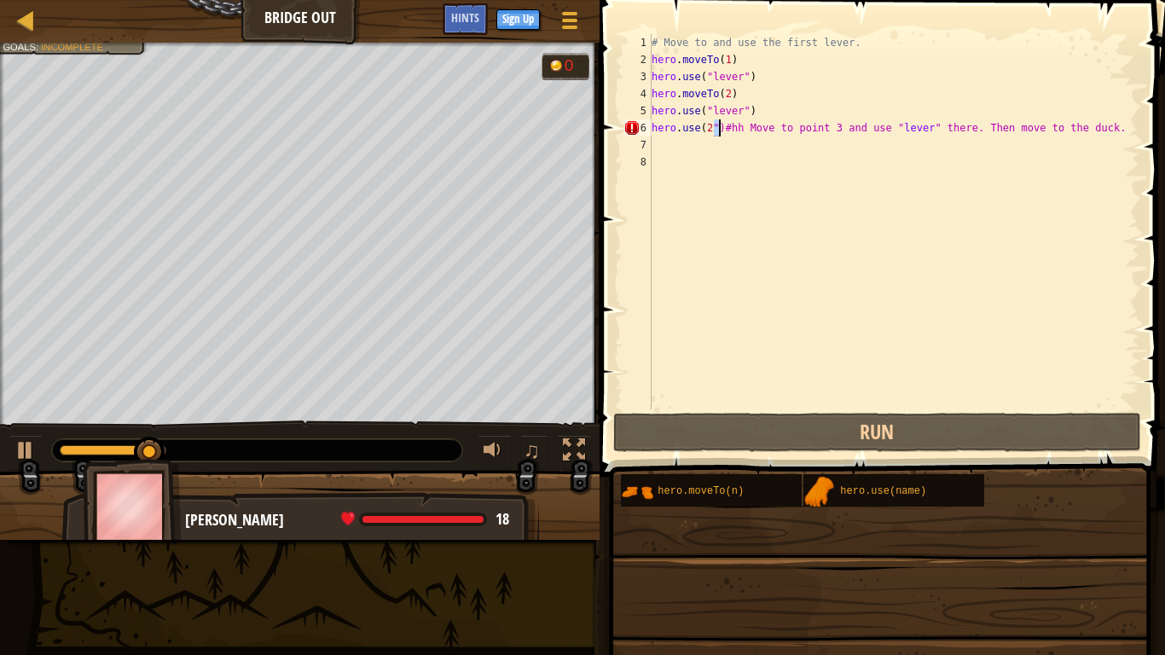
click at [717, 133] on div "# Move to and use the first lever. hero . moveTo ( 1 ) hero . use ( "lever" ) h…" at bounding box center [893, 238] width 491 height 409
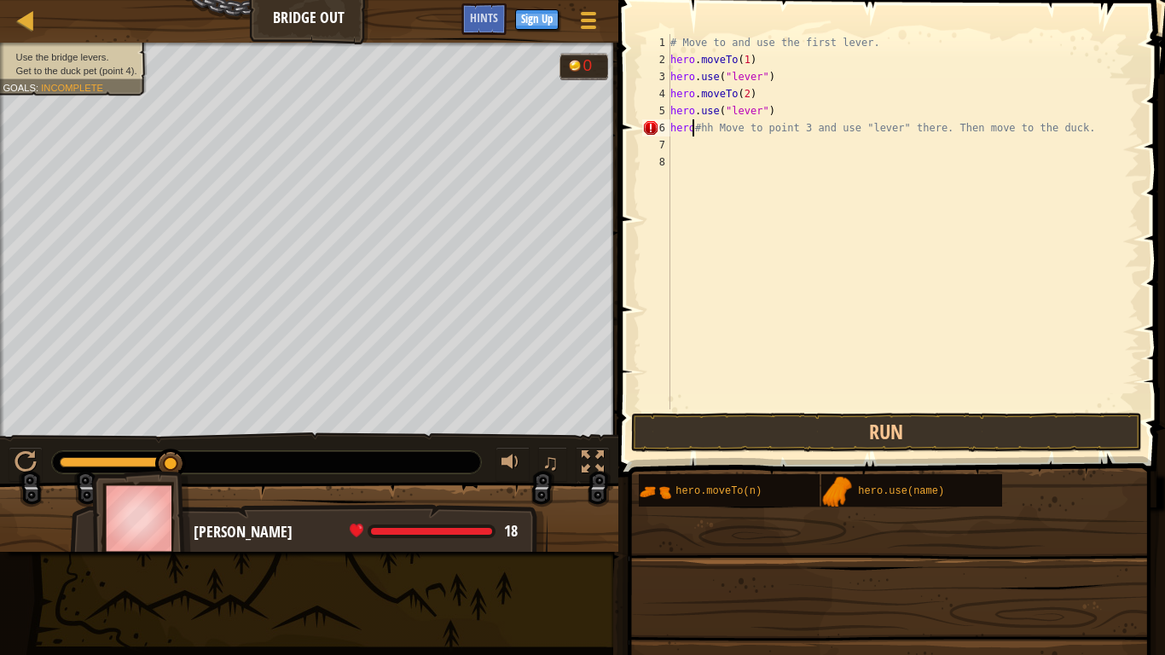
type textarea "#hh Move to point 3 and use "lever" there. Then move to the duck."
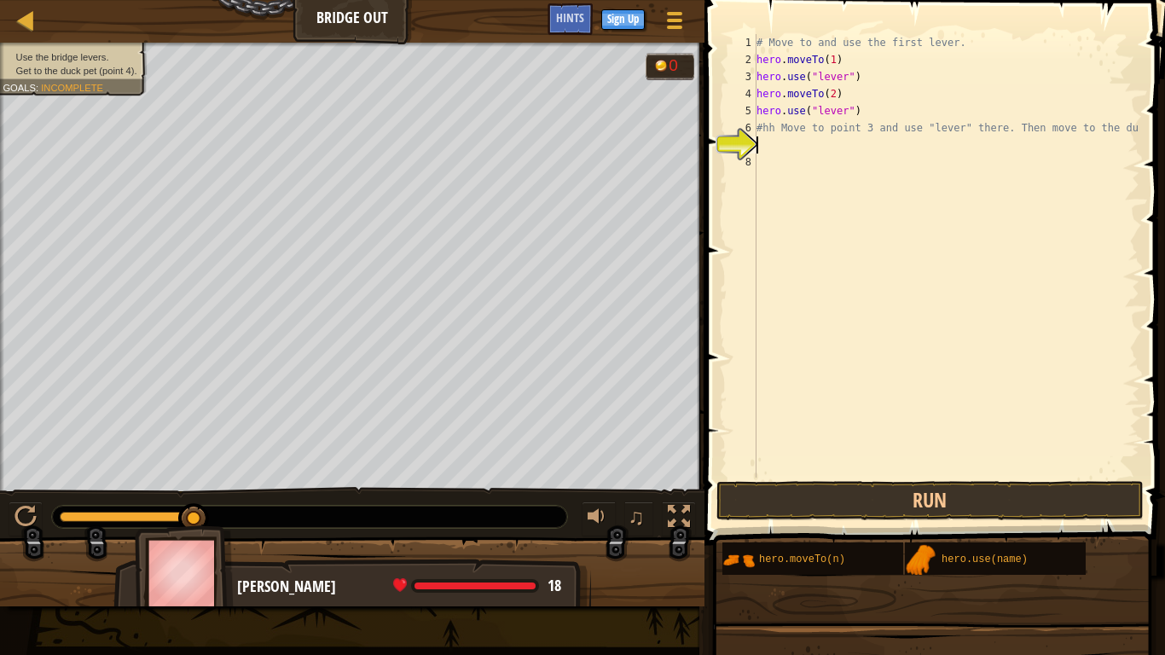
click at [768, 142] on div "# Move to and use the first lever. hero . moveTo ( 1 ) hero . use ( "lever" ) h…" at bounding box center [946, 273] width 386 height 478
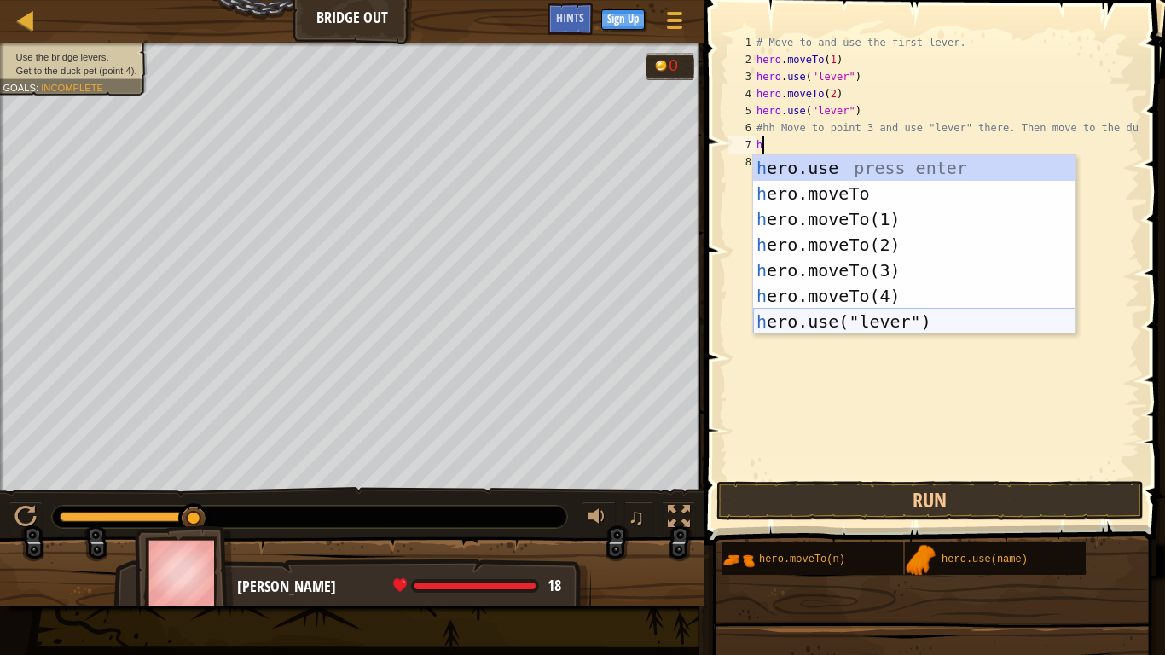
click at [784, 323] on div "h ero.use press enter h ero.moveTo press enter h ero.moveTo(1) press enter h er…" at bounding box center [914, 270] width 322 height 230
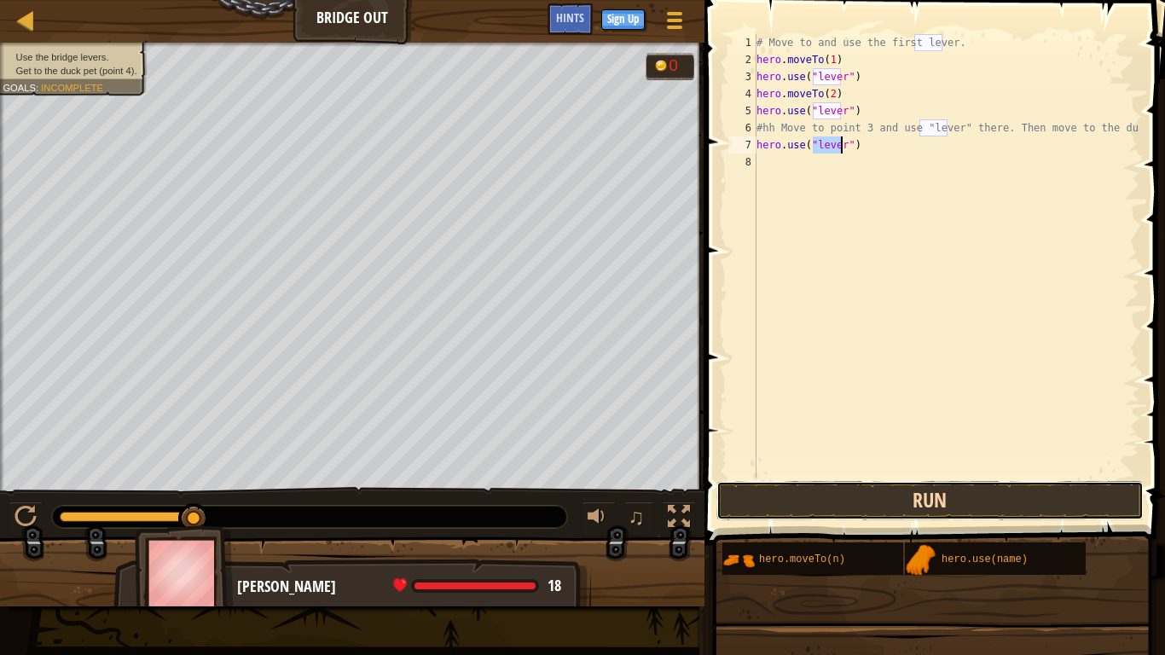
click at [849, 498] on button "Run" at bounding box center [930, 500] width 427 height 39
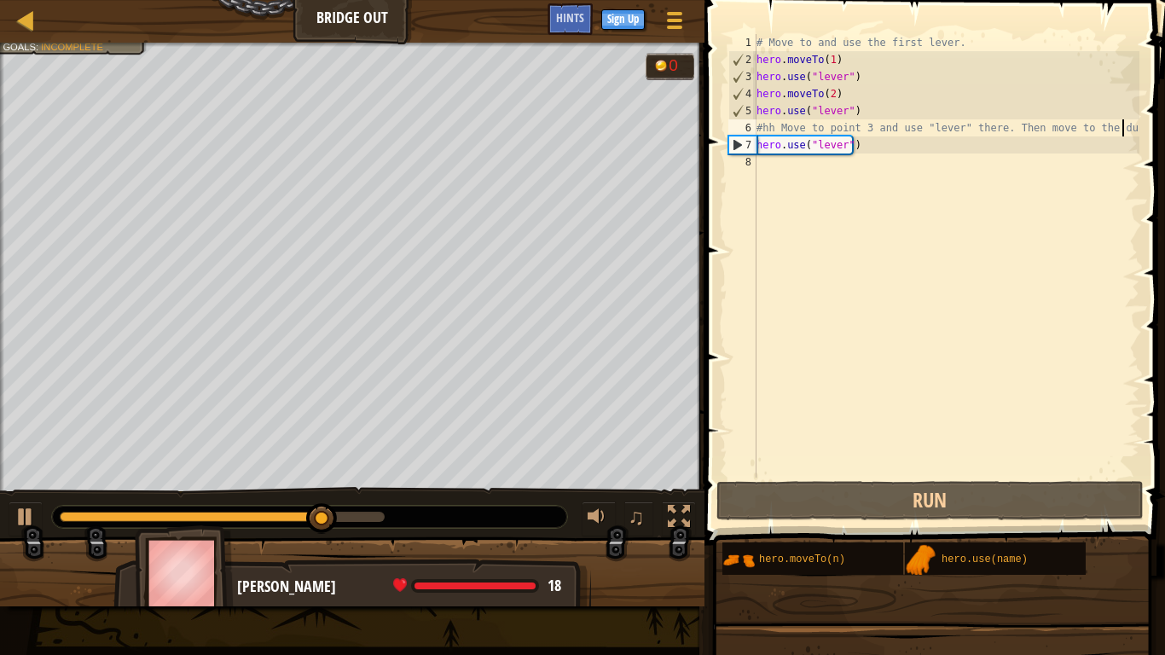
click at [1124, 125] on div "# Move to and use the first lever. hero . moveTo ( 1 ) hero . use ( "lever" ) h…" at bounding box center [946, 273] width 386 height 478
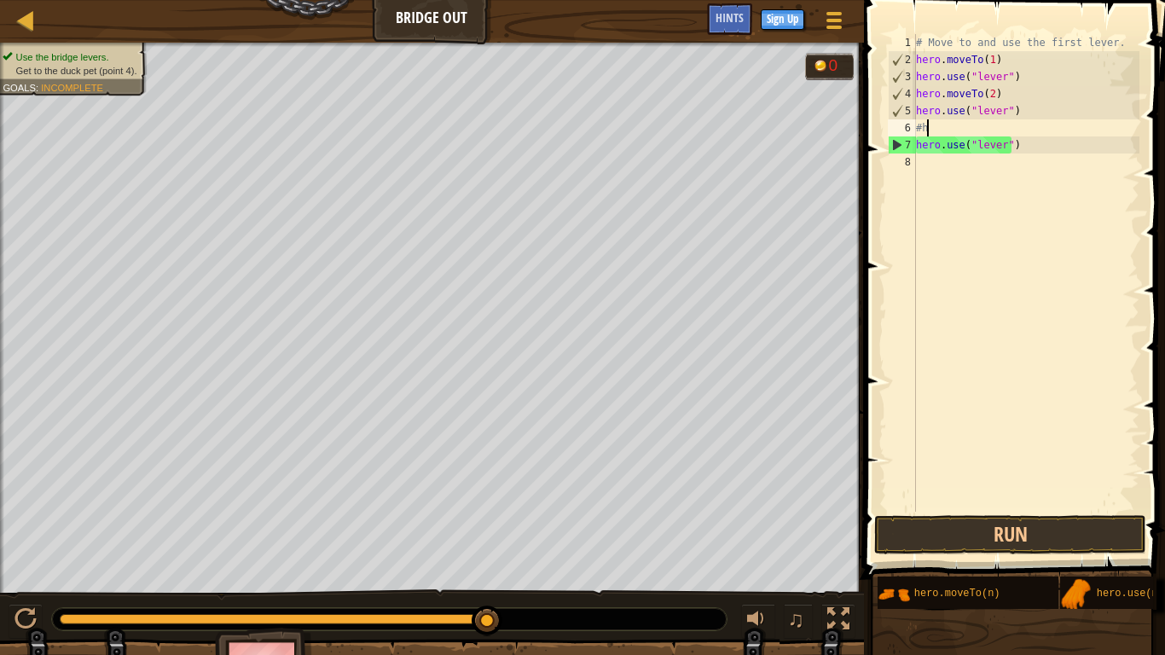
type textarea "#"
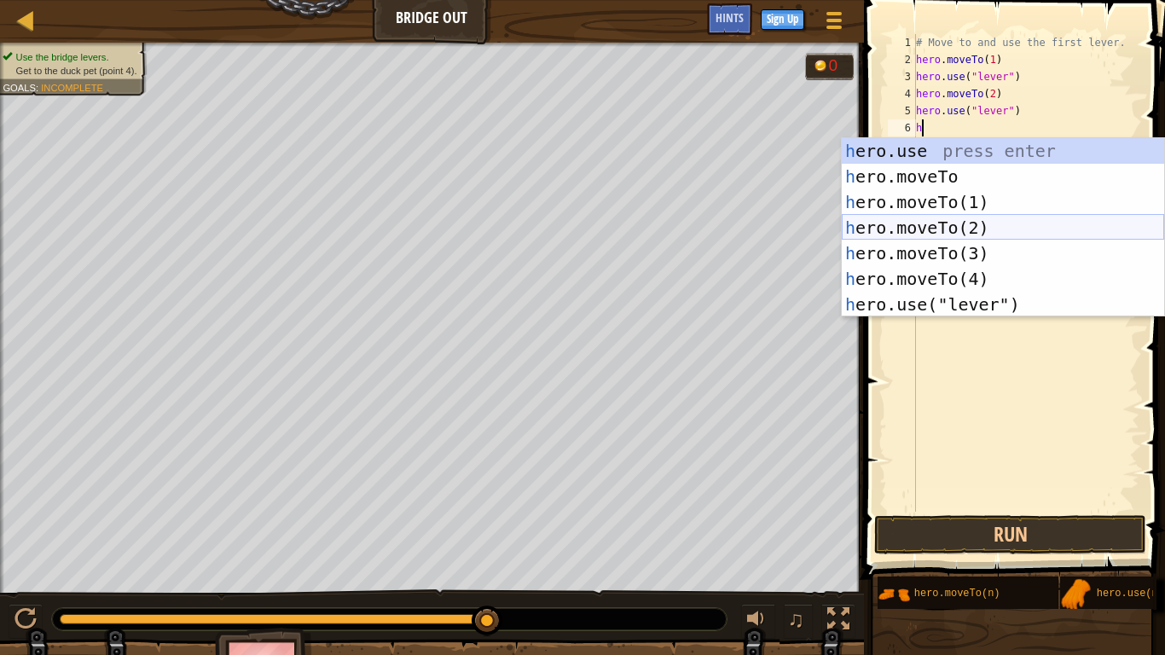
click at [967, 226] on div "h ero.use press enter h ero.moveTo press enter h ero.moveTo(1) press enter h er…" at bounding box center [1003, 253] width 322 height 230
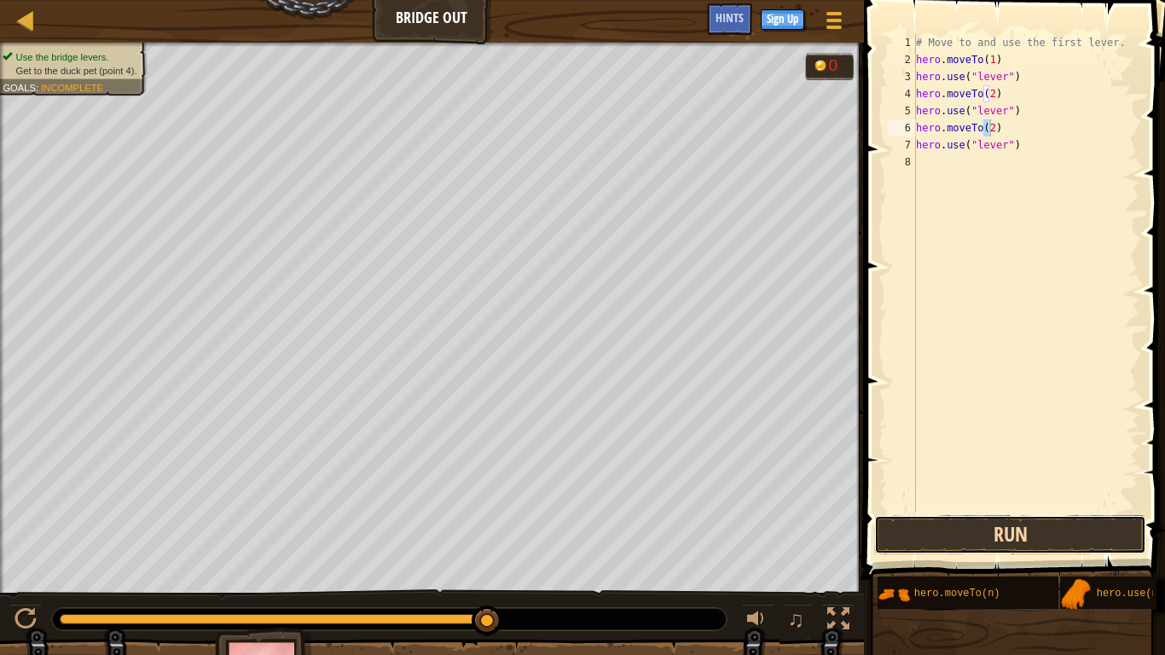
click at [1025, 534] on button "Run" at bounding box center [1010, 534] width 272 height 39
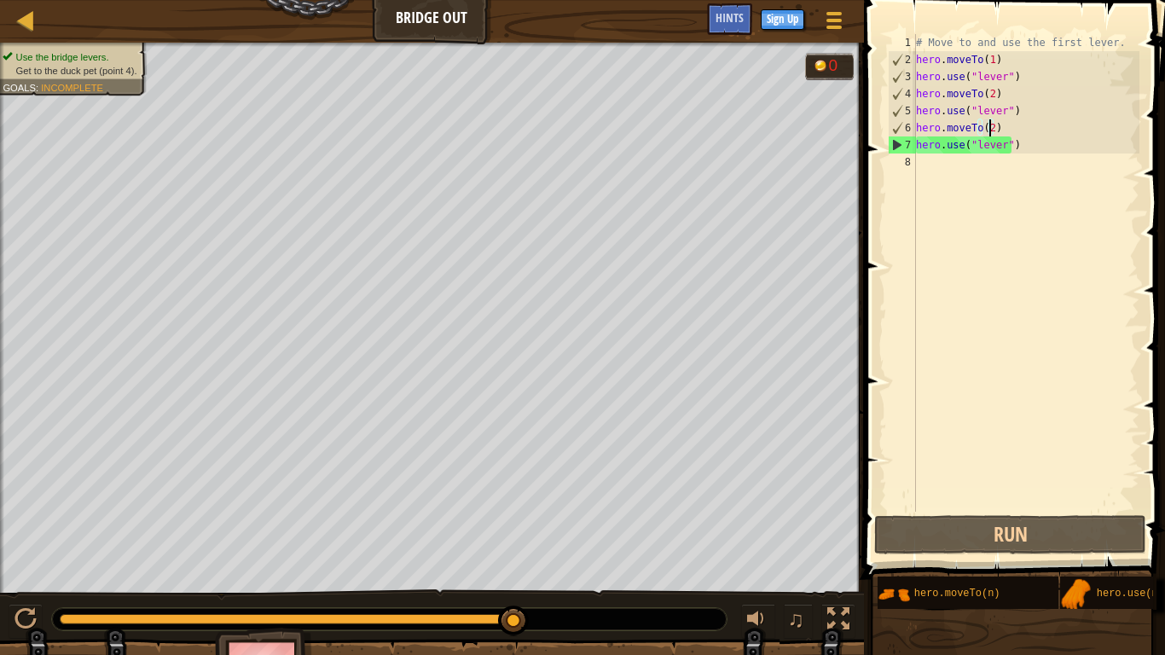
click at [1004, 147] on div "# Move to and use the first lever. hero . moveTo ( 1 ) hero . use ( "lever" ) h…" at bounding box center [1026, 290] width 227 height 512
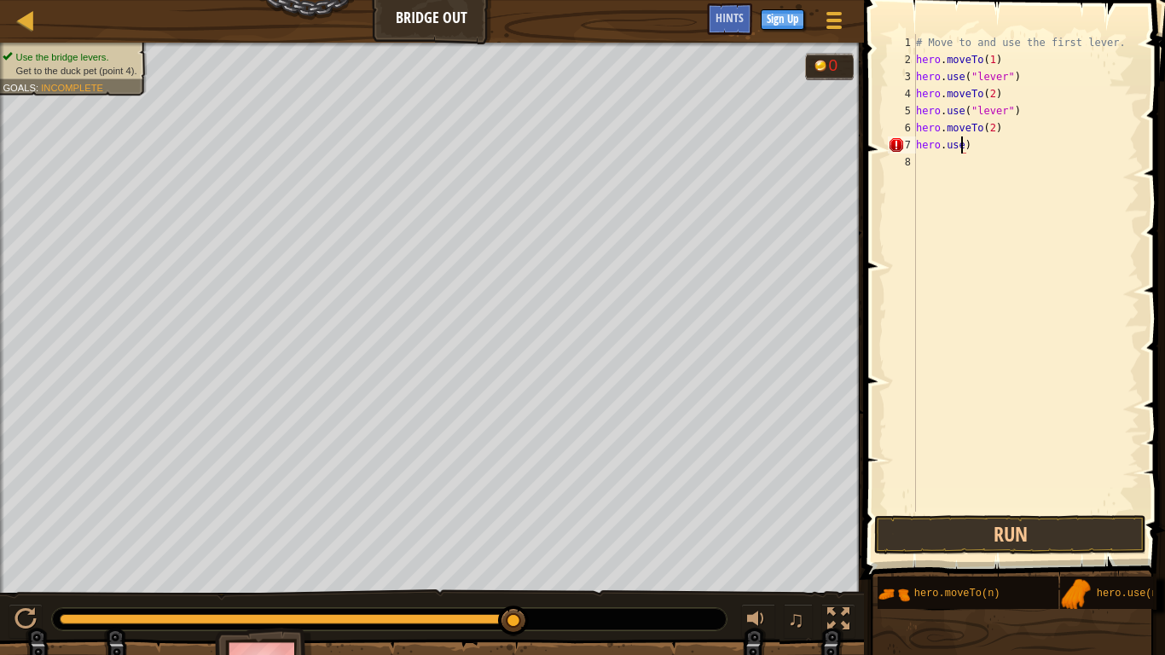
scroll to position [8, 3]
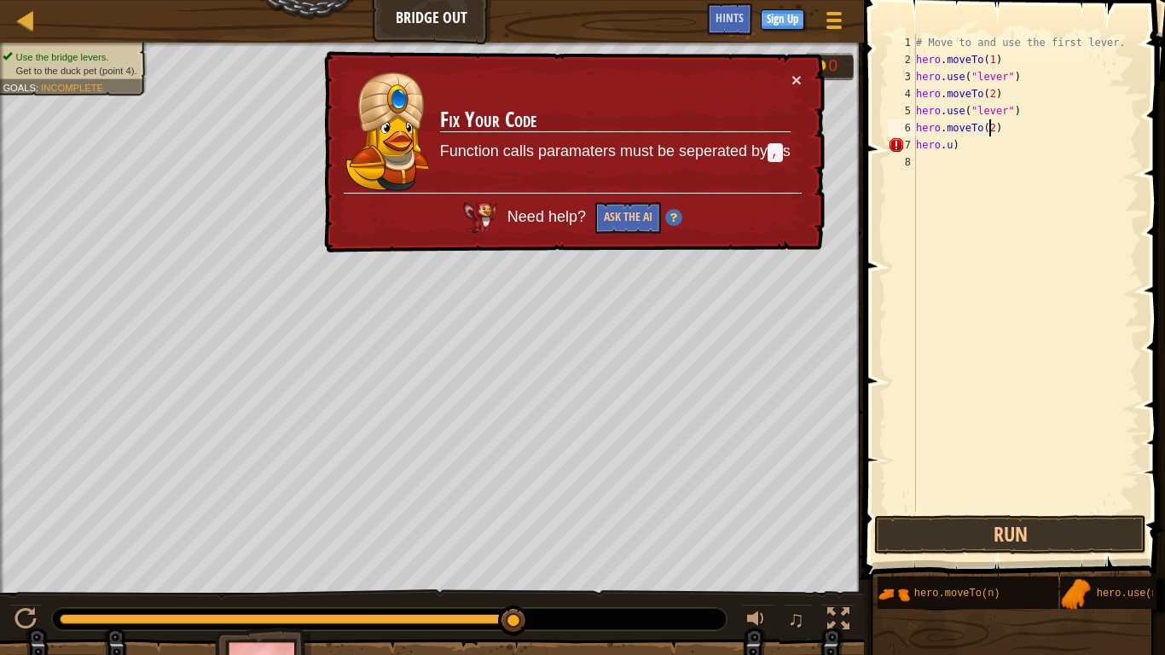
click at [988, 128] on div "# Move to and use the first lever. hero . moveTo ( 1 ) hero . use ( "lever" ) h…" at bounding box center [1026, 290] width 227 height 512
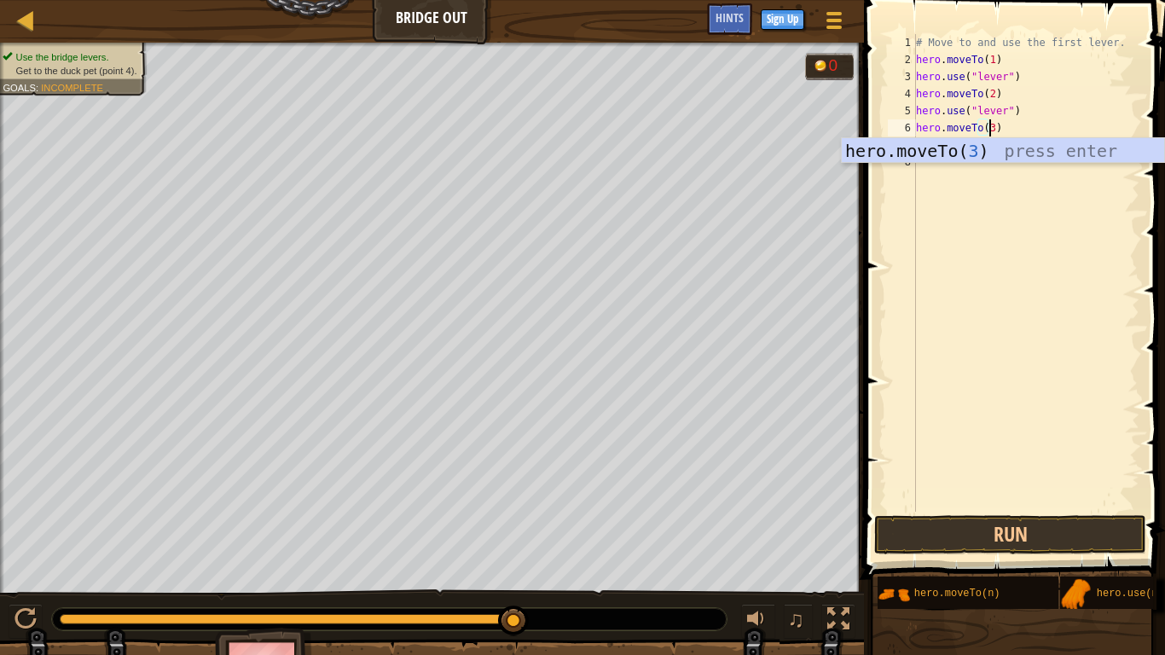
scroll to position [8, 5]
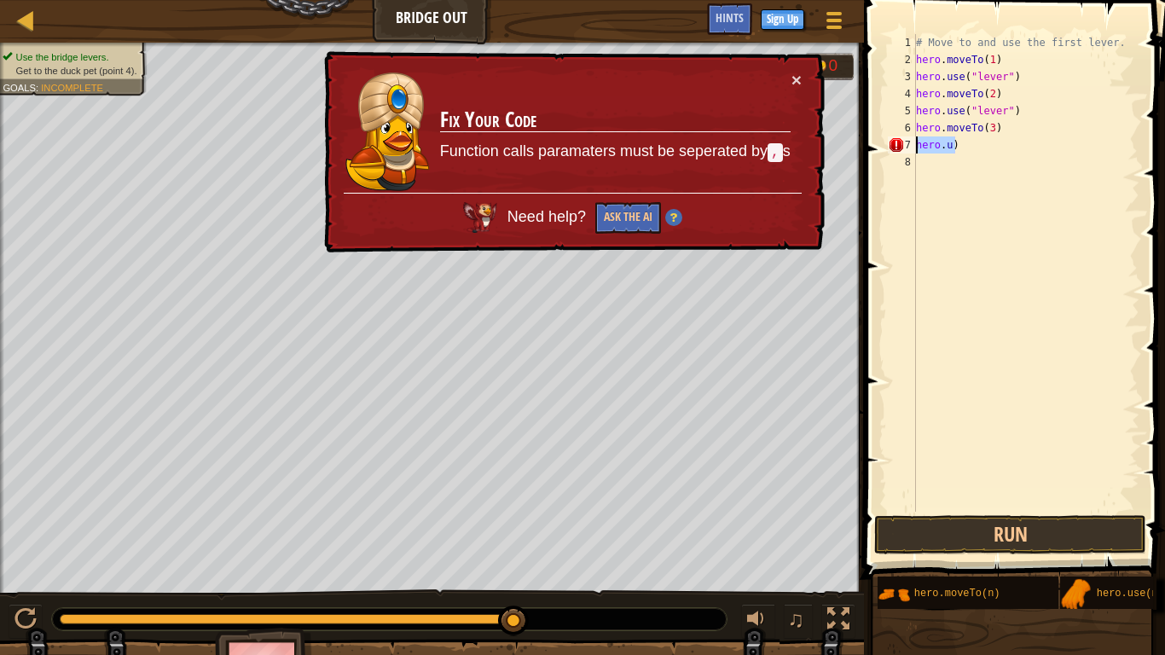
click at [855, 147] on div "Map Bridge Out Game Menu Done Sign Up Hints 1 ההההההההההההההההההההההההההההההההה…" at bounding box center [582, 327] width 1165 height 655
type textarea "hero.u)"
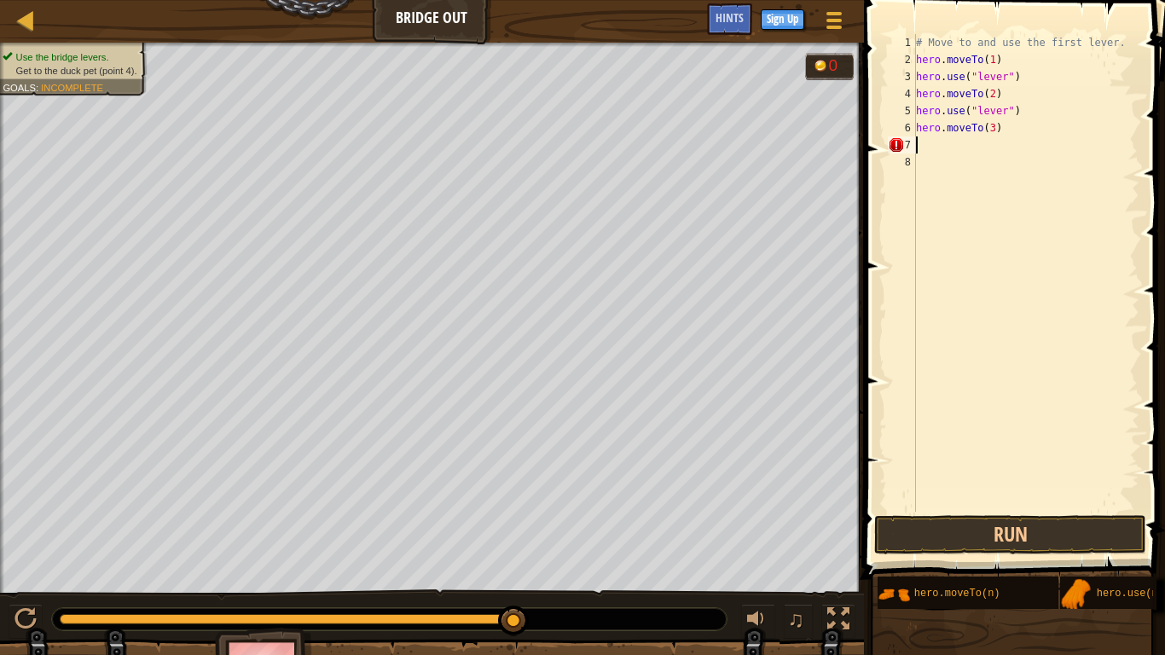
scroll to position [8, 0]
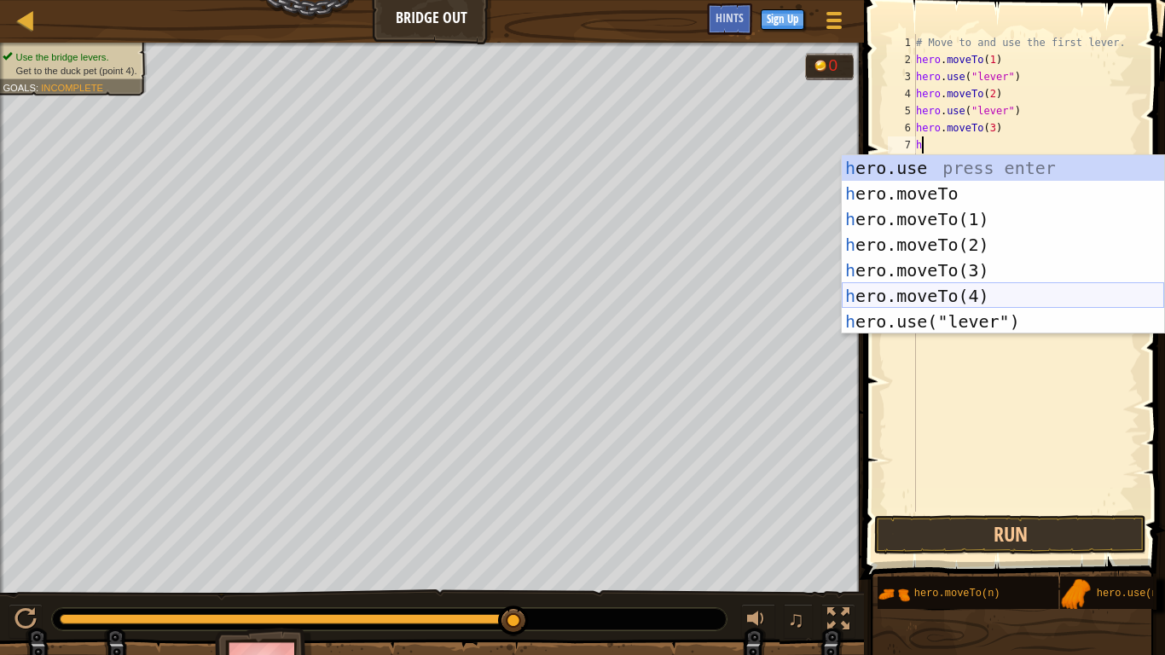
click at [954, 297] on div "h ero.use press enter h ero.moveTo press enter h ero.moveTo(1) press enter h er…" at bounding box center [1003, 270] width 322 height 230
click at [888, 326] on div "h ero.use press enter h ero.moveTo press enter h ero.moveTo(1) press enter h er…" at bounding box center [1003, 270] width 322 height 230
type textarea "hero.use("lever")"
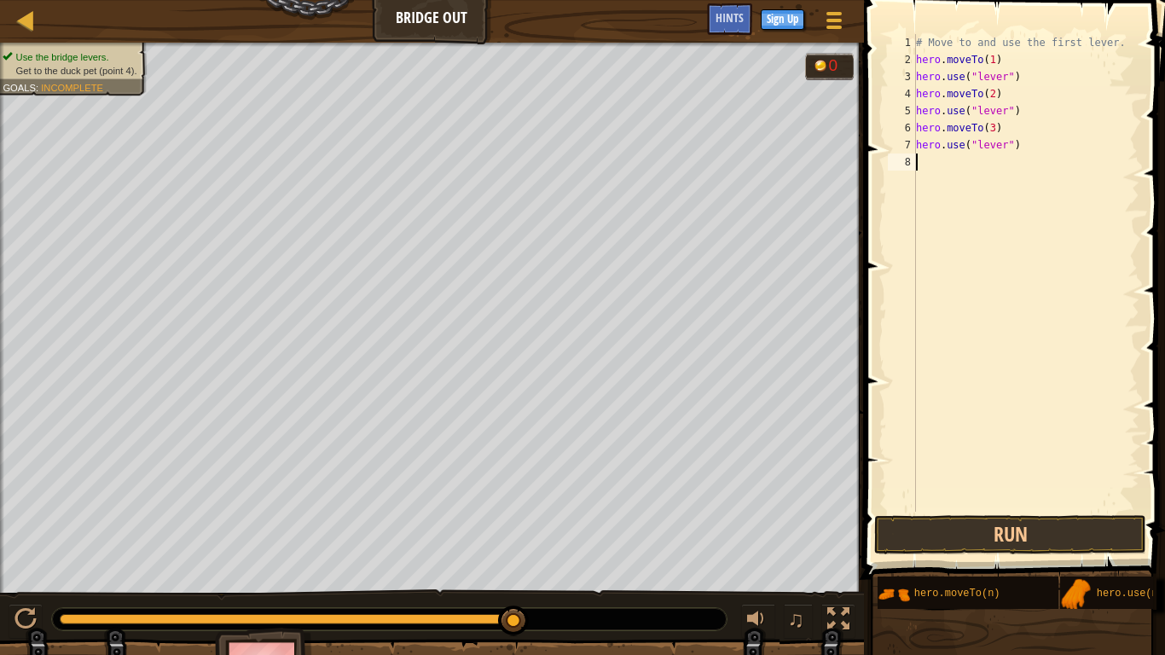
click at [935, 168] on div "# Move to and use the first lever. hero . moveTo ( 1 ) hero . use ( "lever" ) h…" at bounding box center [1026, 290] width 227 height 512
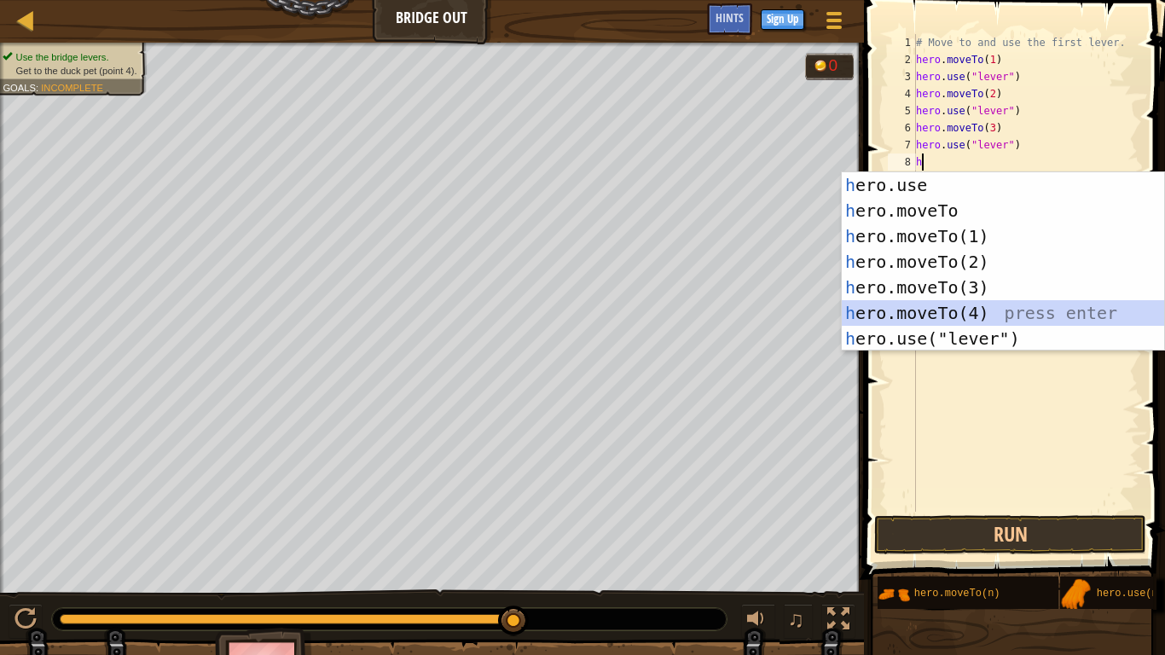
click at [867, 312] on div "h ero.use press enter h ero.moveTo press enter h ero.moveTo(1) press enter h er…" at bounding box center [1003, 287] width 322 height 230
type textarea "hero.moveTo(4)"
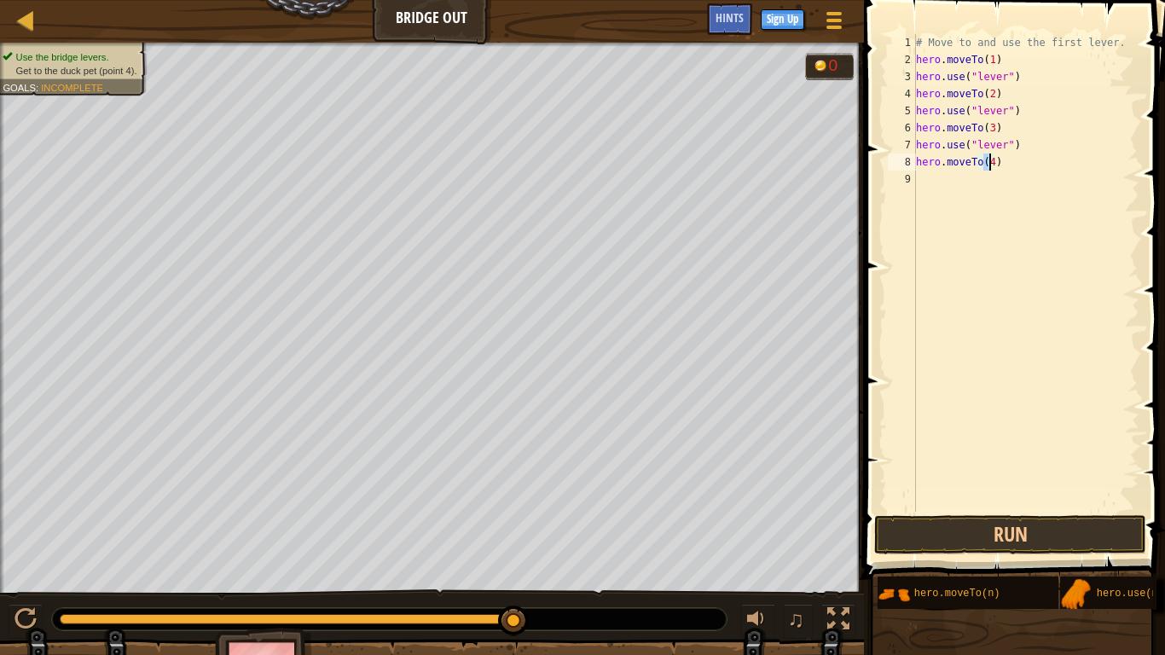
click at [922, 177] on div "# Move to and use the first lever. hero . moveTo ( 1 ) hero . use ( "lever" ) h…" at bounding box center [1026, 290] width 227 height 512
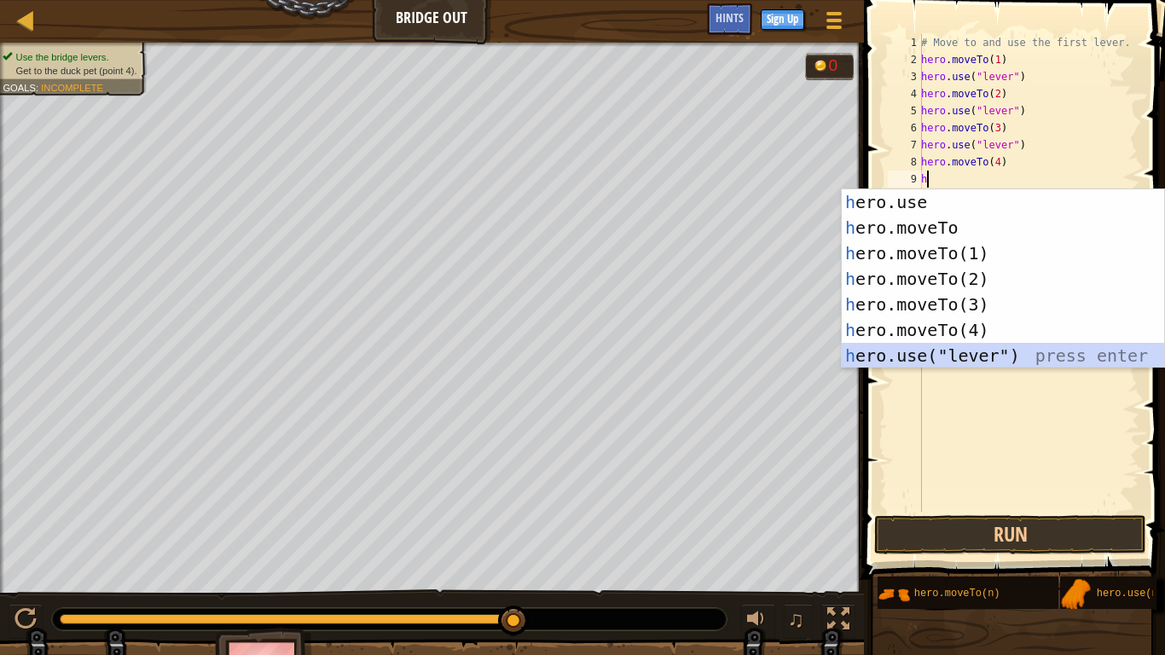
click at [878, 360] on div "h ero.use press enter h ero.moveTo press enter h ero.moveTo(1) press enter h er…" at bounding box center [1003, 304] width 322 height 230
type textarea "hero.use("lever")"
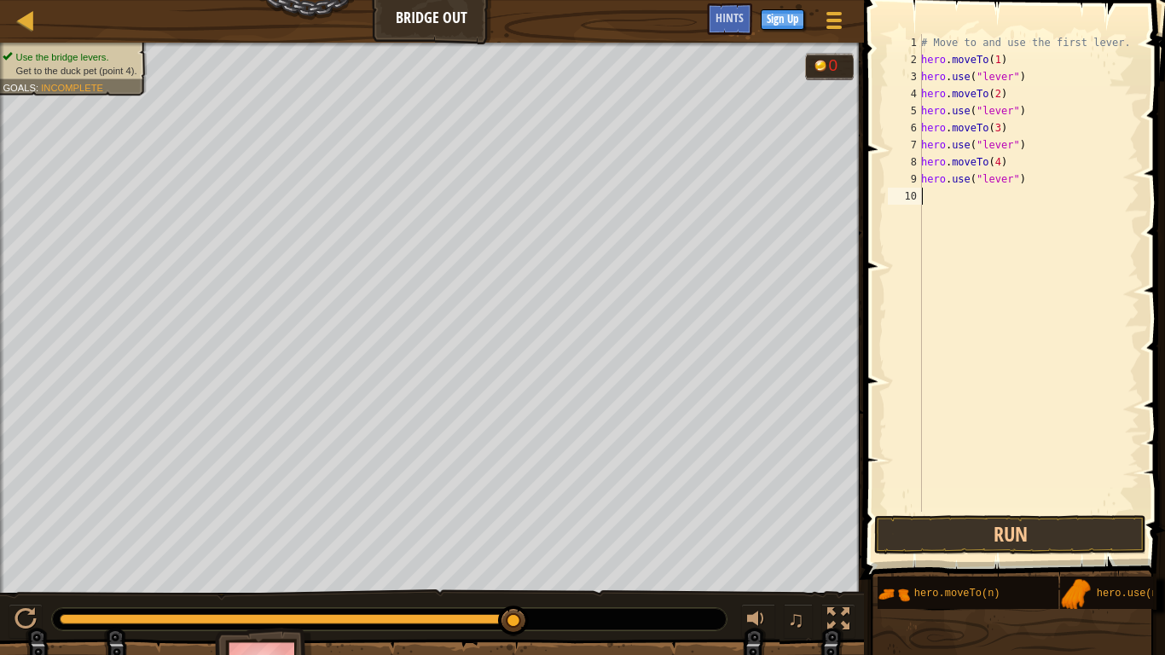
click at [927, 200] on div "# Move to and use the first lever. hero . moveTo ( 1 ) hero . use ( "lever" ) h…" at bounding box center [1029, 290] width 222 height 512
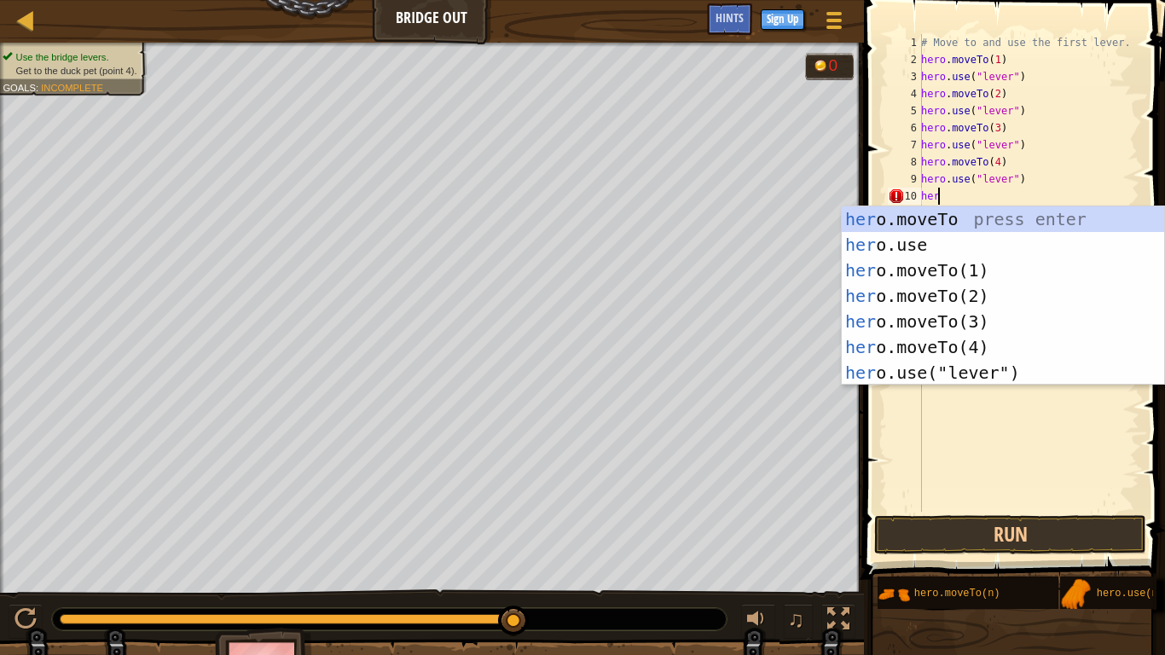
type textarea "h"
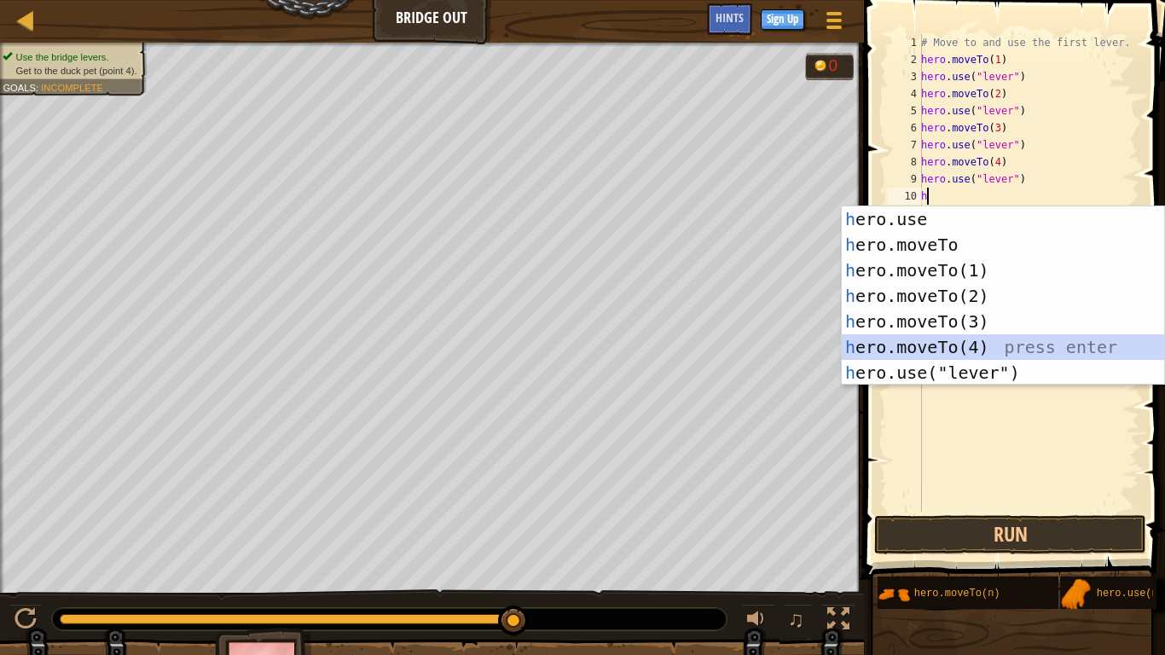
click at [965, 339] on div "h ero.use press enter h ero.moveTo press enter h ero.moveTo(1) press enter h er…" at bounding box center [1003, 321] width 322 height 230
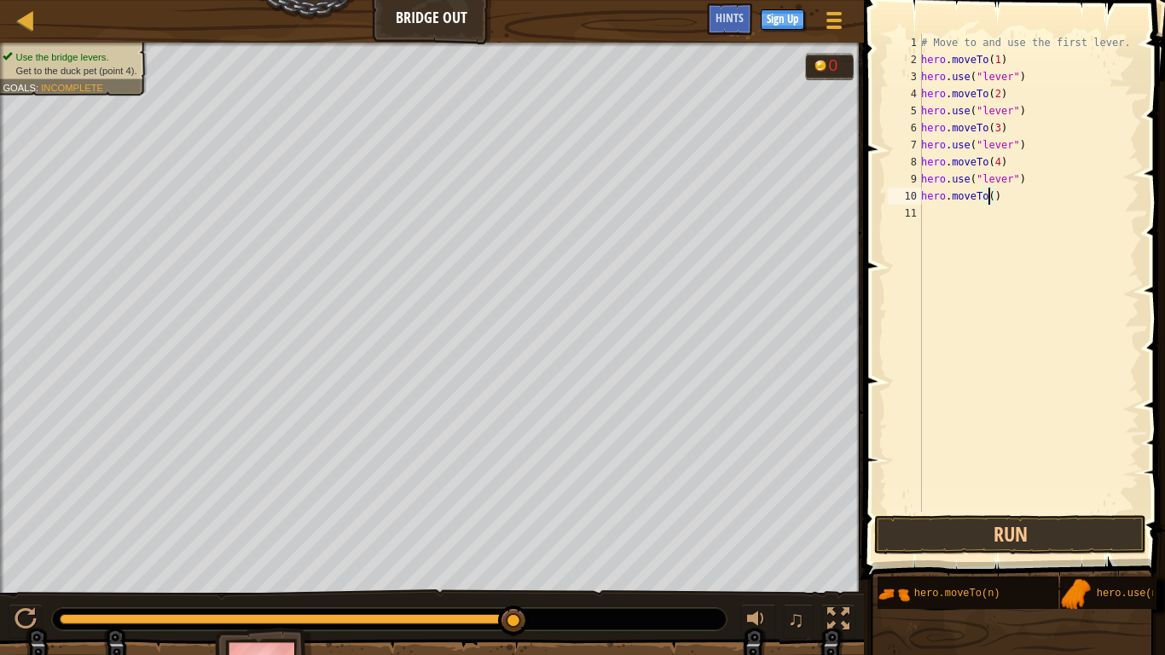
type textarea "hero.moveTo(5)"
click at [938, 212] on div "# Move to and use the first lever. hero . moveTo ( 1 ) hero . use ( "lever" ) h…" at bounding box center [1029, 290] width 222 height 512
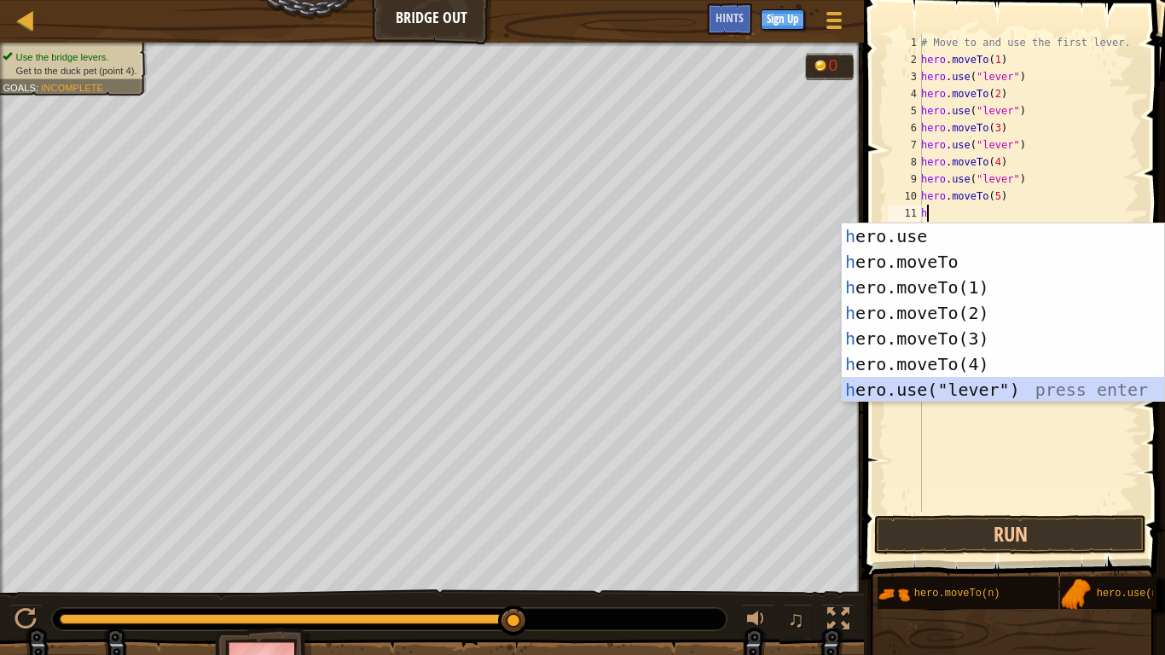
click at [896, 395] on div "h ero.use press enter h ero.moveTo press enter h ero.moveTo(1) press enter h er…" at bounding box center [1003, 339] width 322 height 230
type textarea "hero.use("lever")"
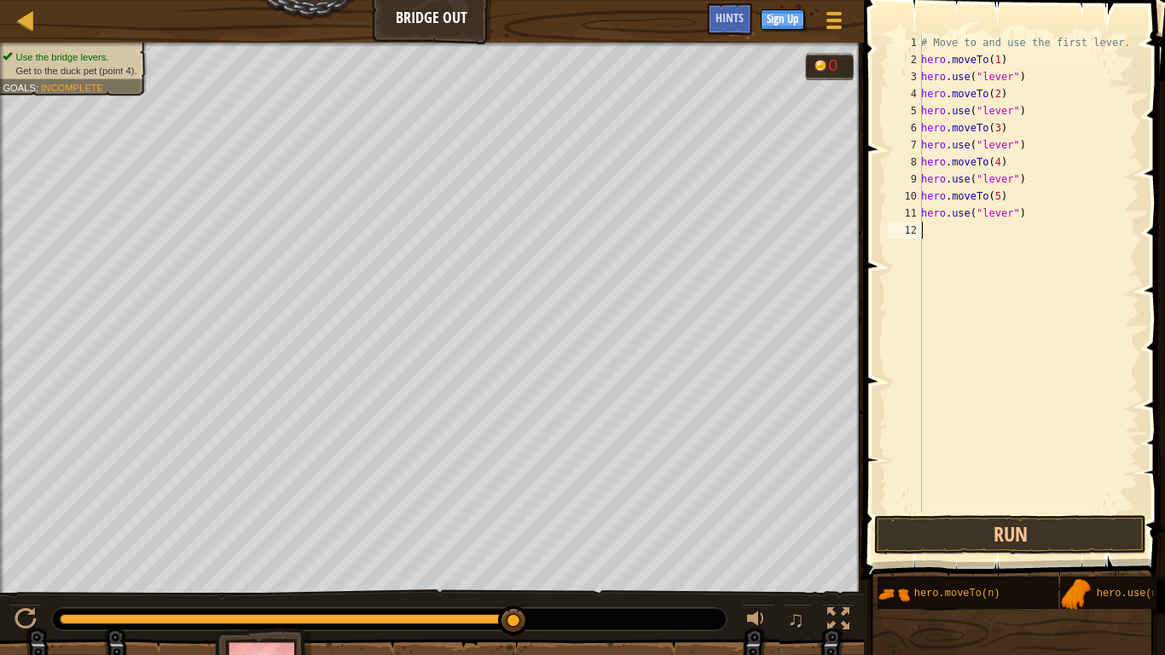
click at [924, 233] on div "# Move to and use the first lever. hero . moveTo ( 1 ) hero . use ( "lever" ) h…" at bounding box center [1029, 290] width 222 height 512
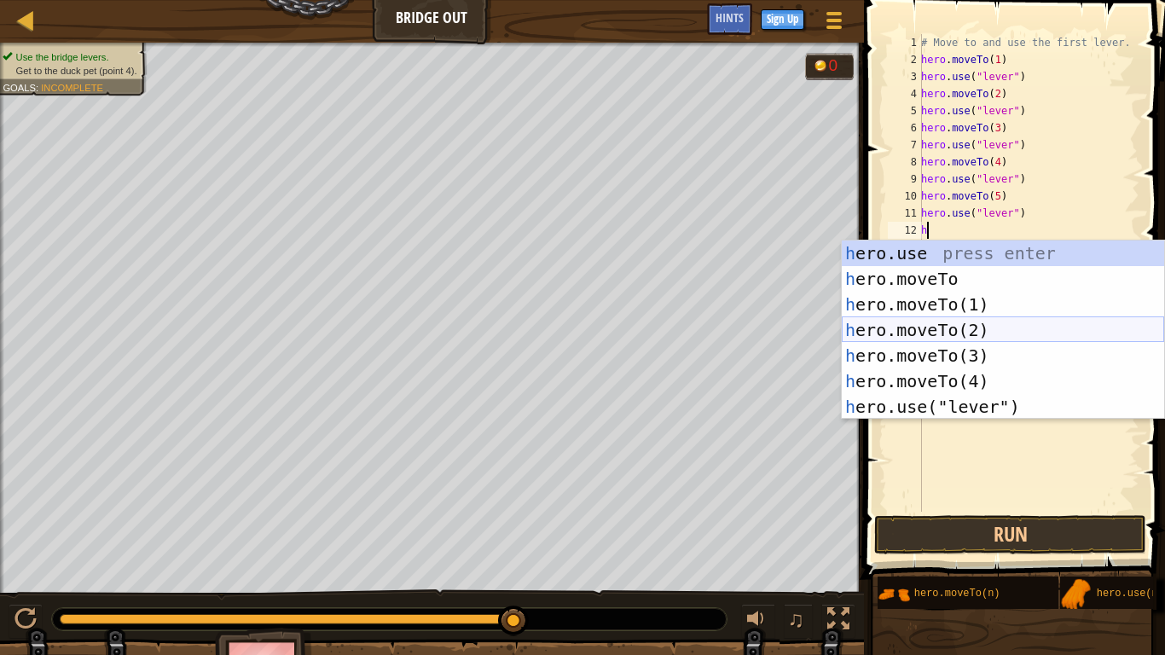
click at [913, 329] on div "h ero.use press enter h ero.moveTo press enter h ero.moveTo(1) press enter h er…" at bounding box center [1003, 356] width 322 height 230
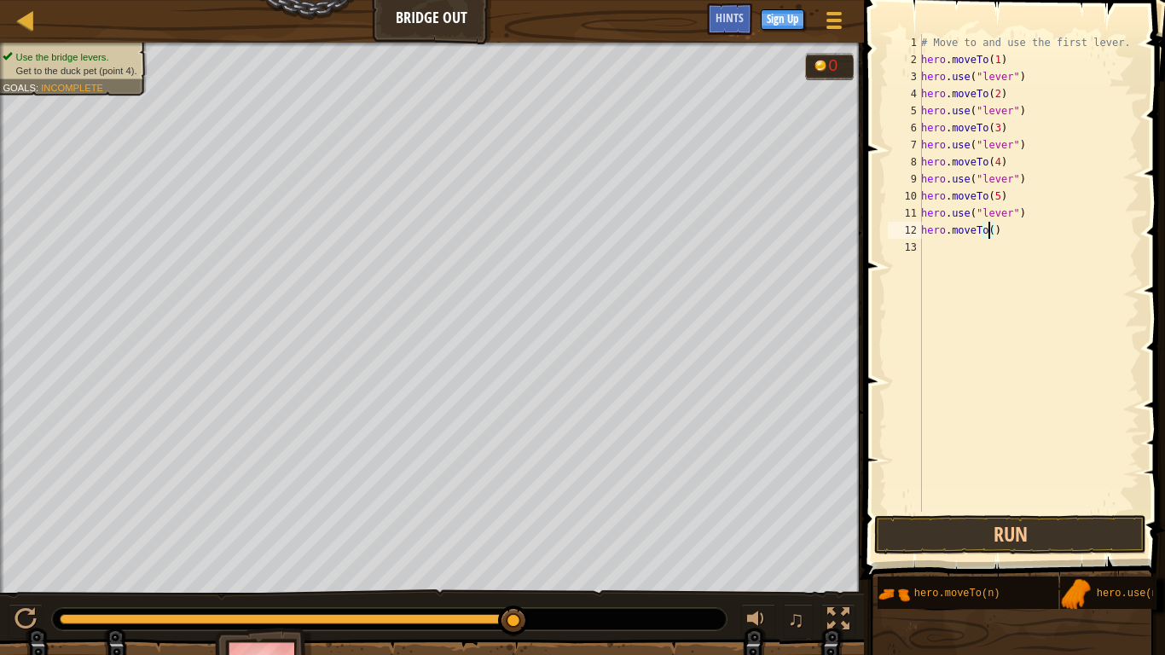
scroll to position [8, 5]
type textarea "hero.moveTo(6)"
click at [983, 526] on button "Run" at bounding box center [1010, 534] width 272 height 39
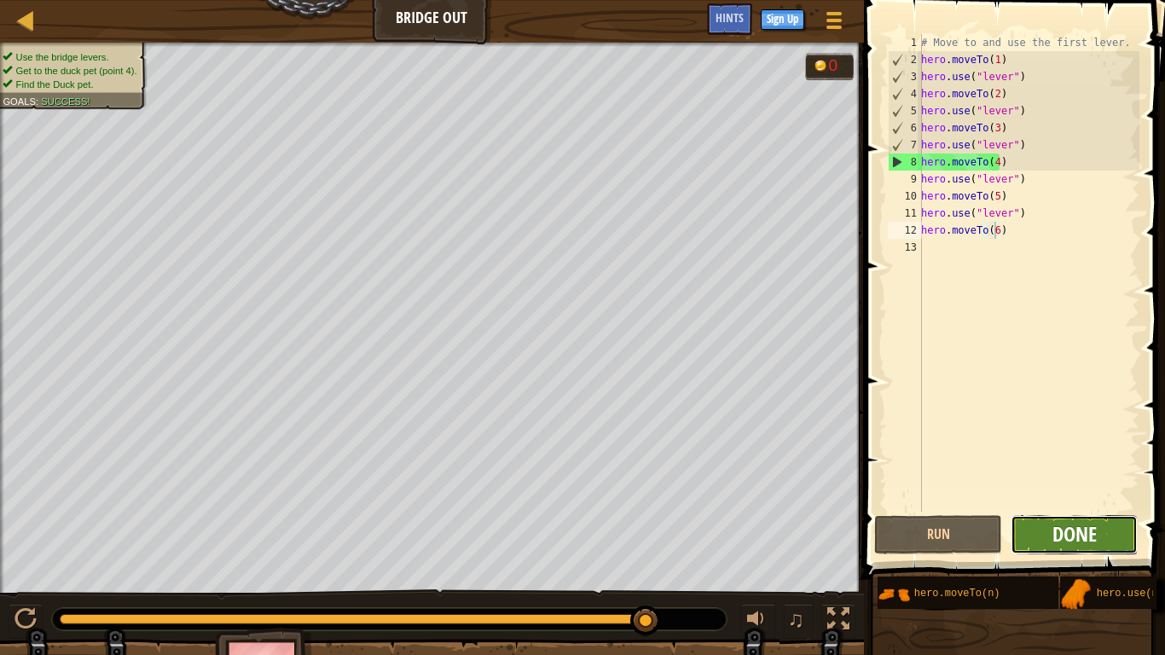
click at [1089, 530] on span "Done" at bounding box center [1075, 533] width 44 height 27
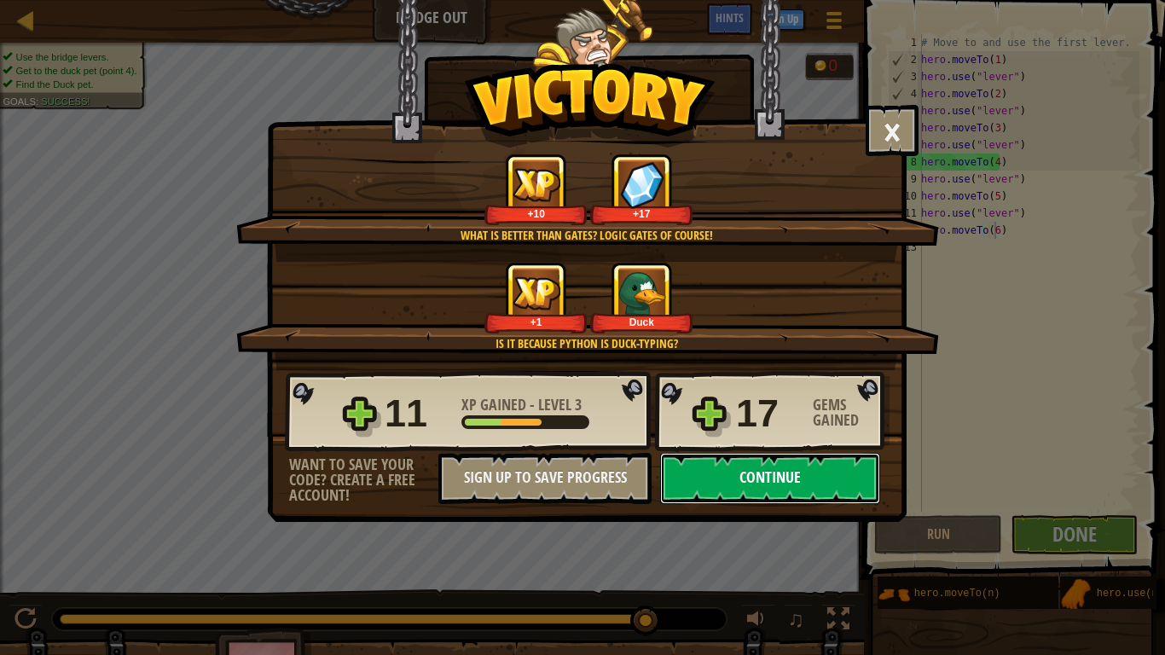
click at [845, 474] on button "Continue" at bounding box center [770, 478] width 220 height 51
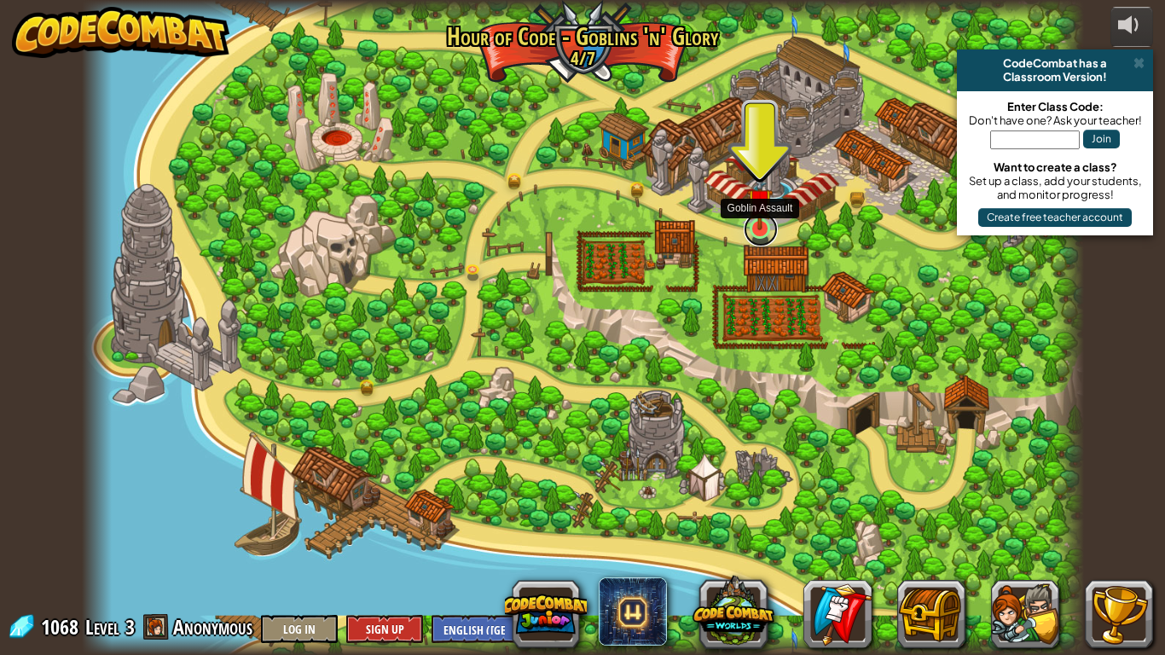
click at [759, 233] on link at bounding box center [761, 229] width 34 height 34
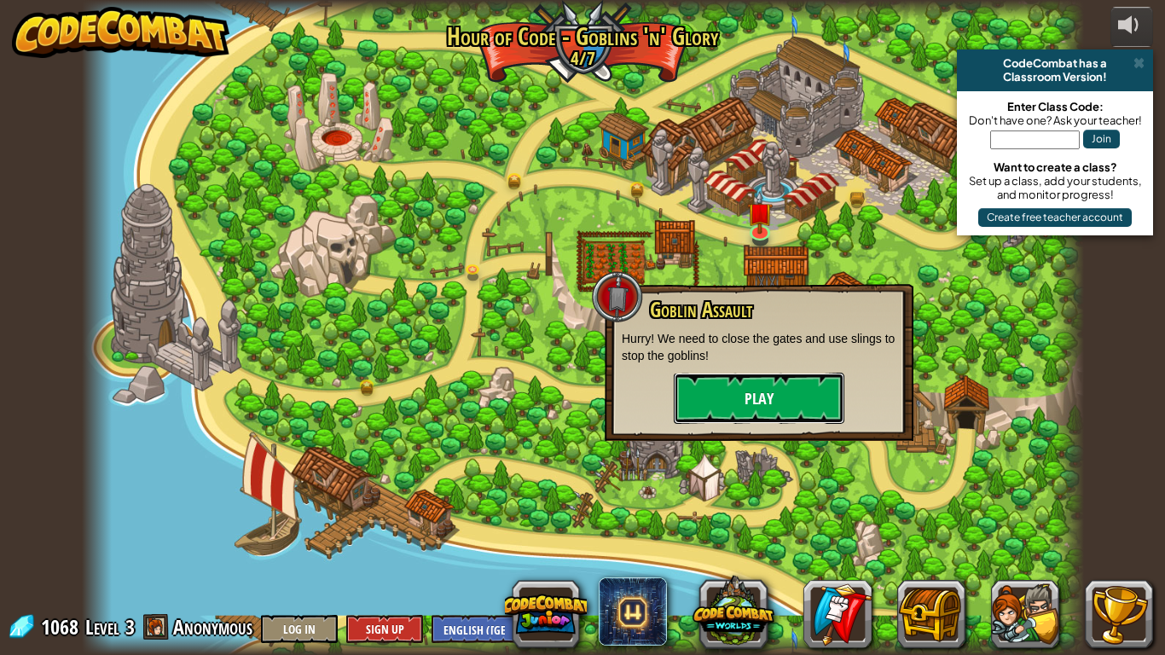
click at [763, 389] on button "Play" at bounding box center [759, 398] width 171 height 51
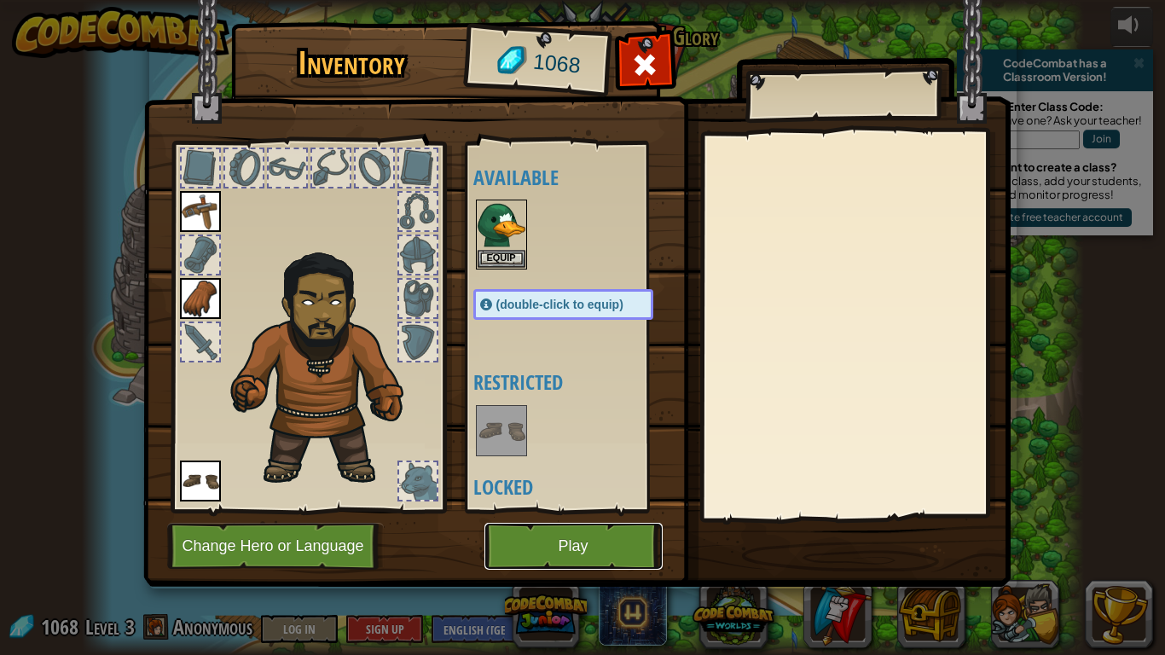
click at [530, 528] on button "Play" at bounding box center [574, 546] width 178 height 47
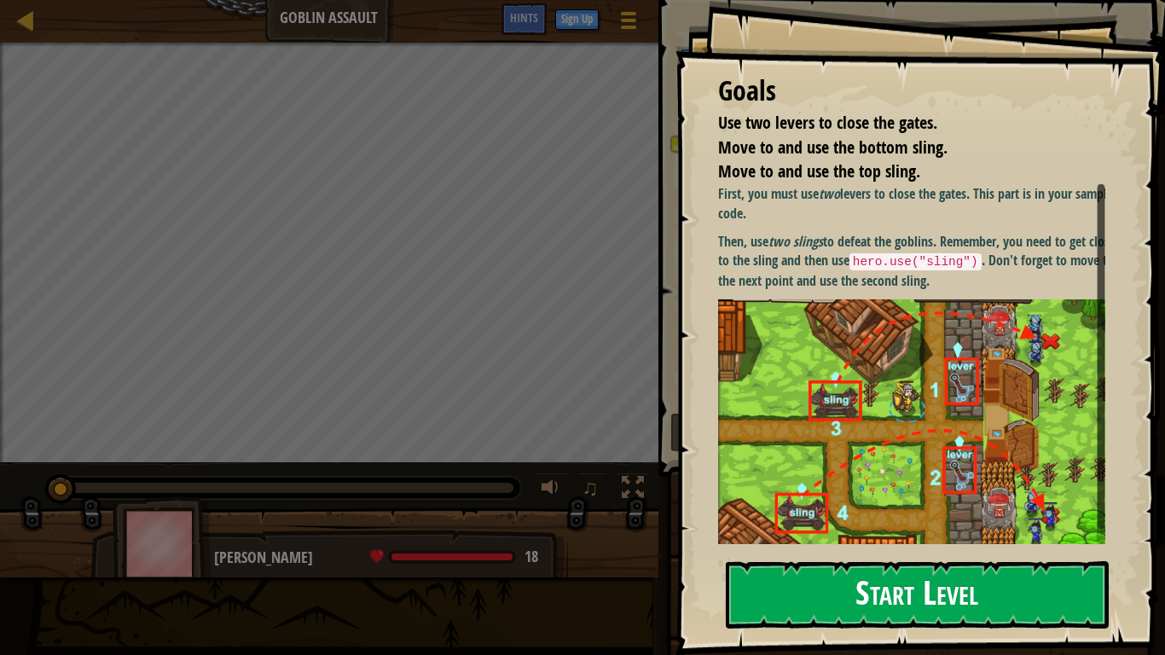
click at [858, 554] on button "Start Level" at bounding box center [917, 594] width 383 height 67
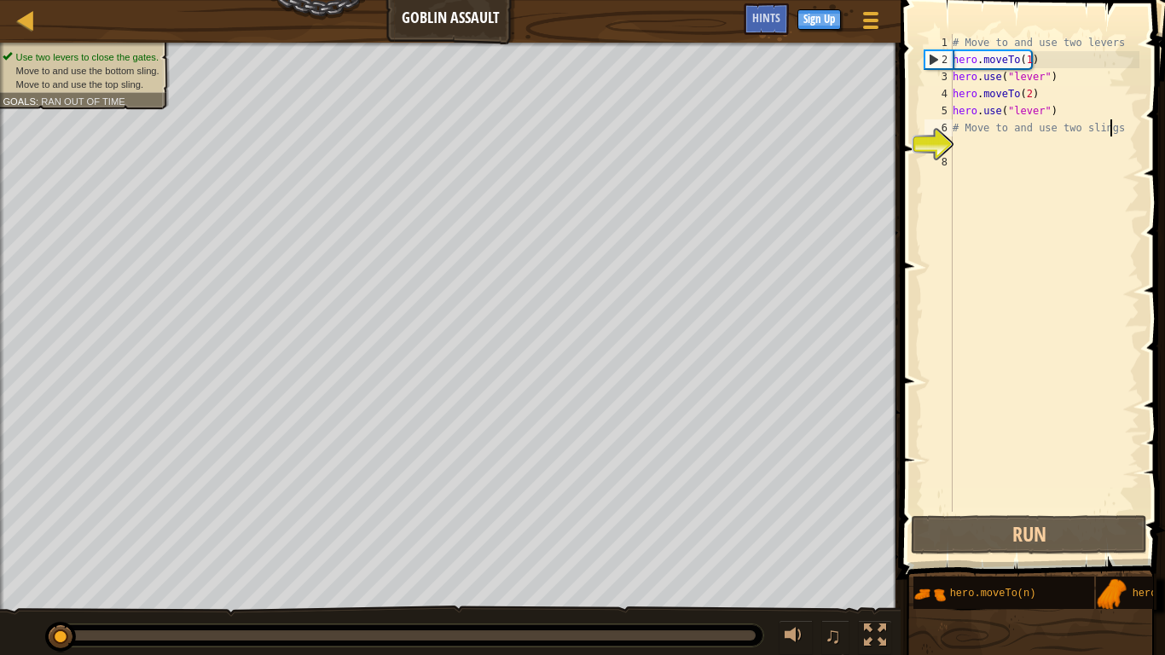
click at [1117, 130] on div "# Move to and use two levers hero . moveTo ( 1 ) hero . use ( "lever" ) hero . …" at bounding box center [1044, 290] width 190 height 512
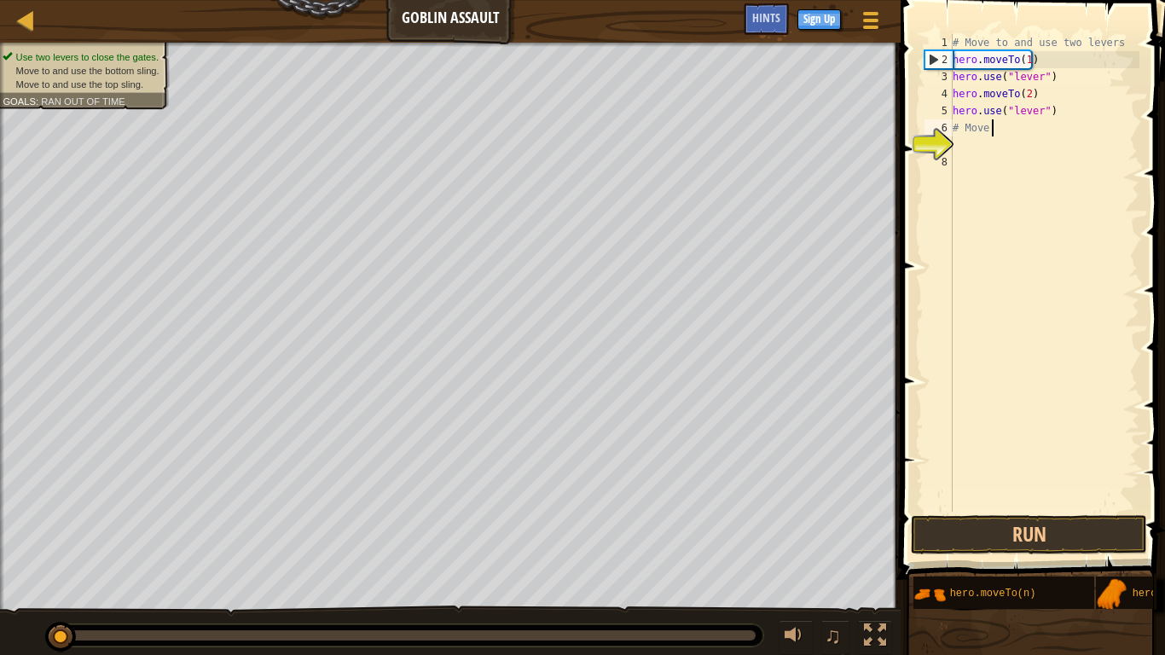
type textarea "#"
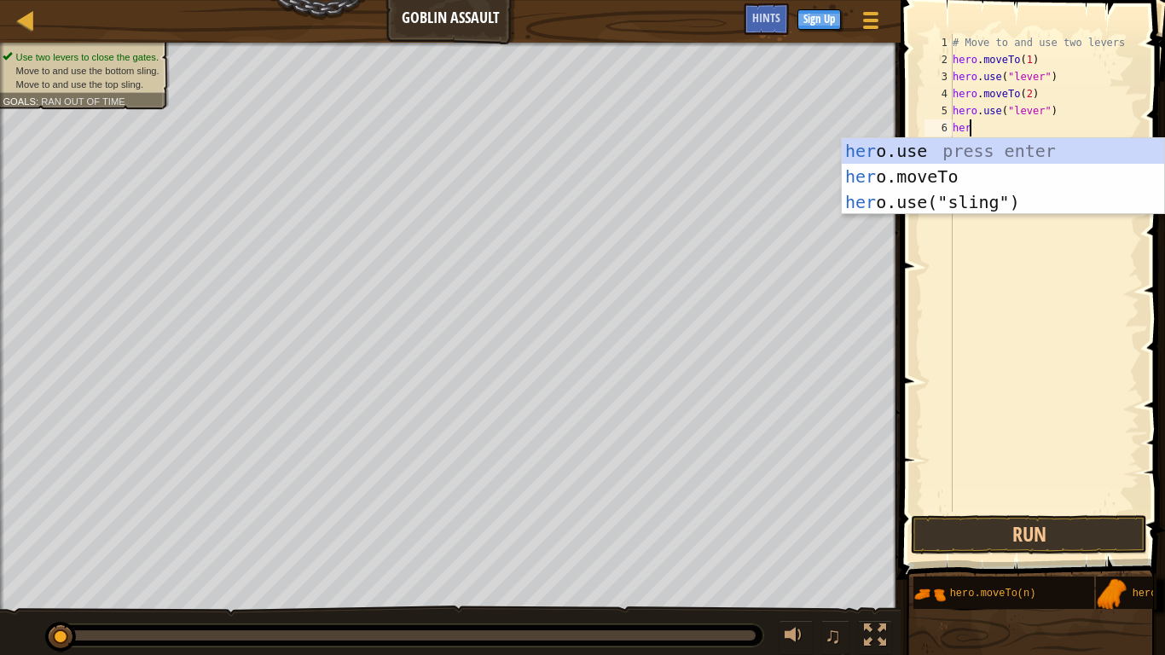
scroll to position [8, 1]
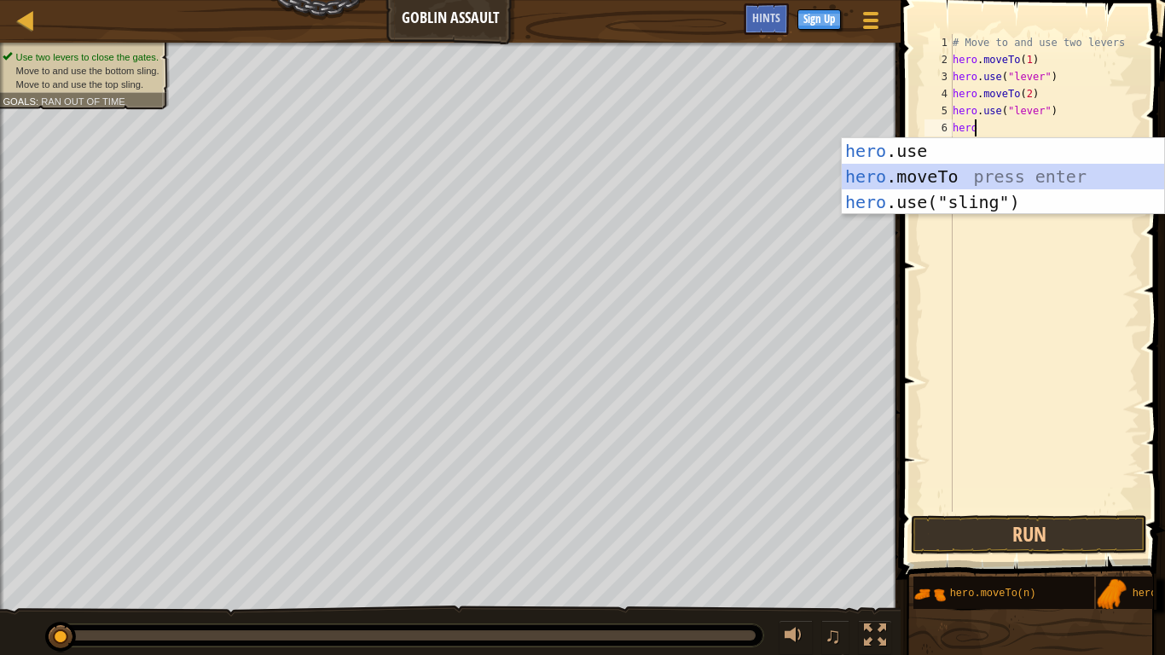
click at [978, 171] on div "hero .use press enter hero .moveTo press enter hero .use("sling") press enter" at bounding box center [1003, 202] width 322 height 128
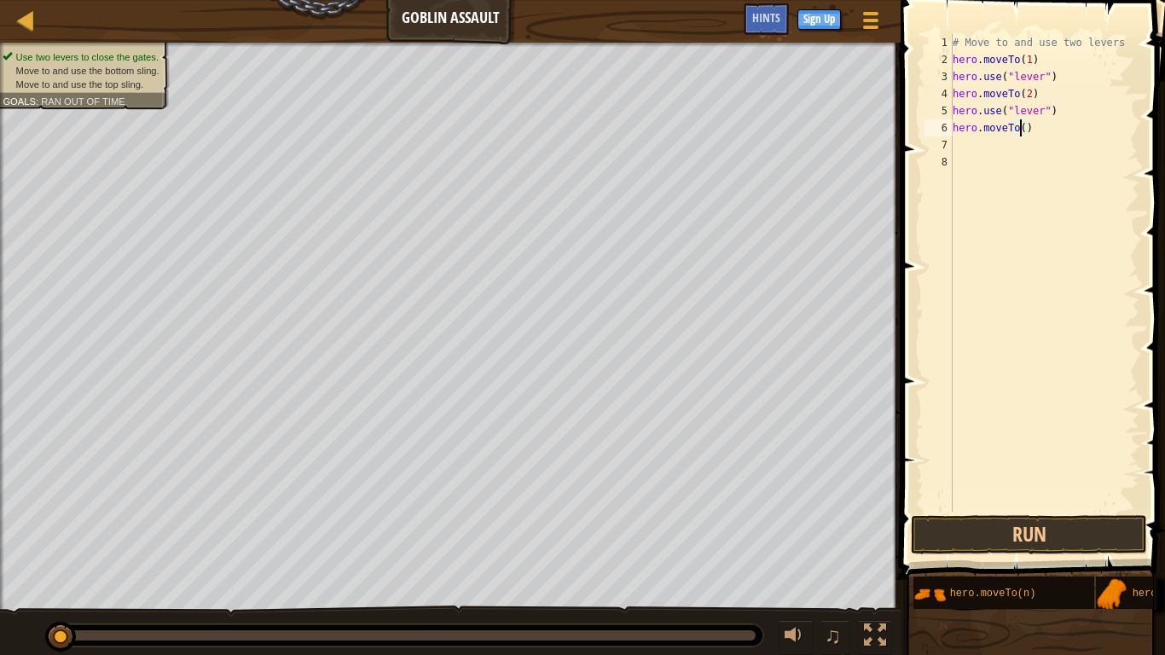
type textarea "hero.moveTo(3)"
click at [960, 142] on div "# Move to and use two levers hero . moveTo ( 1 ) hero . use ( "lever" ) hero . …" at bounding box center [1044, 290] width 190 height 512
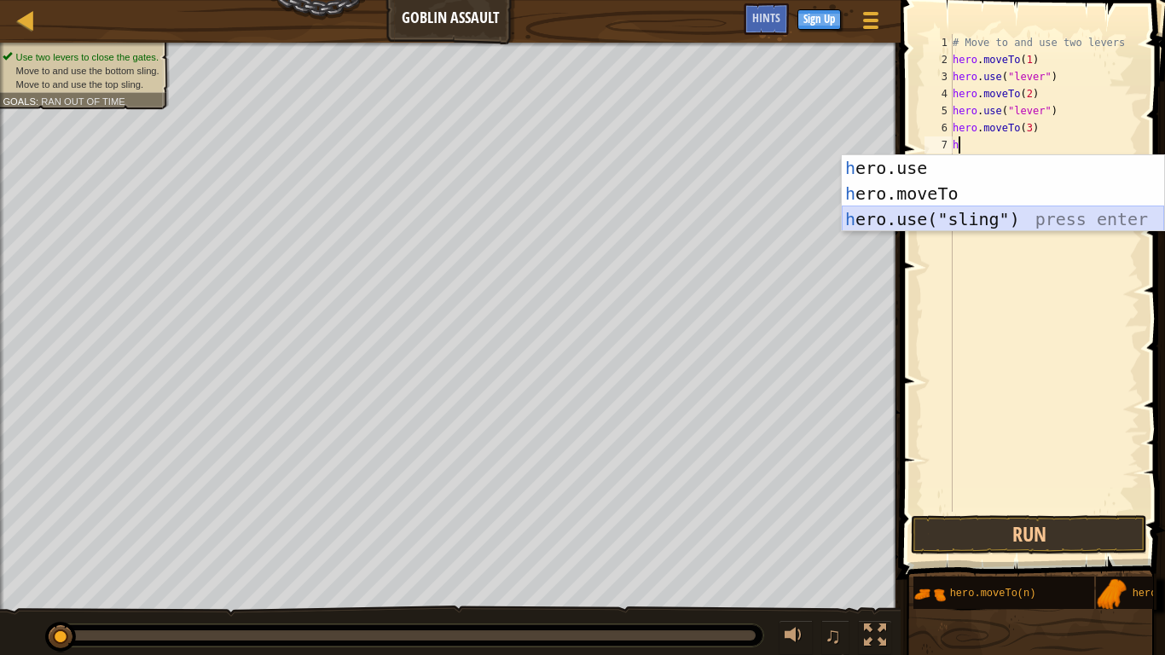
click at [973, 217] on div "h ero.use press enter h ero.moveTo press enter h ero.use("sling") press enter" at bounding box center [1003, 219] width 322 height 128
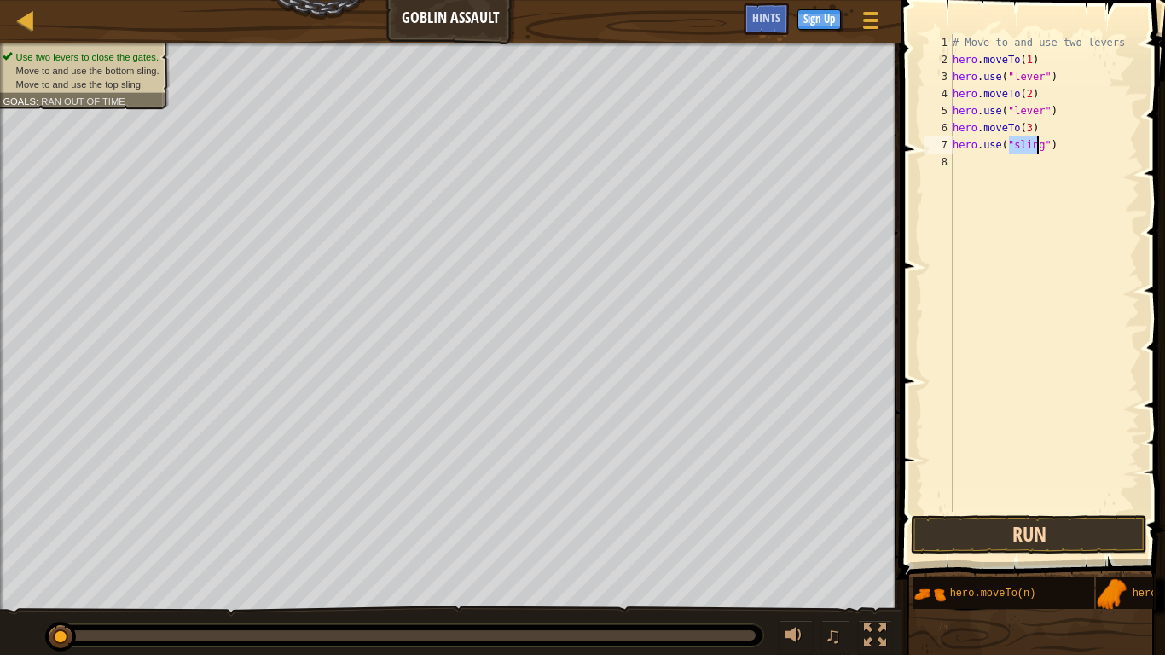
type textarea "hero.use("sling")"
drag, startPoint x: 962, startPoint y: 524, endPoint x: 970, endPoint y: 529, distance: 9.2
click at [969, 528] on button "Run" at bounding box center [1029, 534] width 236 height 39
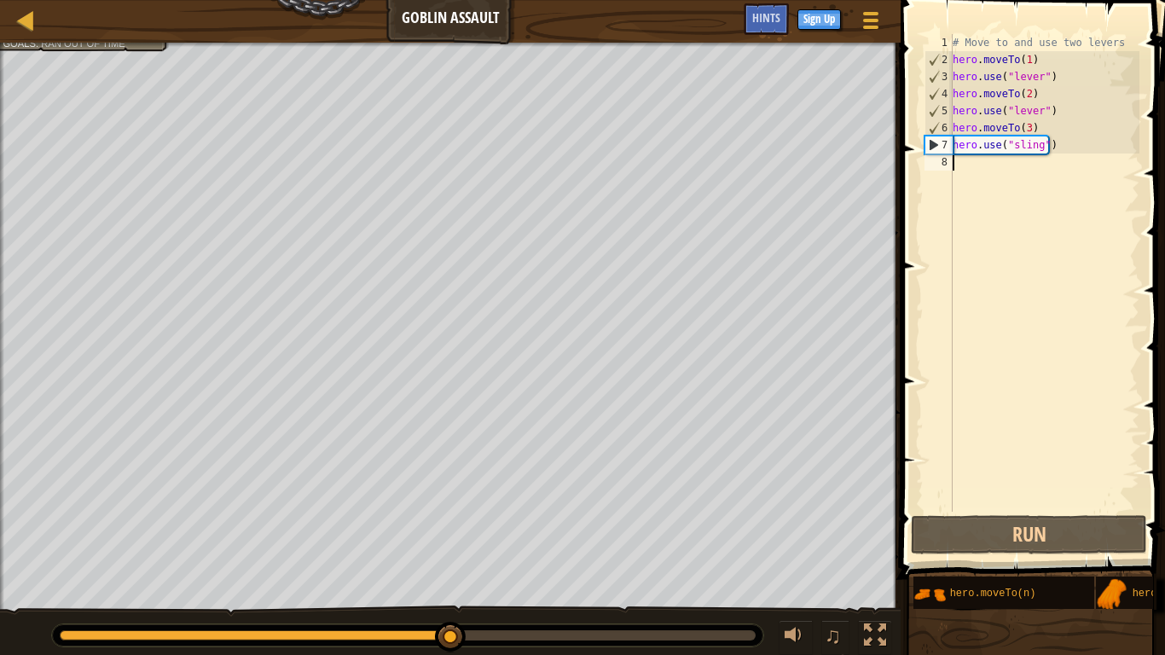
click at [962, 168] on div "# Move to and use two levers hero . moveTo ( 1 ) hero . use ( "lever" ) hero . …" at bounding box center [1044, 290] width 190 height 512
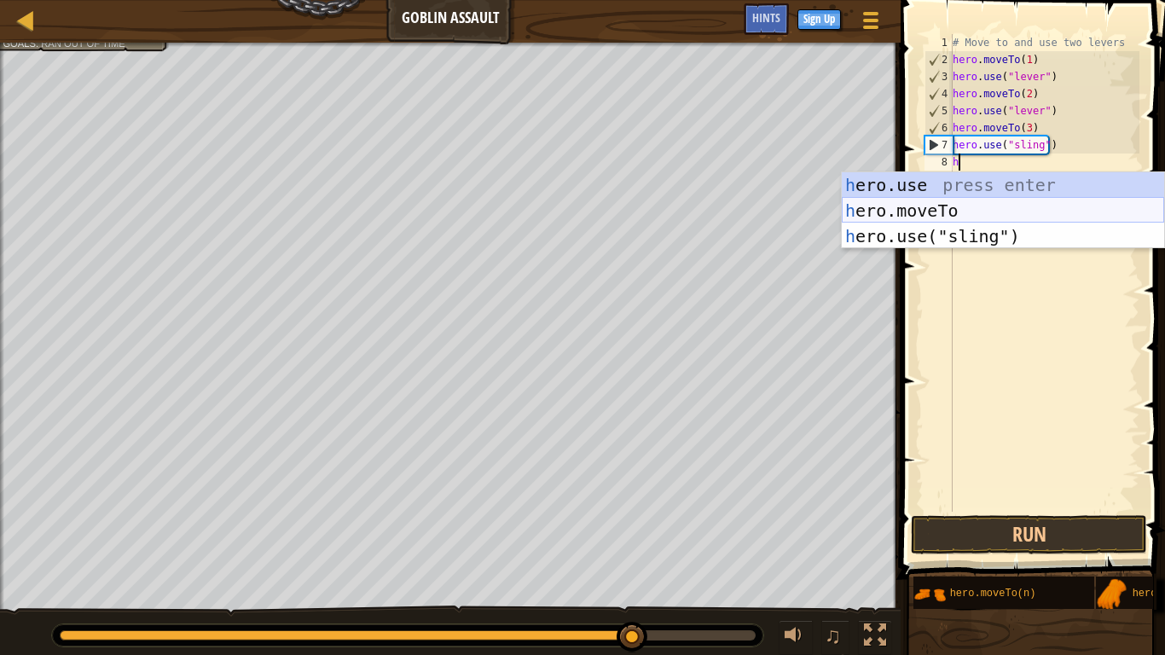
click at [984, 215] on div "h ero.use press enter h ero.moveTo press enter h ero.use("sling") press enter" at bounding box center [1003, 236] width 322 height 128
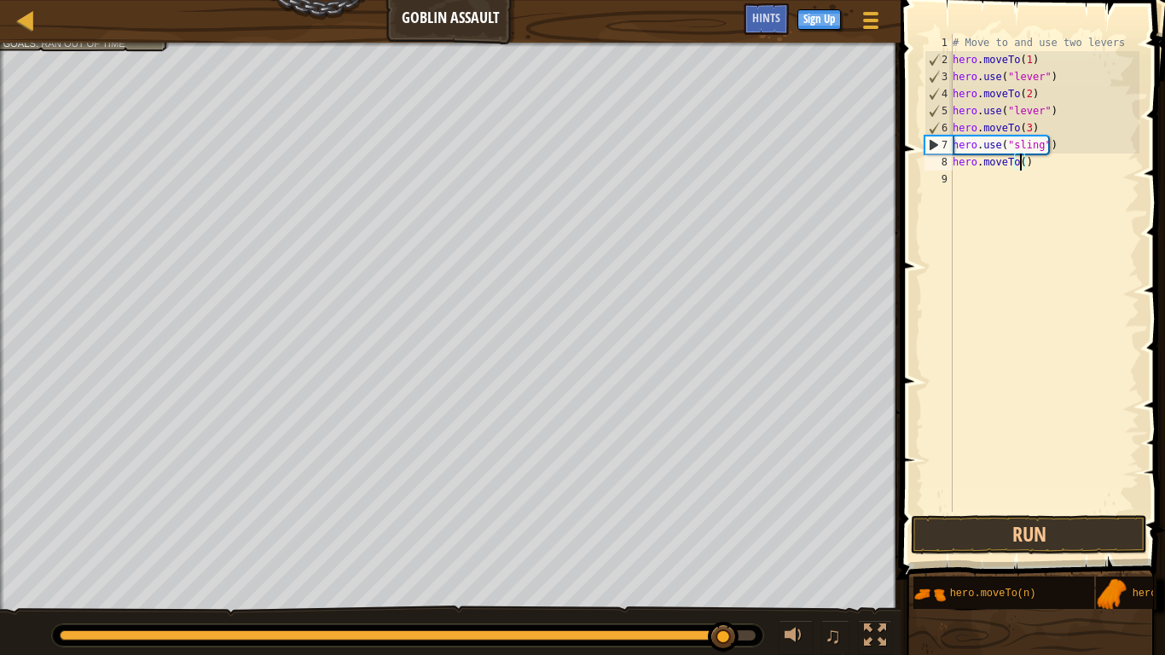
scroll to position [8, 6]
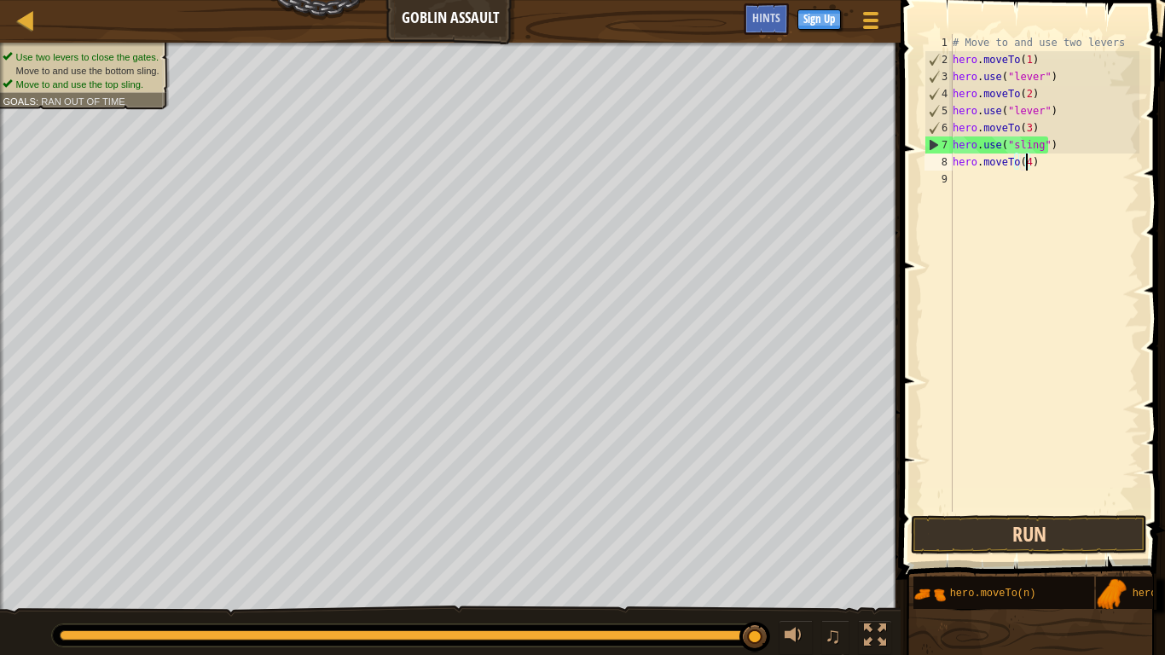
type textarea "hero.moveTo(4)"
click at [970, 538] on button "Run" at bounding box center [1029, 534] width 236 height 39
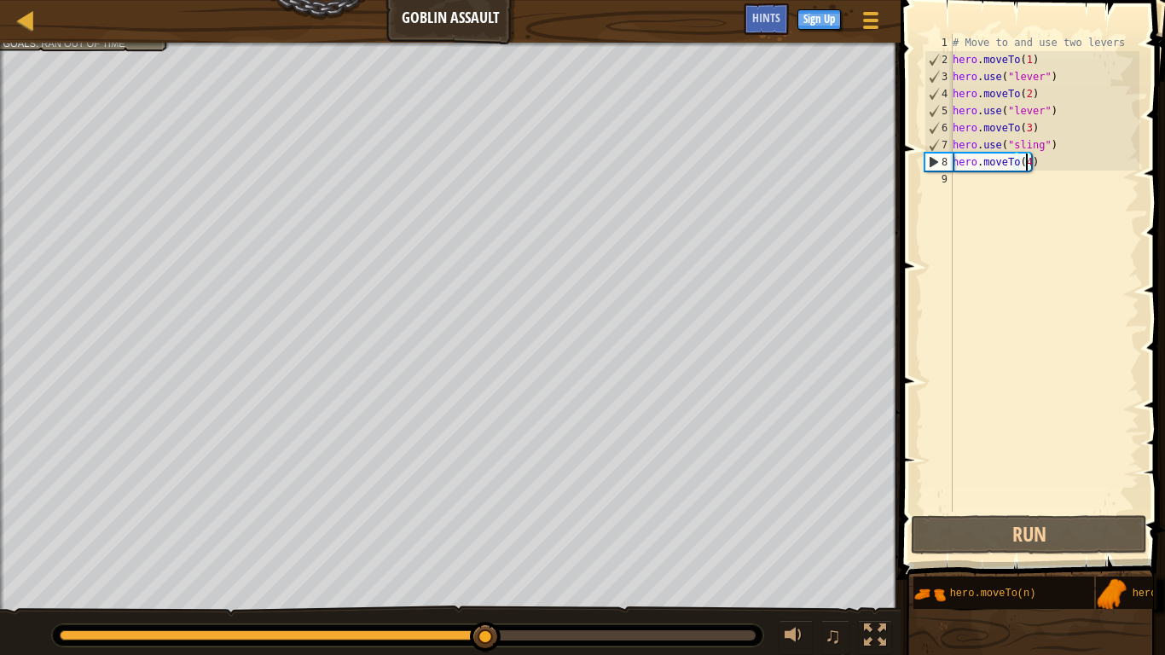
click at [958, 183] on div "# Move to and use two levers hero . moveTo ( 1 ) hero . use ( "lever" ) hero . …" at bounding box center [1044, 290] width 190 height 512
click at [1038, 162] on div "# Move to and use two levers hero . moveTo ( 1 ) hero . use ( "lever" ) hero . …" at bounding box center [1044, 290] width 190 height 512
click at [1029, 162] on div "# Move to and use two levers hero . moveTo ( 1 ) hero . use ( "lever" ) hero . …" at bounding box center [1044, 290] width 190 height 512
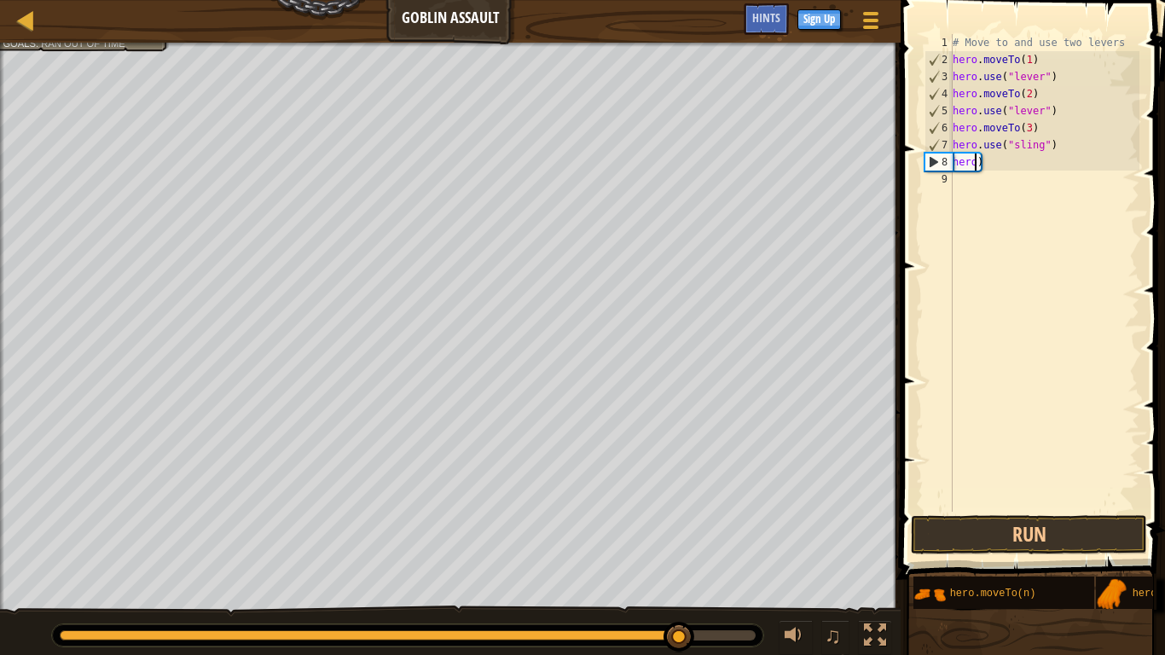
type textarea ")"
click at [960, 160] on div "# Move to and use two levers hero . moveTo ( 1 ) hero . use ( "lever" ) hero . …" at bounding box center [1044, 290] width 190 height 512
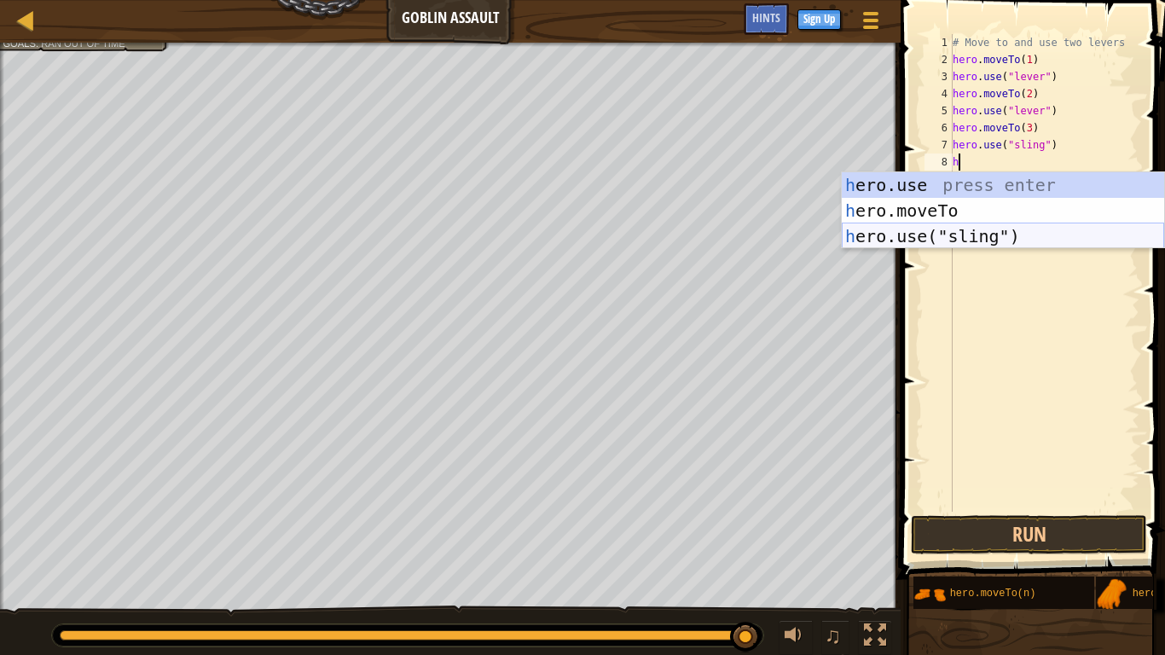
click at [922, 240] on div "h ero.use press enter h ero.moveTo press enter h ero.use("sling") press enter" at bounding box center [1003, 236] width 322 height 128
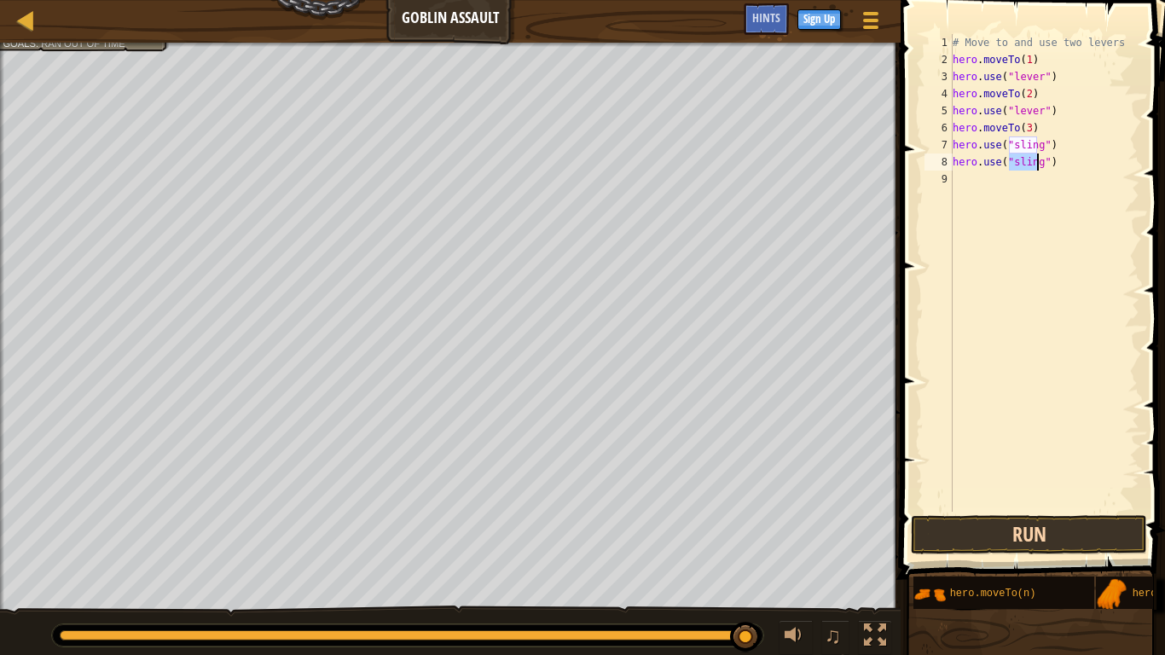
type textarea "hero.use("sling")"
click at [1009, 539] on button "Run" at bounding box center [1029, 534] width 236 height 39
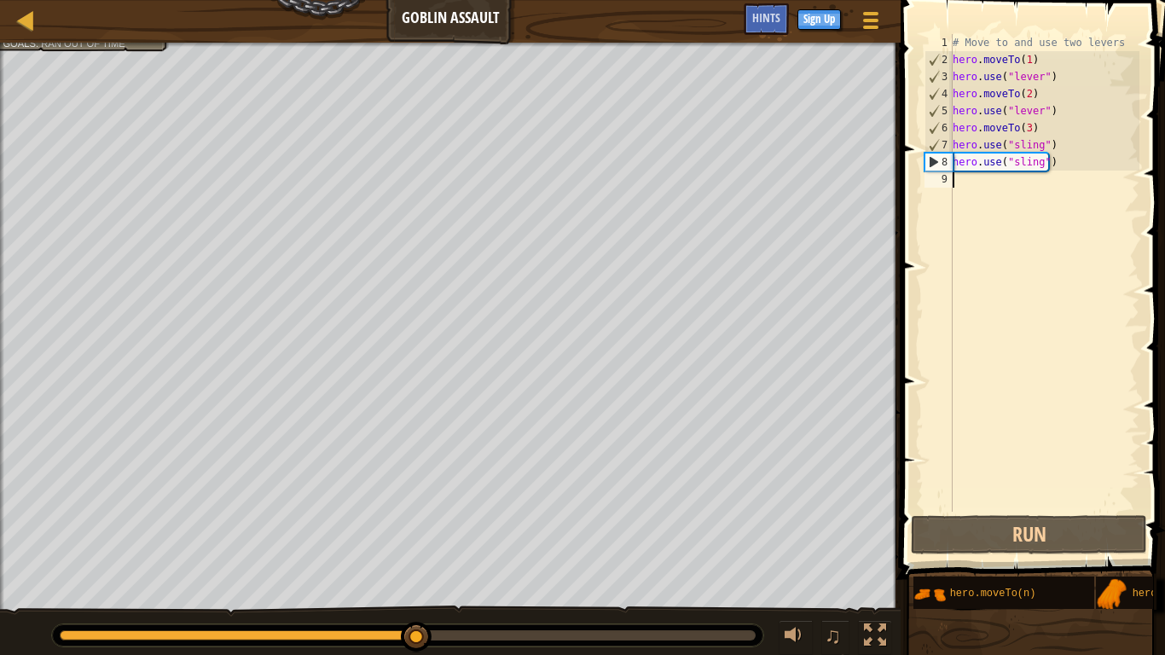
click at [961, 187] on div "# Move to and use two levers hero . moveTo ( 1 ) hero . use ( "lever" ) hero . …" at bounding box center [1044, 290] width 190 height 512
click at [1043, 166] on div "# Move to and use two levers hero . moveTo ( 1 ) hero . use ( "lever" ) hero . …" at bounding box center [1044, 290] width 190 height 512
click at [1053, 161] on div "# Move to and use two levers hero . moveTo ( 1 ) hero . use ( "lever" ) hero . …" at bounding box center [1044, 290] width 190 height 512
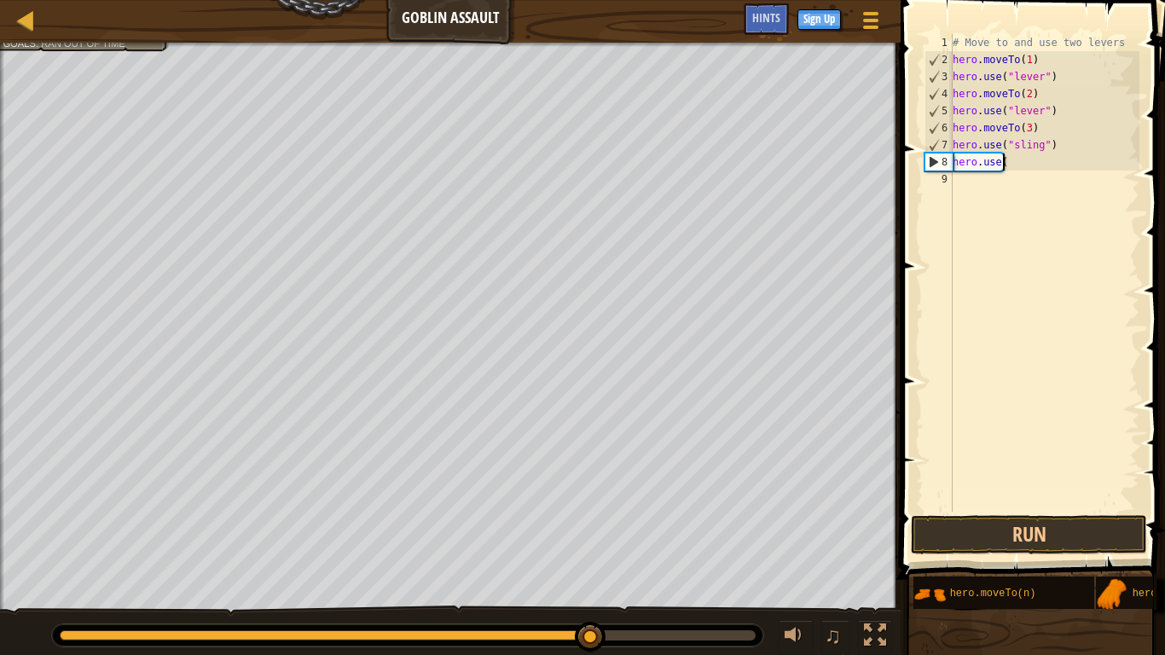
type textarea "h"
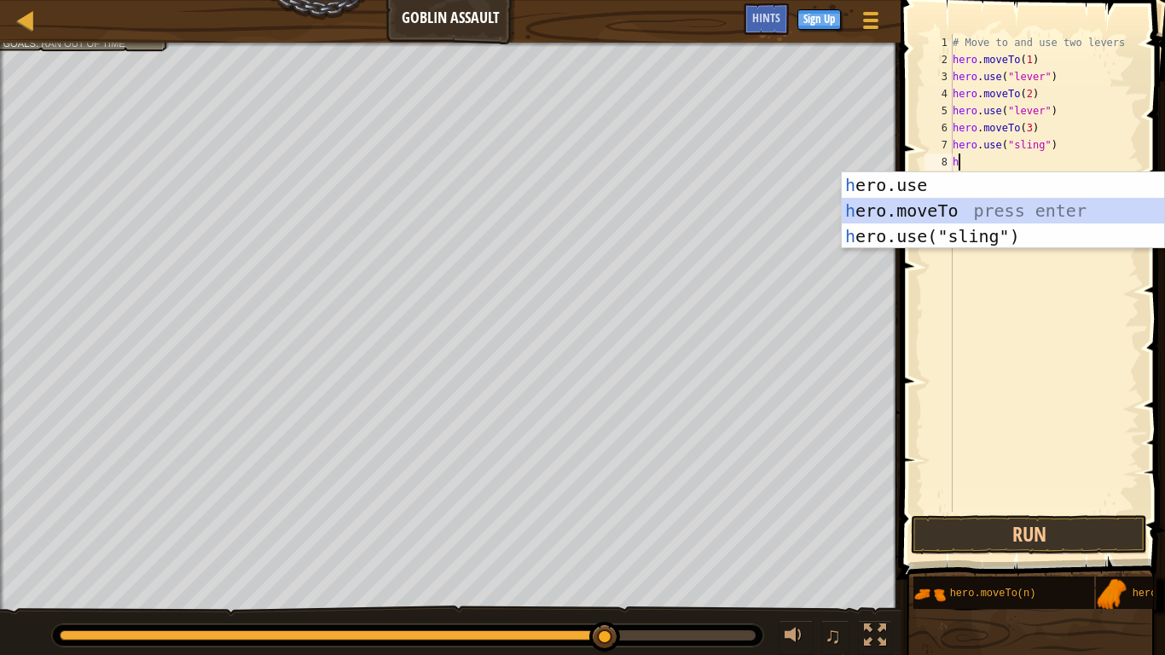
click at [938, 207] on div "h ero.use press enter h ero.moveTo press enter h ero.use("sling") press enter" at bounding box center [1003, 236] width 322 height 128
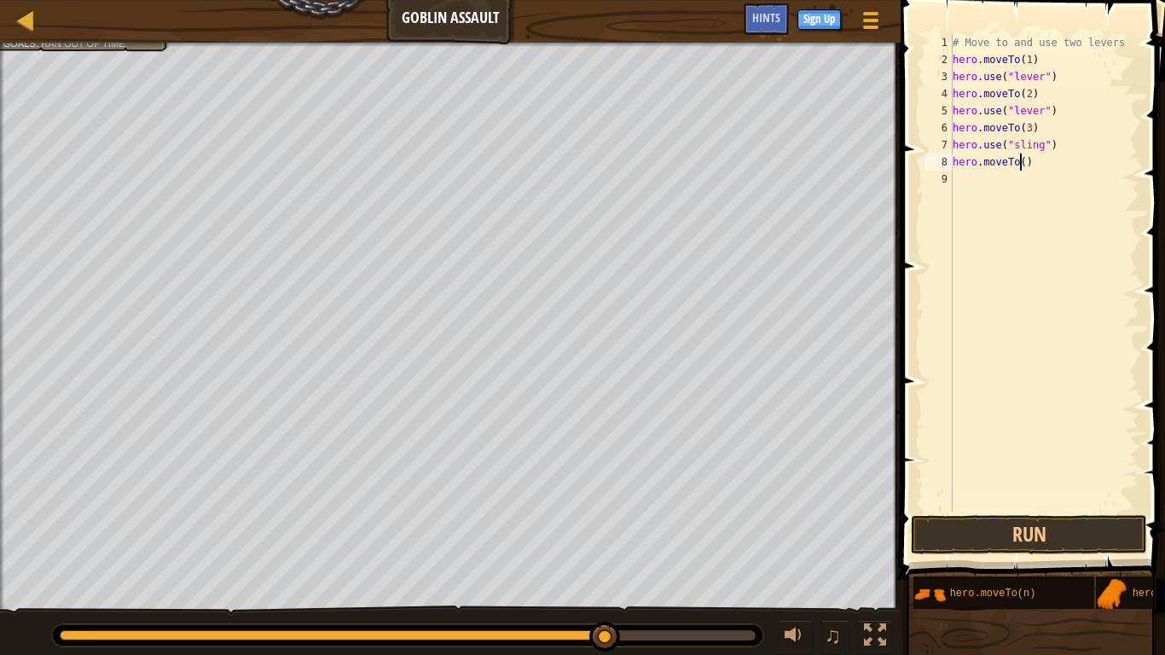
type textarea "hero.moveTo(4)"
click at [943, 178] on div "9" at bounding box center [939, 179] width 28 height 17
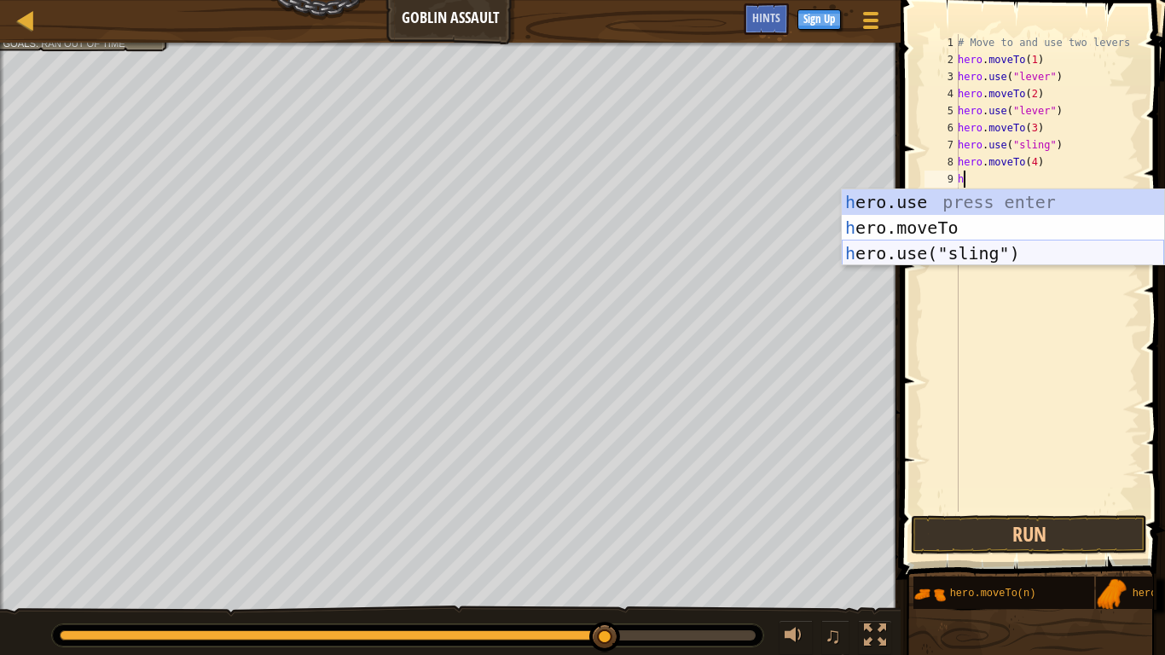
click at [927, 246] on div "h ero.use press enter h ero.moveTo press enter h ero.use("sling") press enter" at bounding box center [1003, 253] width 322 height 128
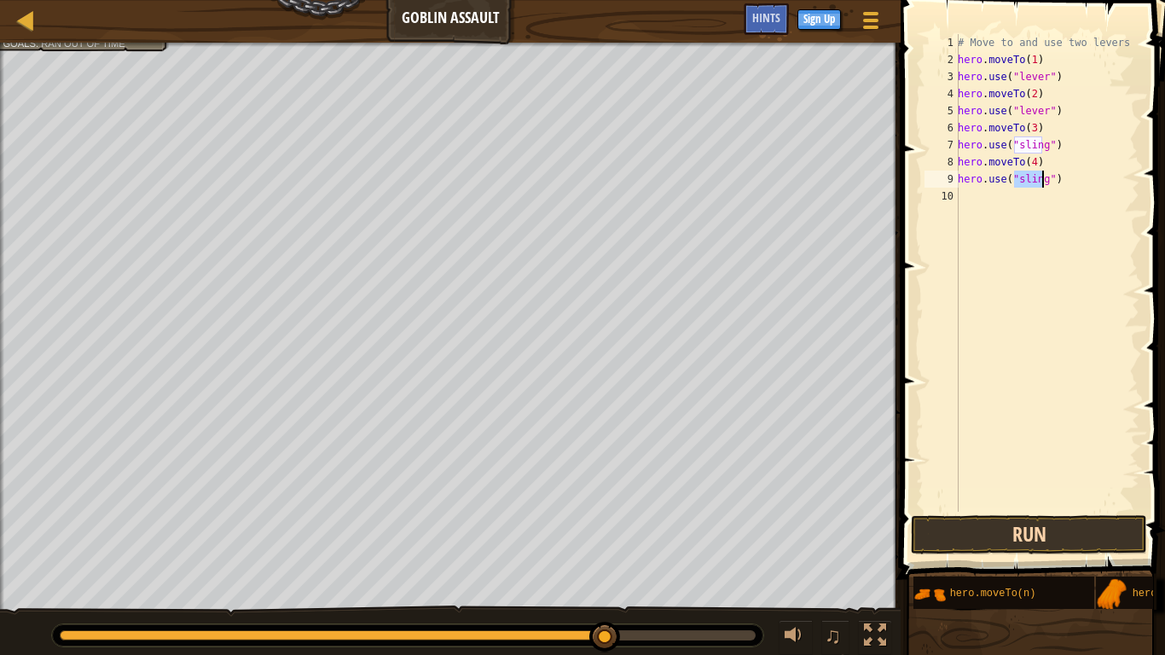
type textarea "hero.use("sling")"
click at [999, 546] on button "Run" at bounding box center [1029, 534] width 236 height 39
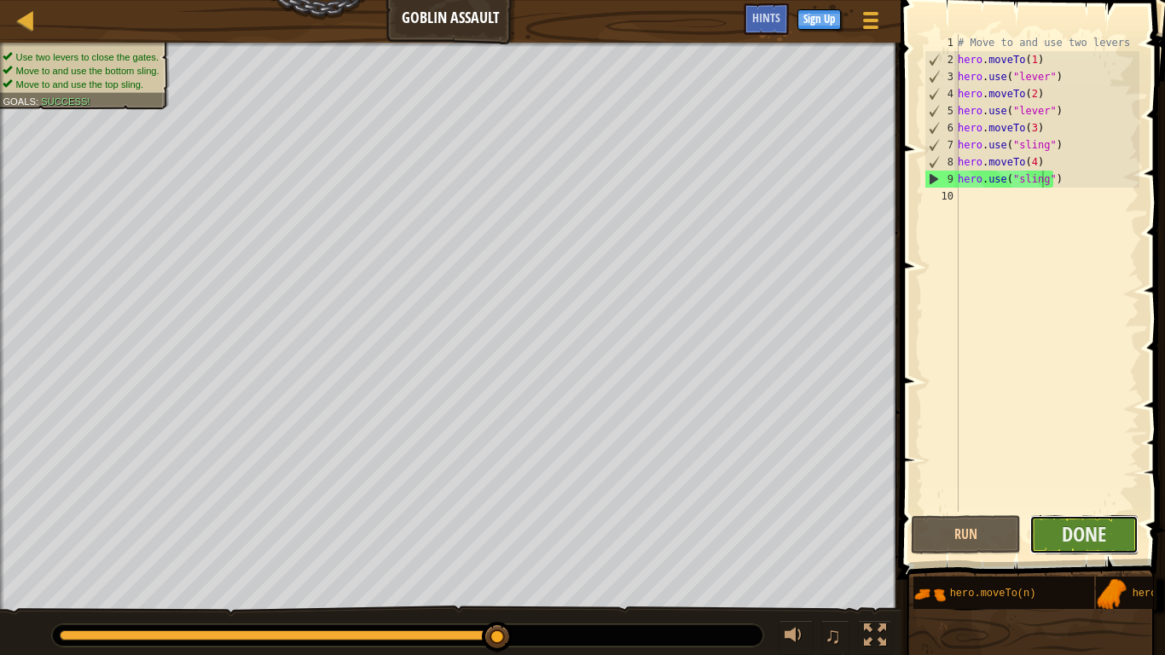
click at [1047, 520] on button "Done" at bounding box center [1085, 534] width 110 height 39
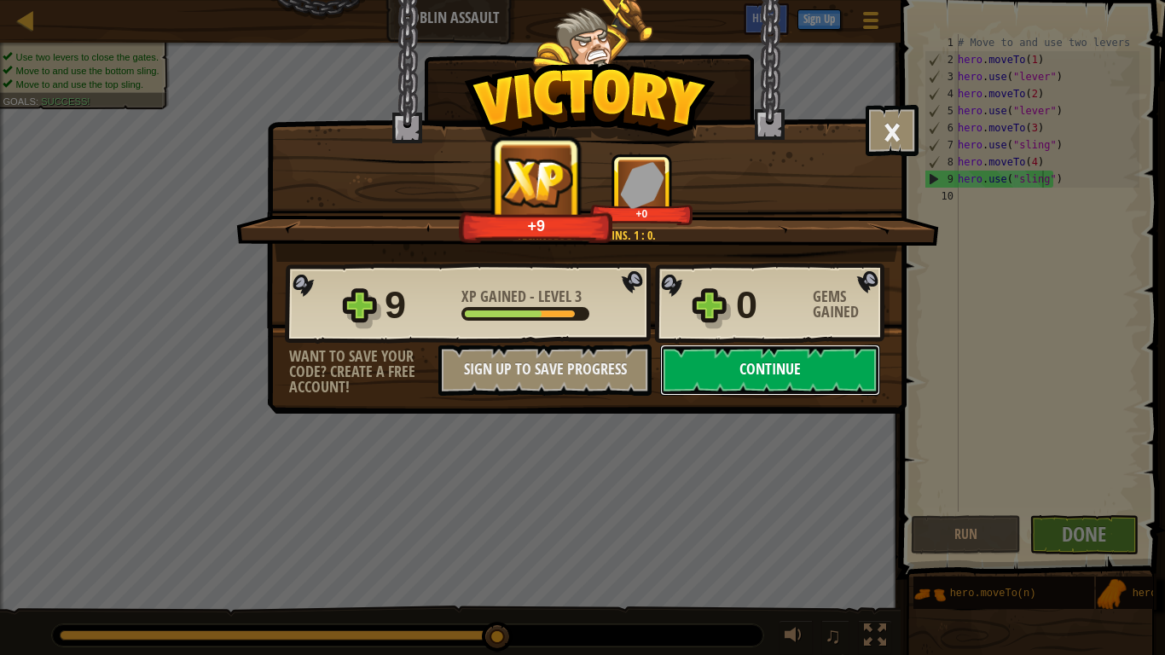
click at [805, 374] on button "Continue" at bounding box center [770, 370] width 220 height 51
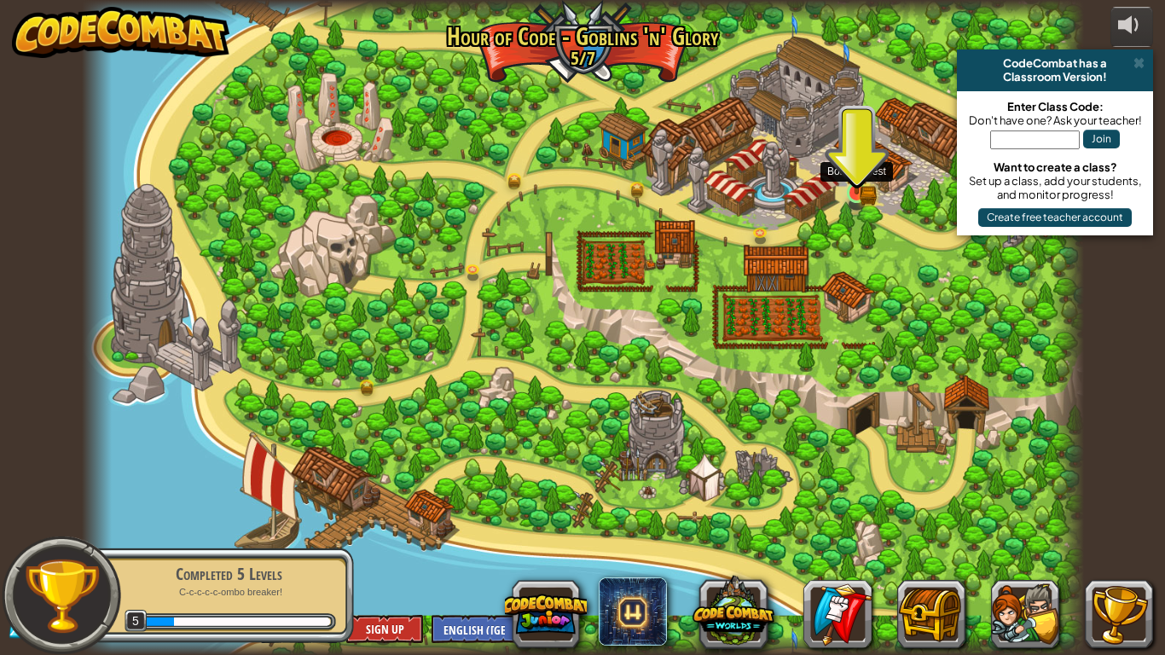
click at [853, 191] on img at bounding box center [858, 166] width 26 height 55
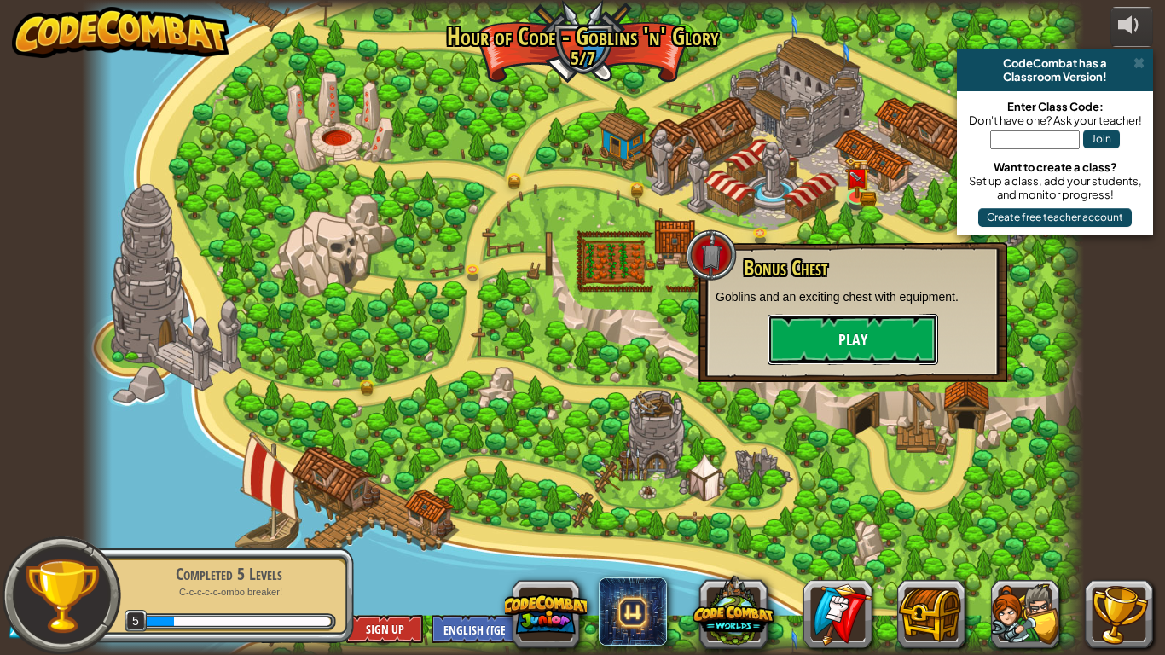
click at [850, 344] on button "Play" at bounding box center [853, 339] width 171 height 51
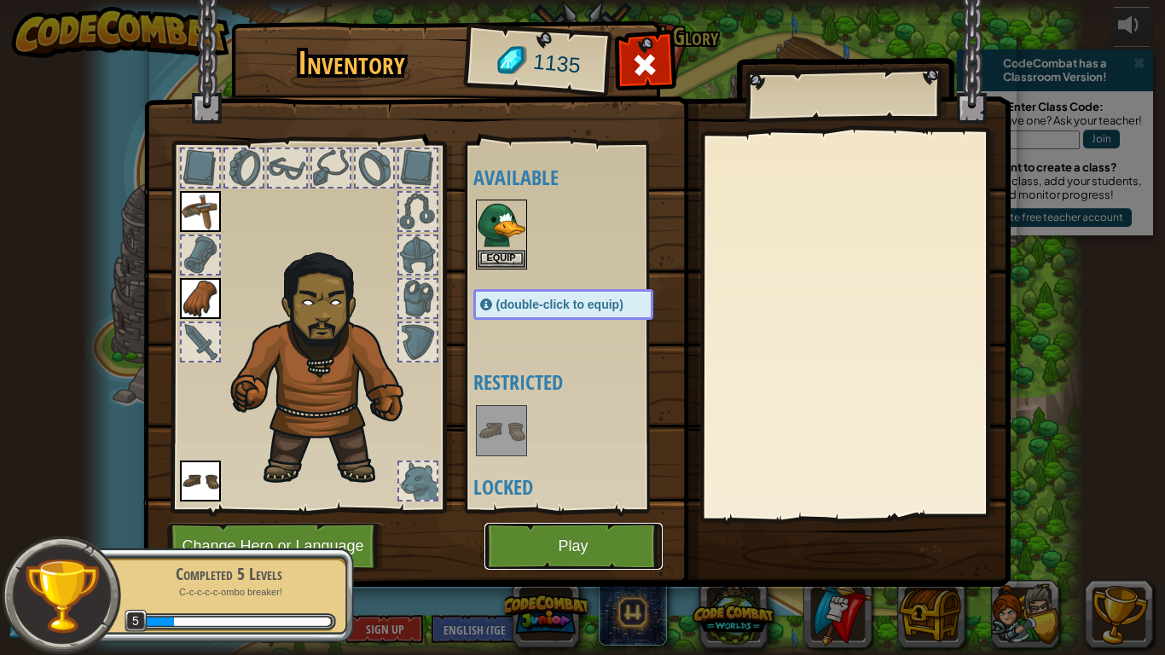
click at [533, 548] on button "Play" at bounding box center [574, 546] width 178 height 47
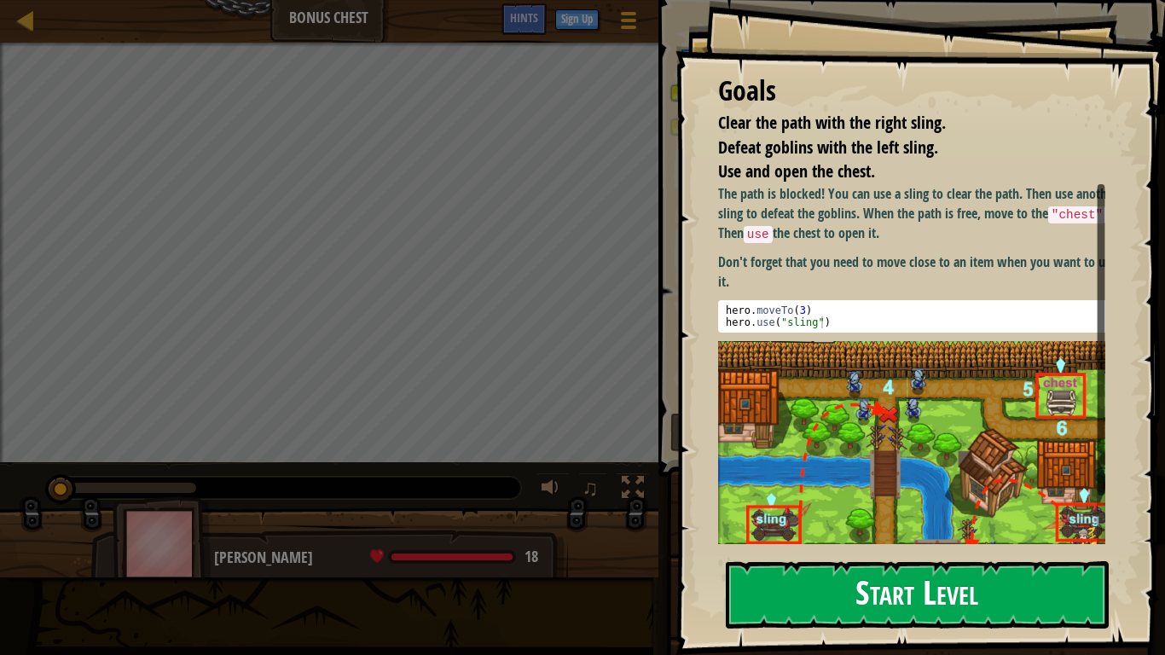
drag, startPoint x: 816, startPoint y: 587, endPoint x: 813, endPoint y: 578, distance: 8.9
click at [813, 554] on button "Start Level" at bounding box center [917, 594] width 383 height 67
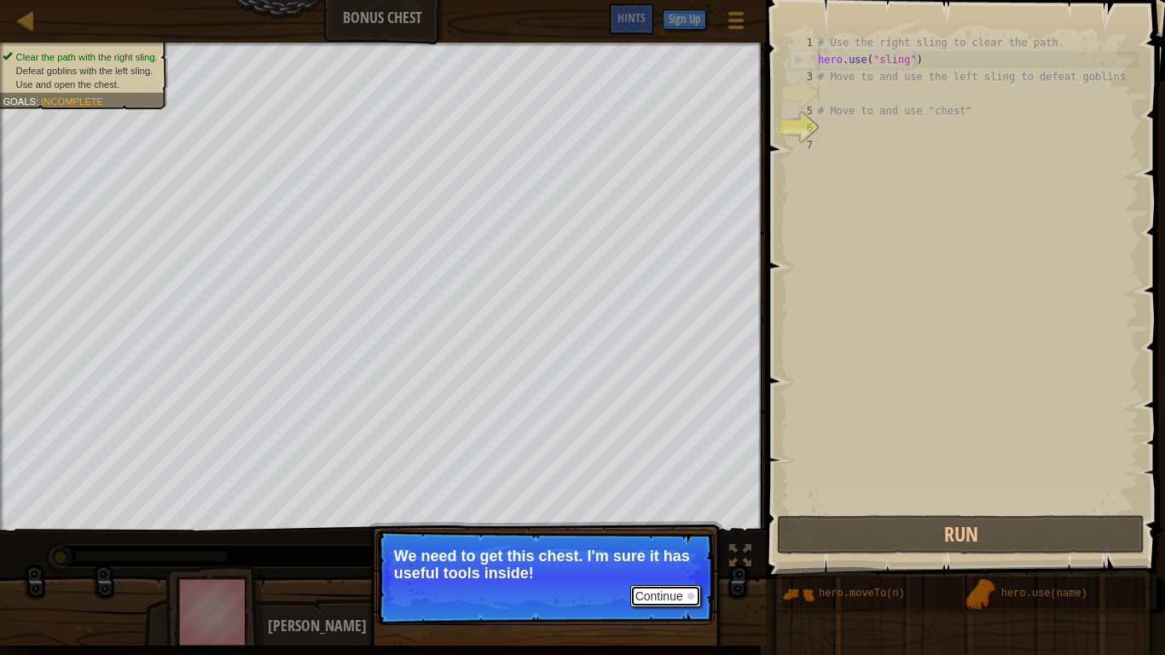
click at [659, 554] on button "Continue" at bounding box center [665, 596] width 71 height 22
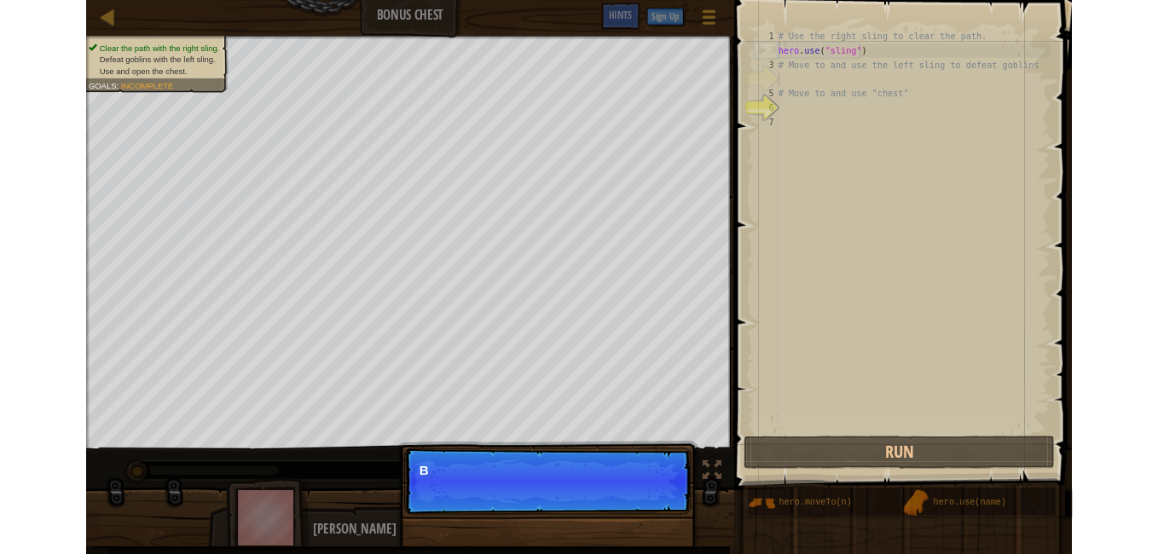
scroll to position [8, 0]
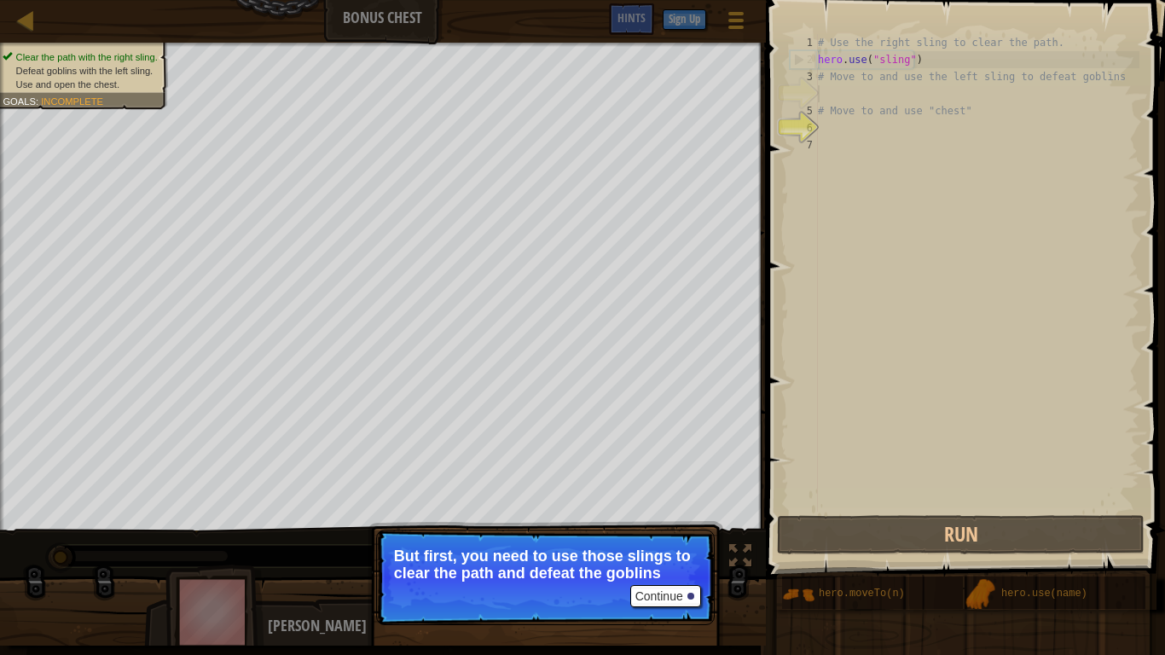
click at [665, 554] on button "Continue" at bounding box center [665, 596] width 71 height 22
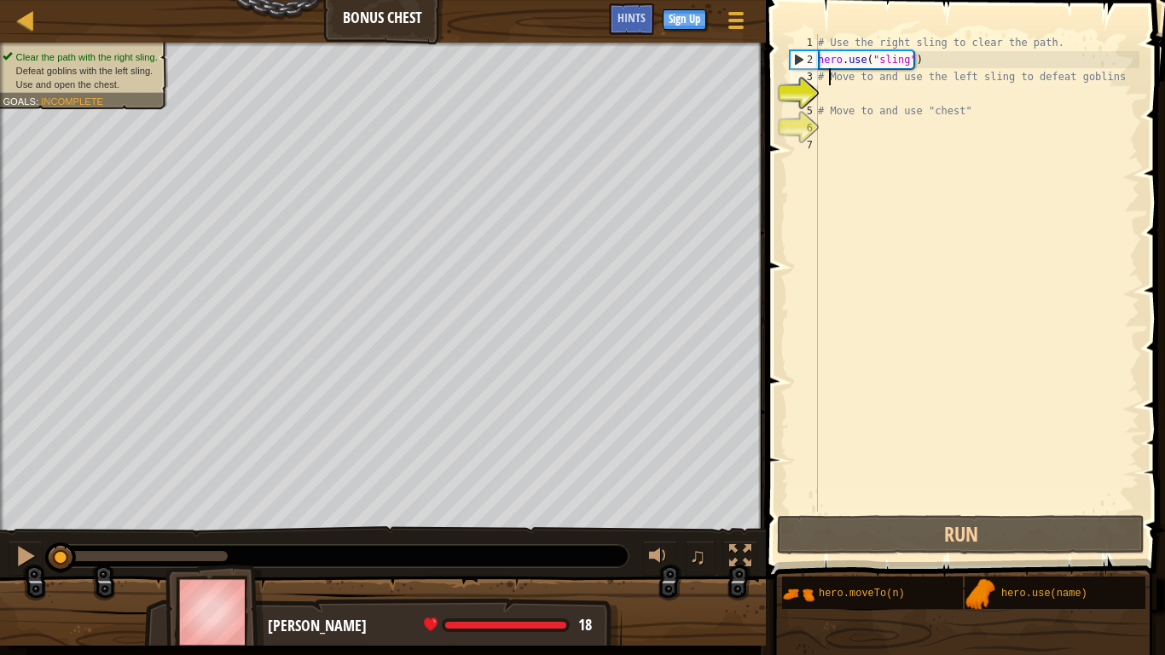
click at [831, 81] on div "# Use the right sling to clear the path. hero . use ( "sling" ) # Move to and u…" at bounding box center [977, 290] width 325 height 512
click at [1103, 83] on div "# Use the right sling to clear the path. hero . use ( "sling" ) # Move to and u…" at bounding box center [977, 290] width 325 height 512
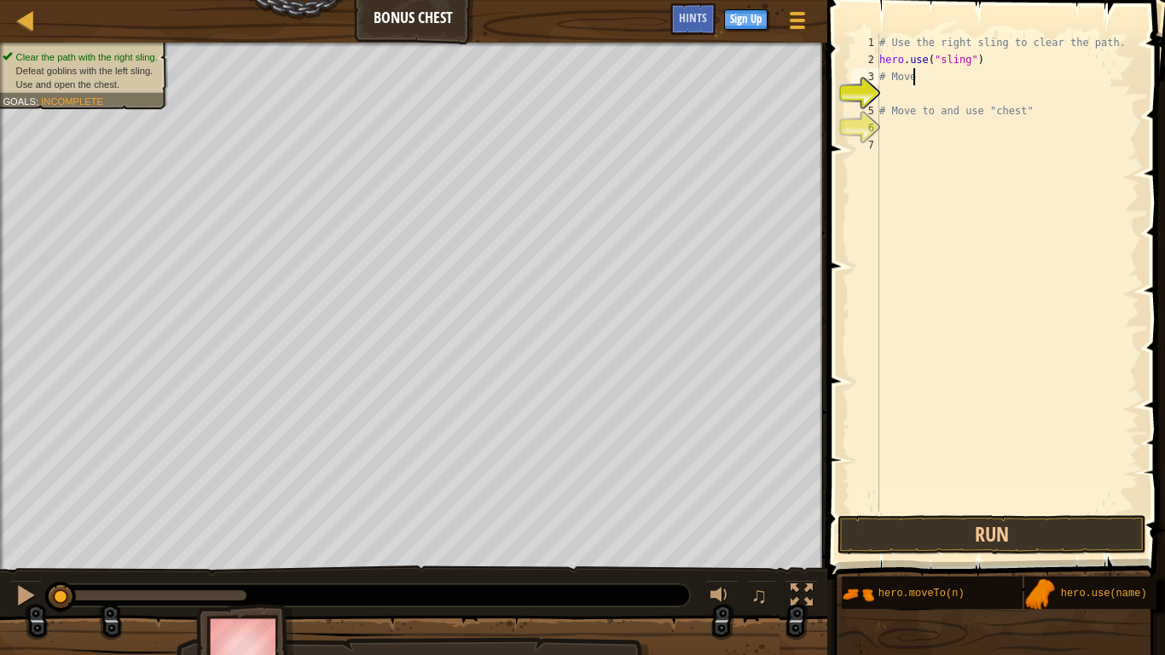
type textarea "#"
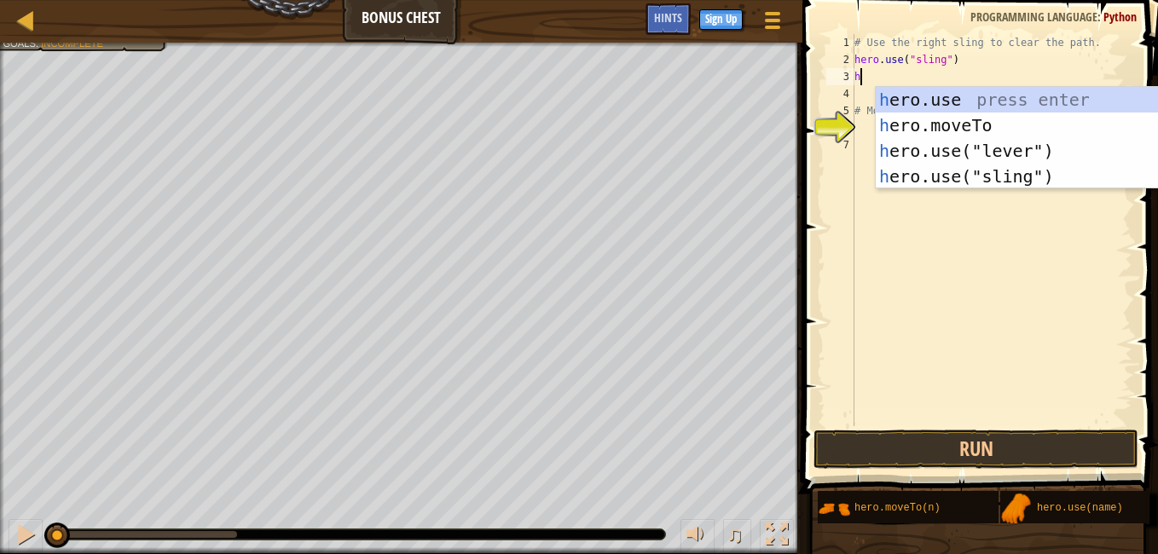
type textarea "h"
